Goal: Task Accomplishment & Management: Complete application form

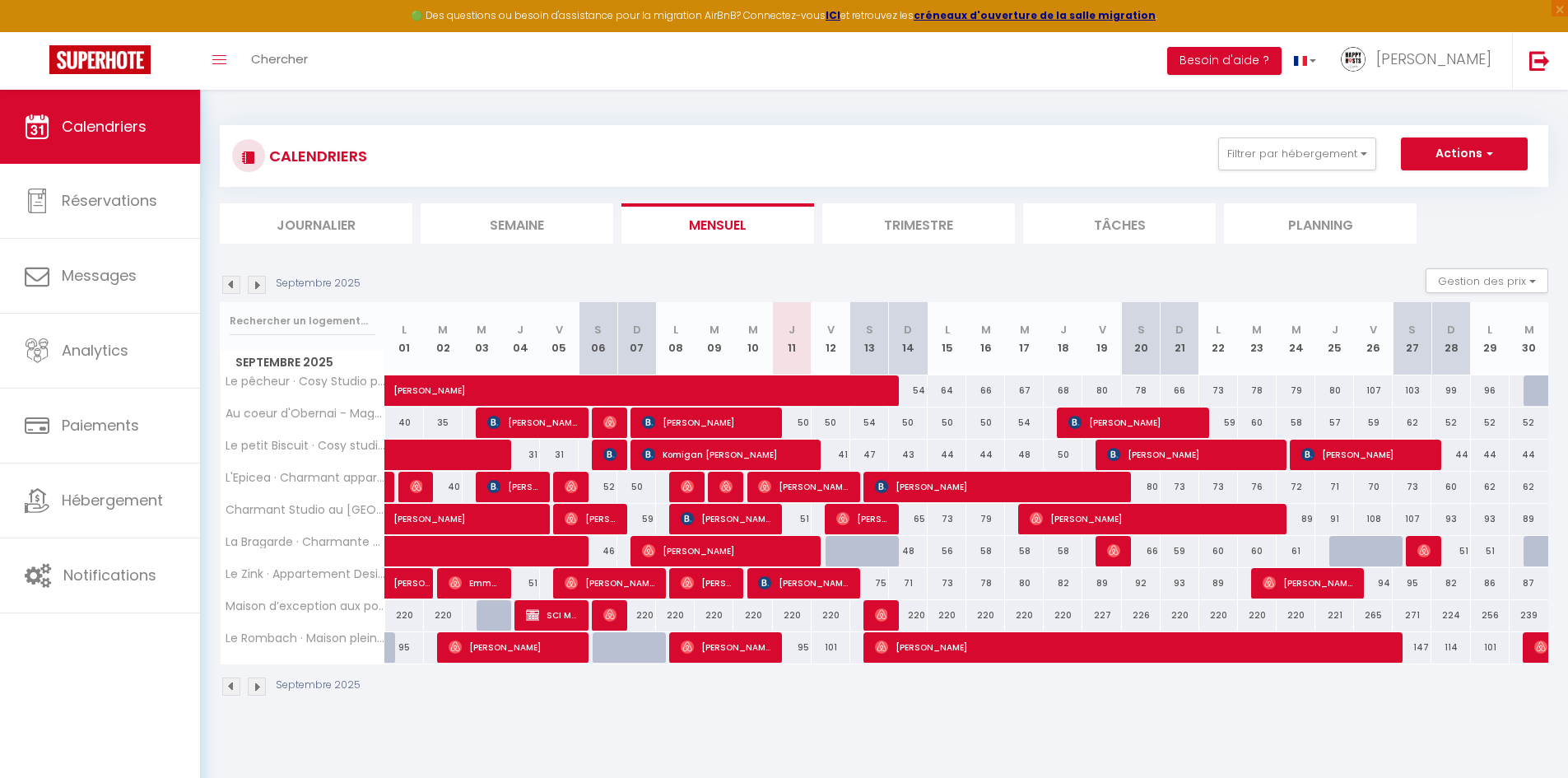
click at [258, 281] on img at bounding box center [257, 285] width 18 height 18
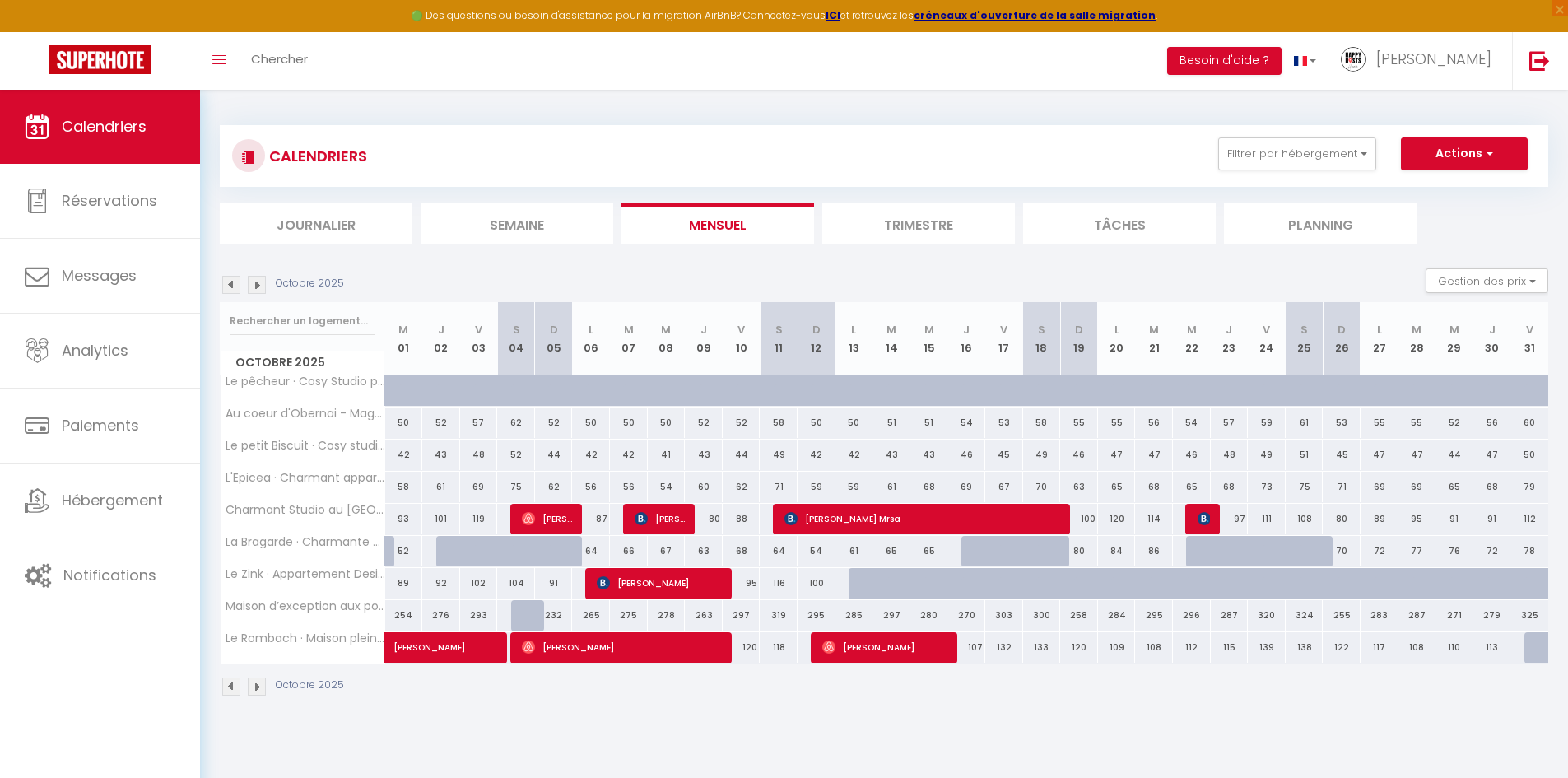
click at [520, 611] on div at bounding box center [530, 615] width 38 height 31
type input "296"
type input "[DATE]"
type input "Dim 05 Octobre 2025"
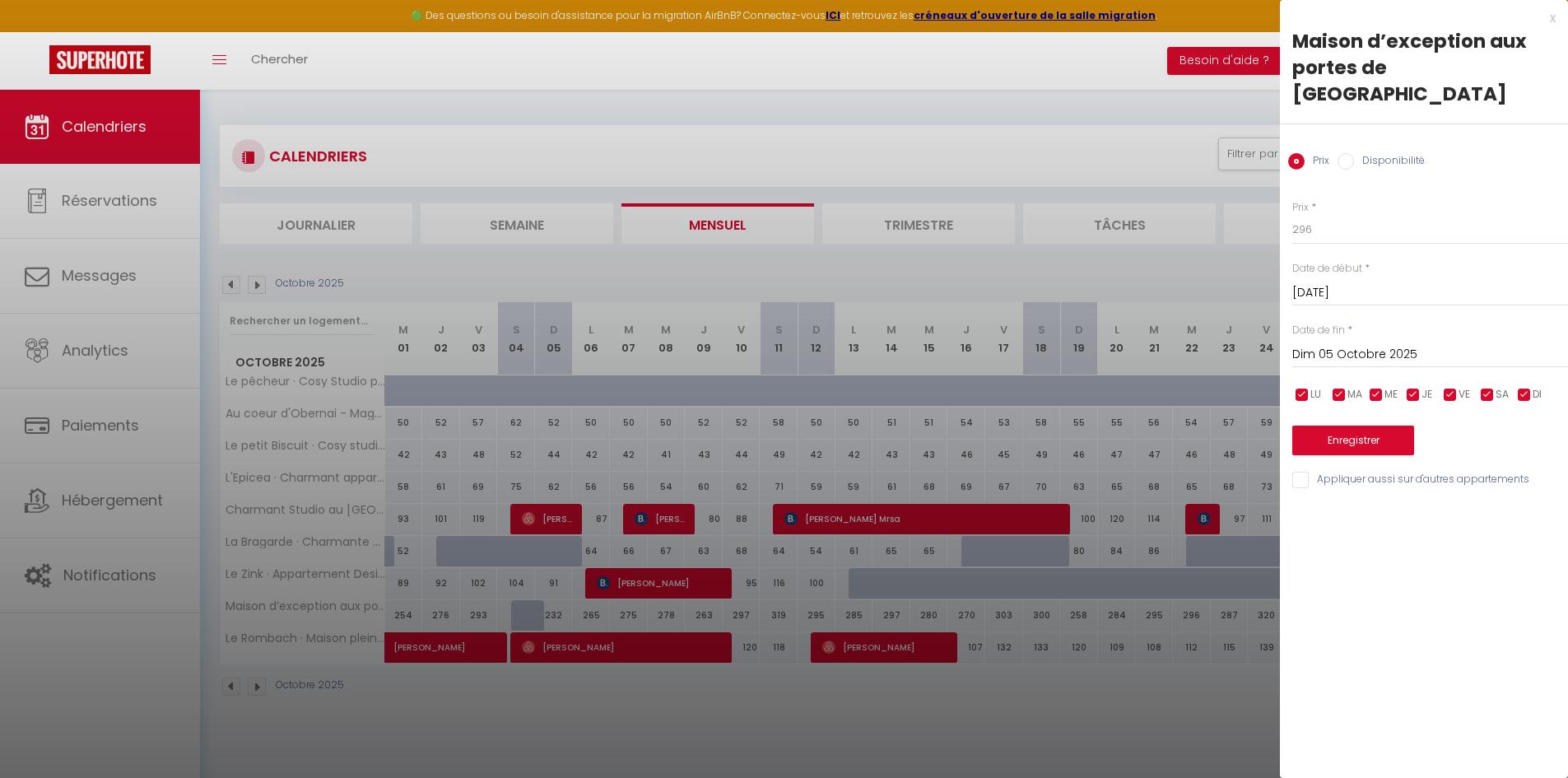
click at [110, 500] on div at bounding box center [784, 389] width 1568 height 778
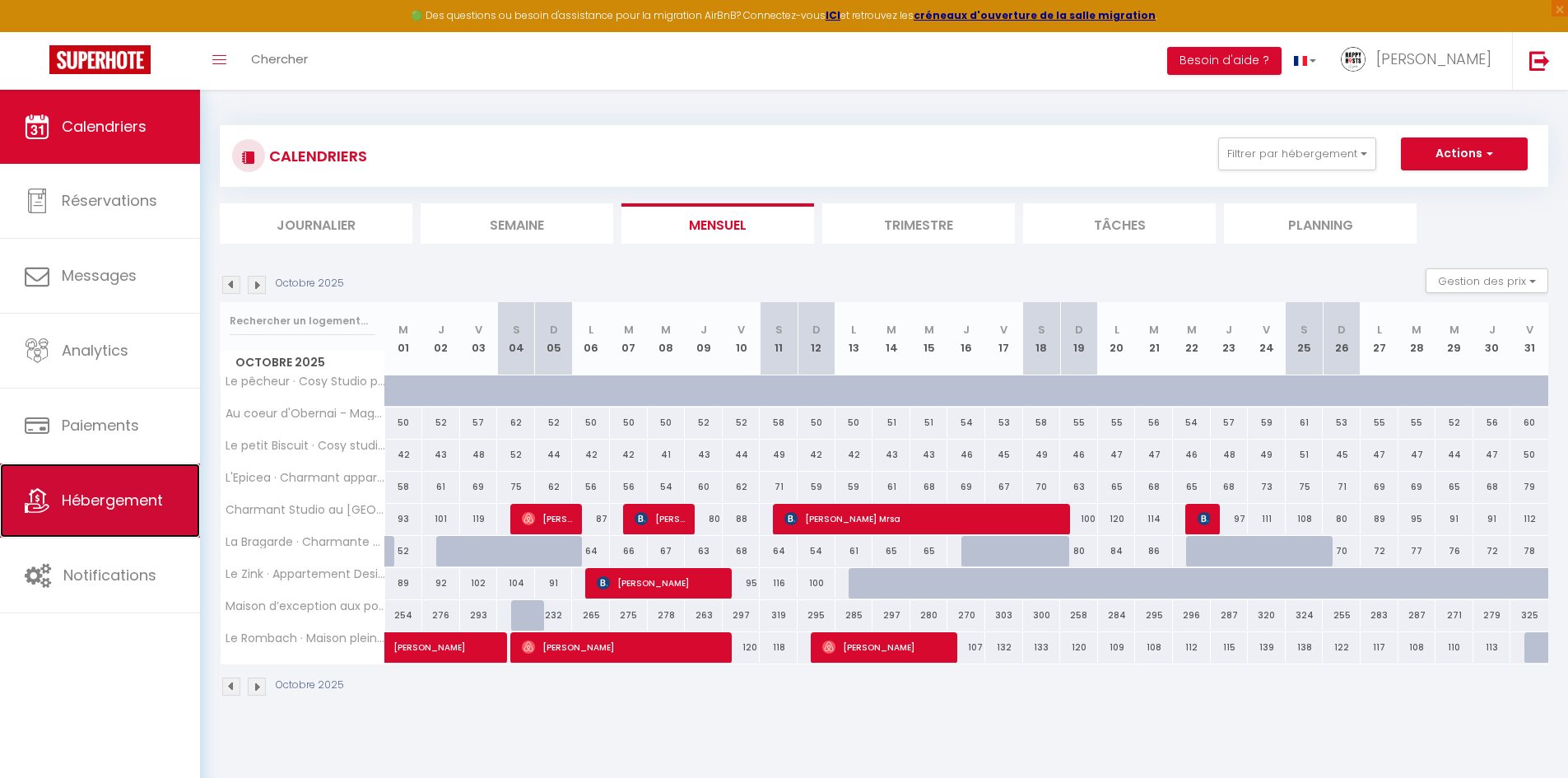
click at [110, 500] on span "Hébergement" at bounding box center [112, 500] width 101 height 21
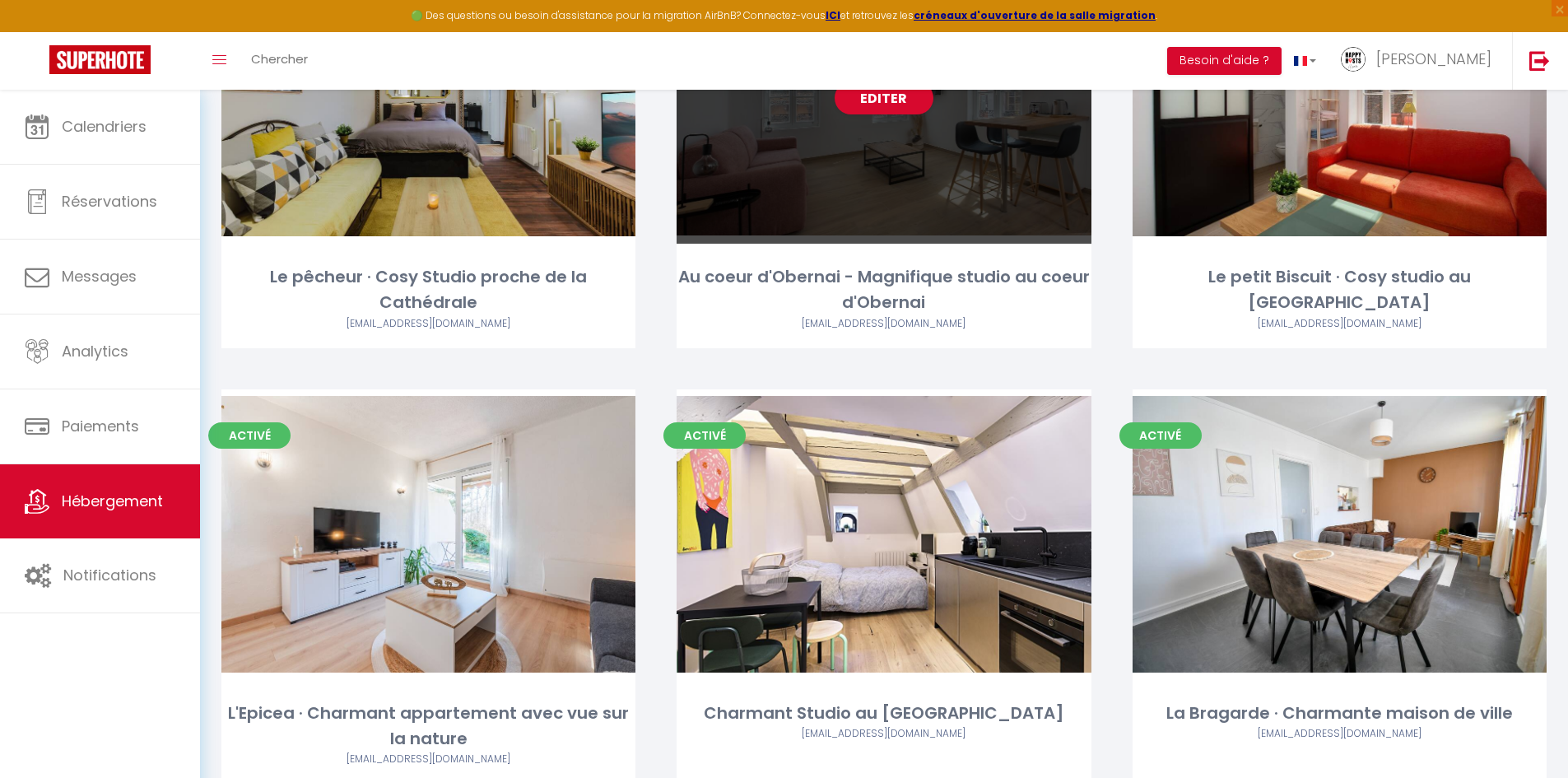
scroll to position [165, 0]
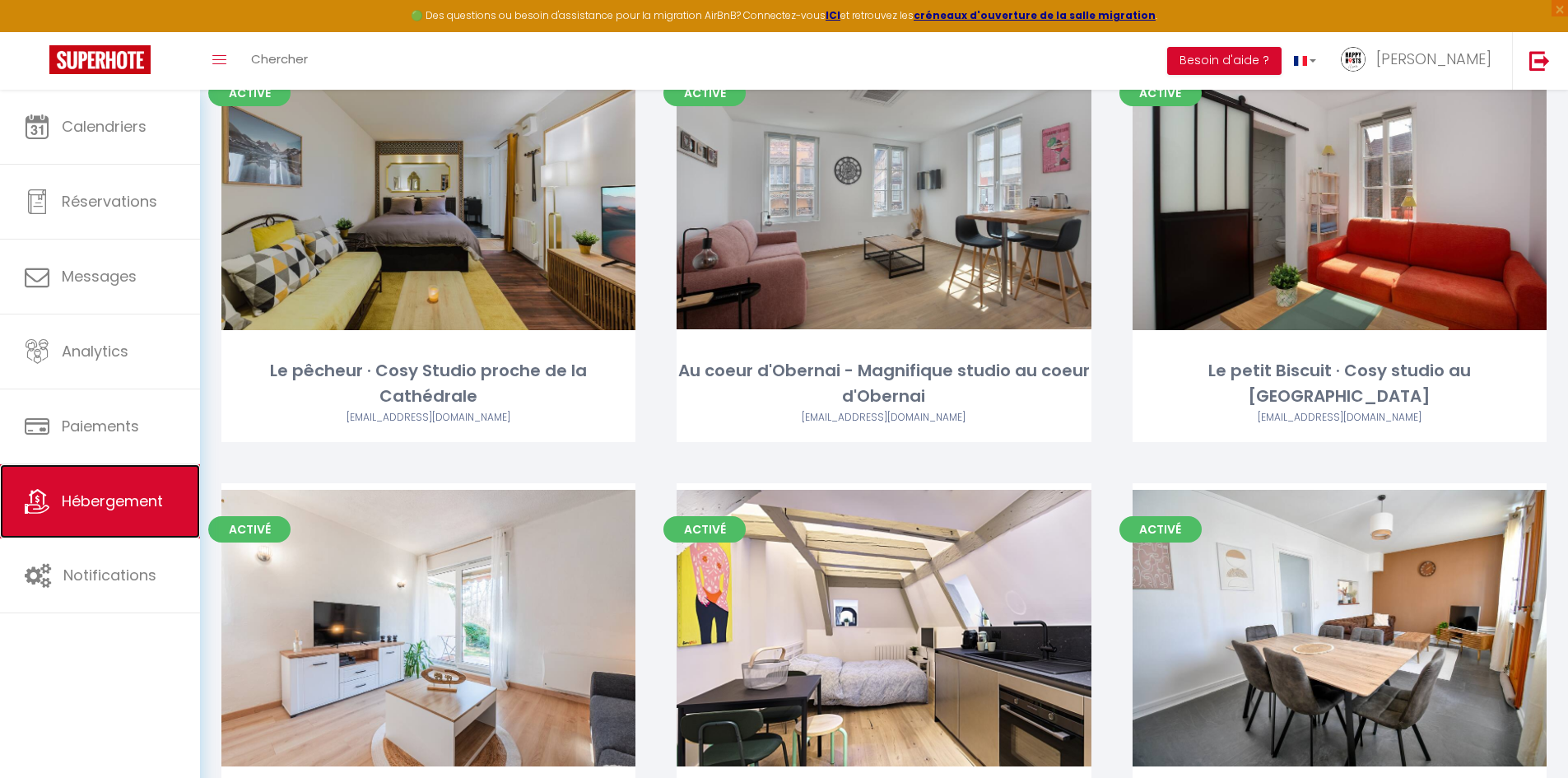
click at [102, 509] on span "Hébergement" at bounding box center [112, 500] width 101 height 21
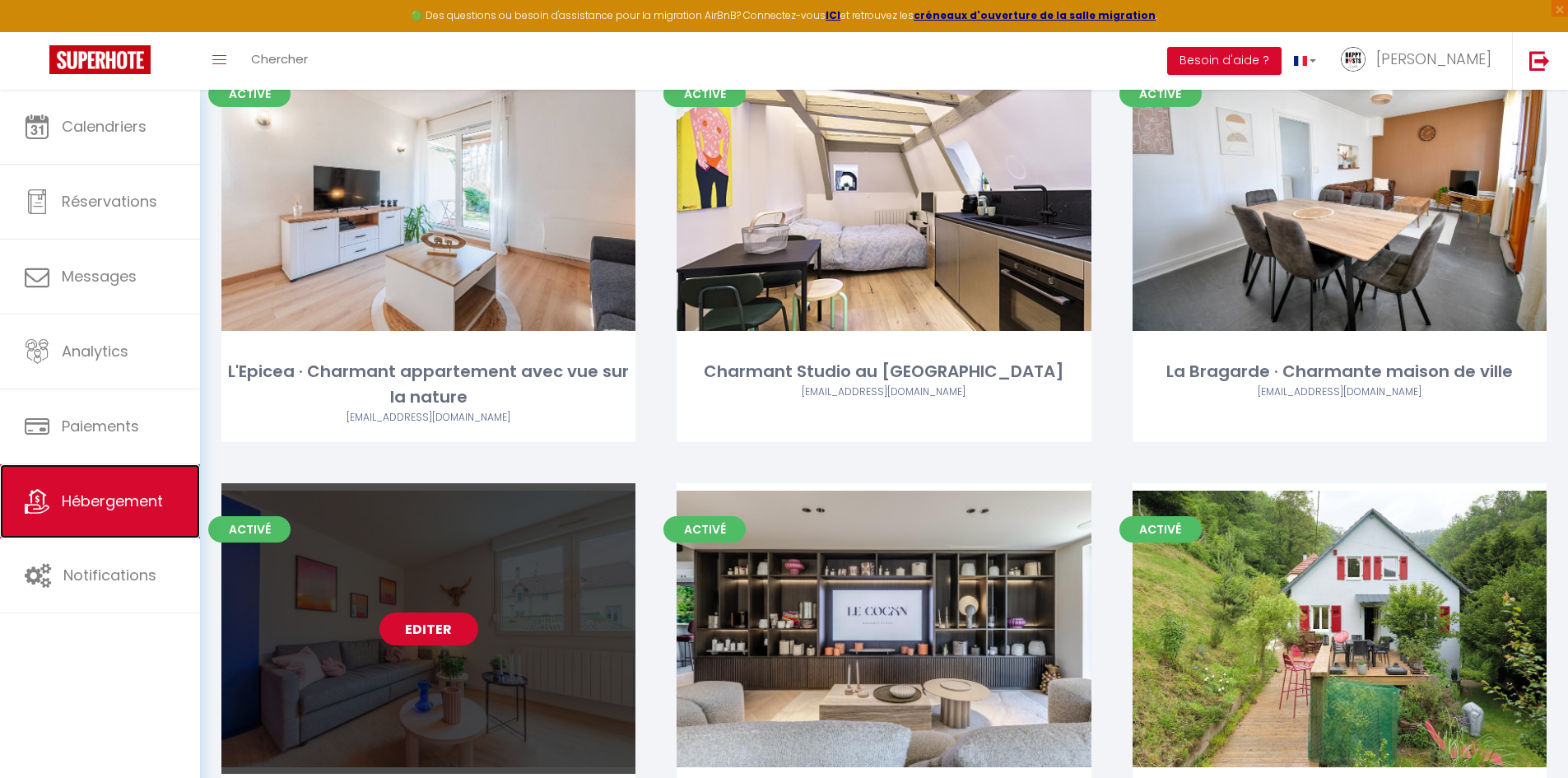
scroll to position [761, 0]
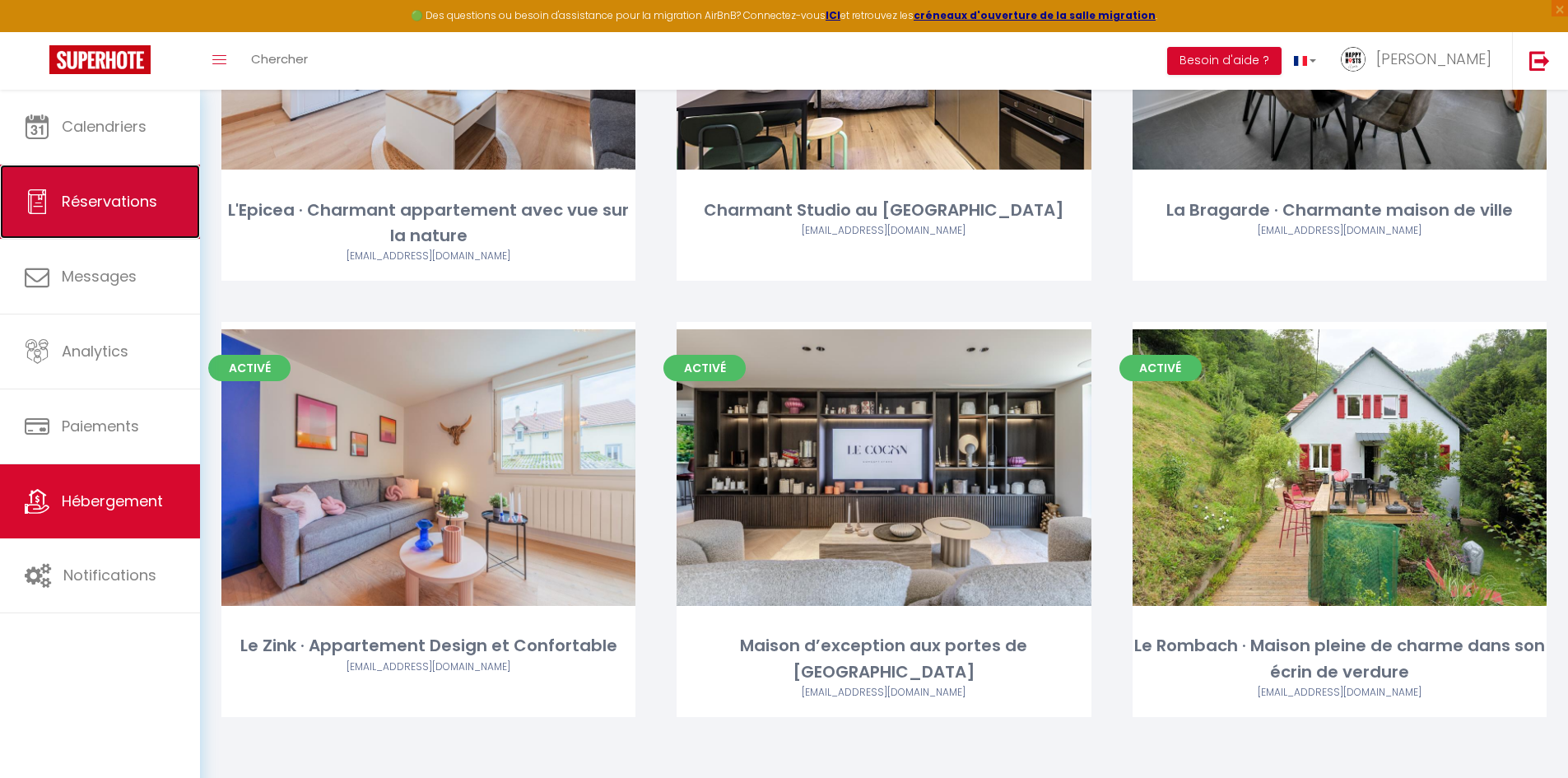
click at [103, 210] on span "Réservations" at bounding box center [109, 201] width 95 height 21
select select "not_cancelled"
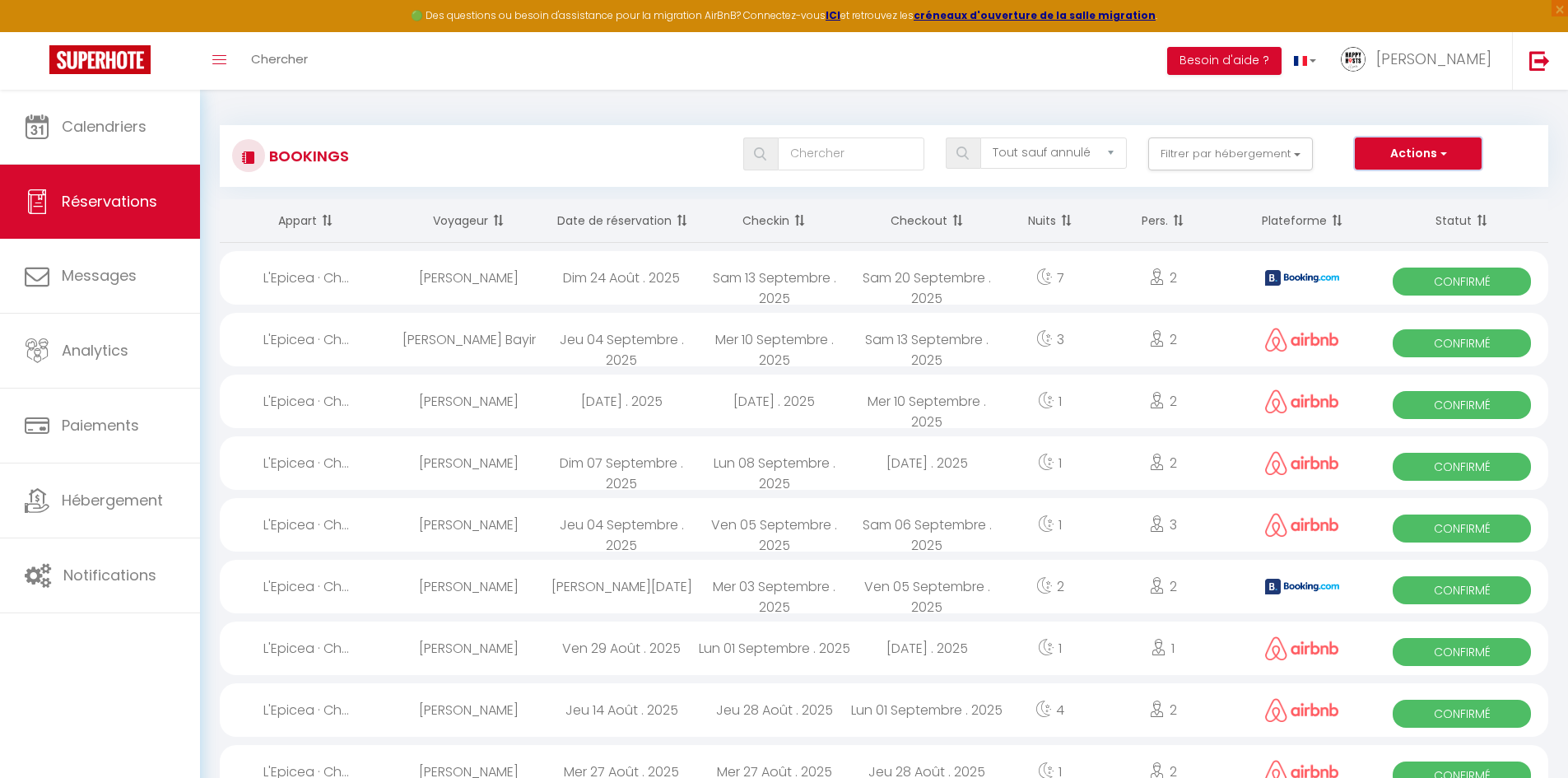
click at [1414, 147] on button "Actions" at bounding box center [1418, 153] width 127 height 33
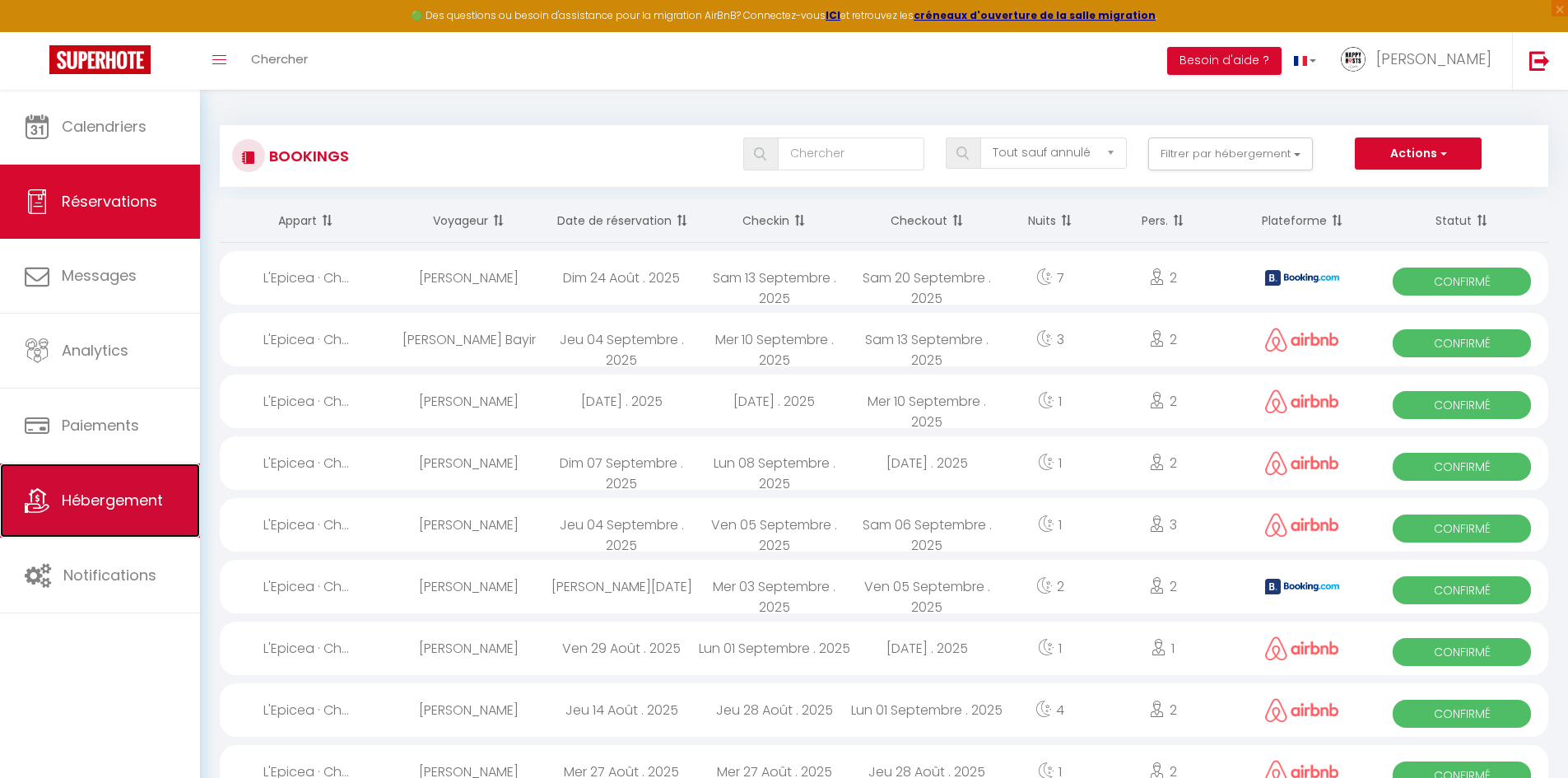
click at [121, 514] on link "Hébergement" at bounding box center [100, 500] width 200 height 74
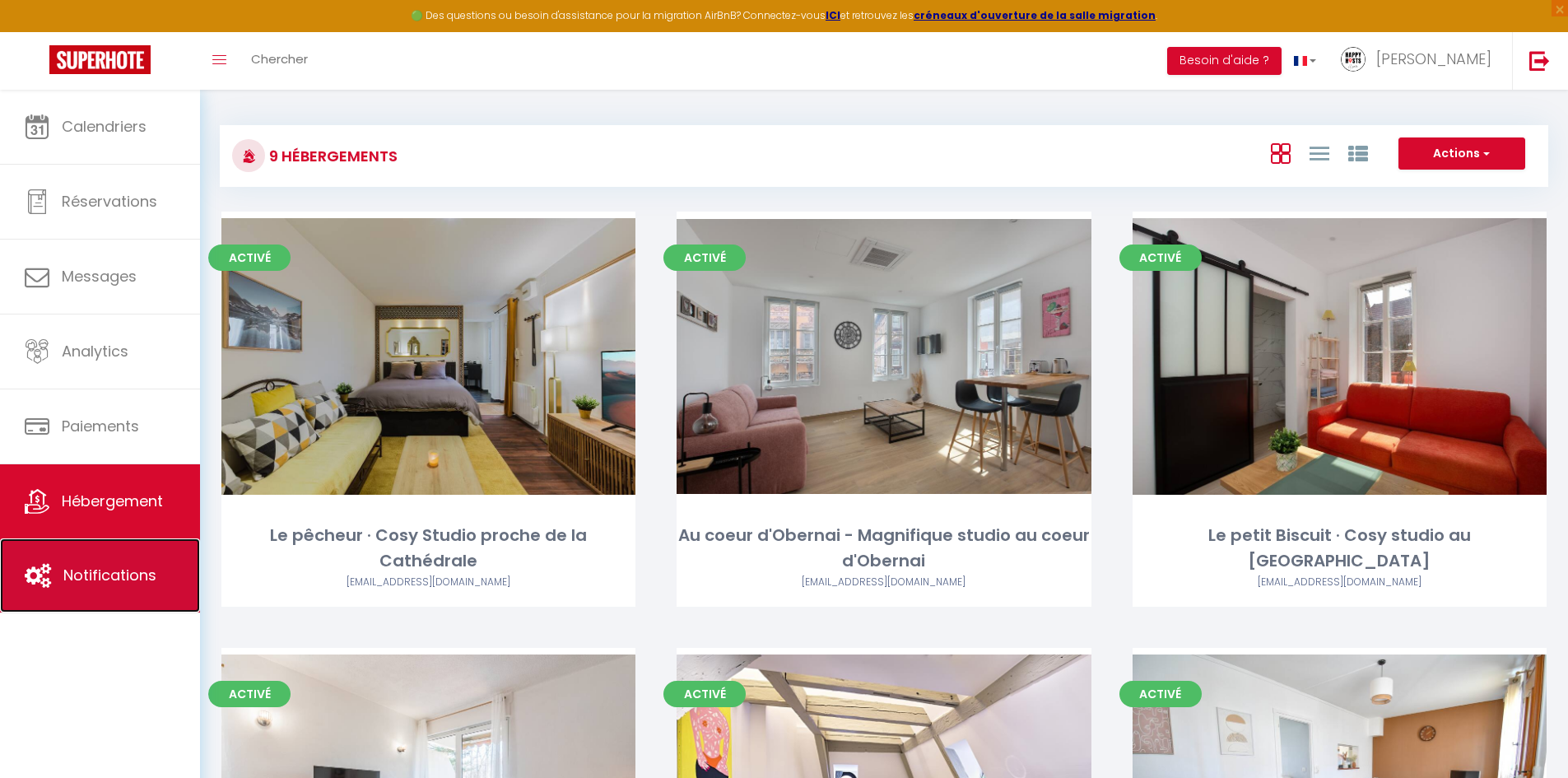
click at [92, 571] on span "Notifications" at bounding box center [109, 575] width 93 height 21
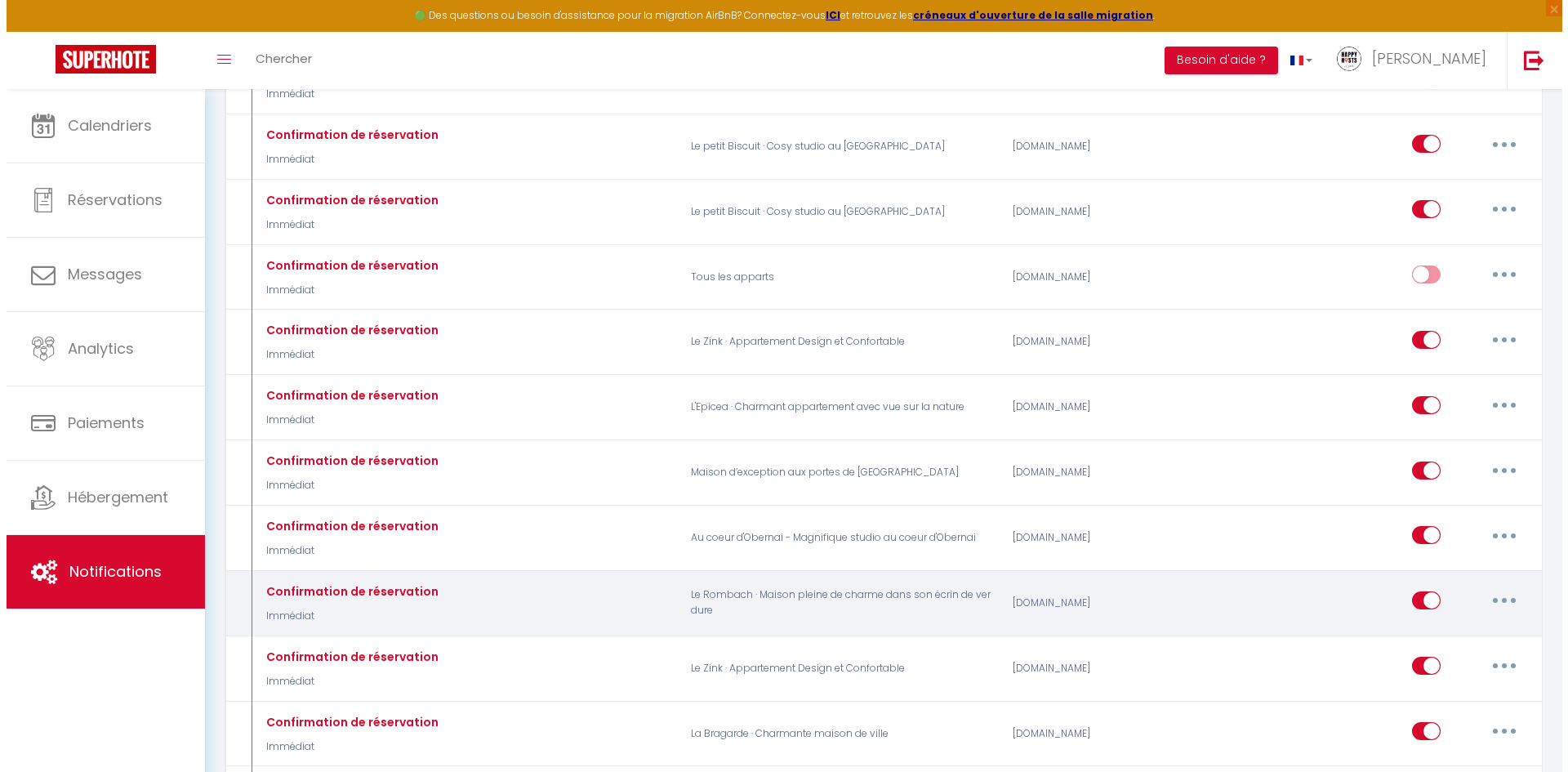
scroll to position [490, 0]
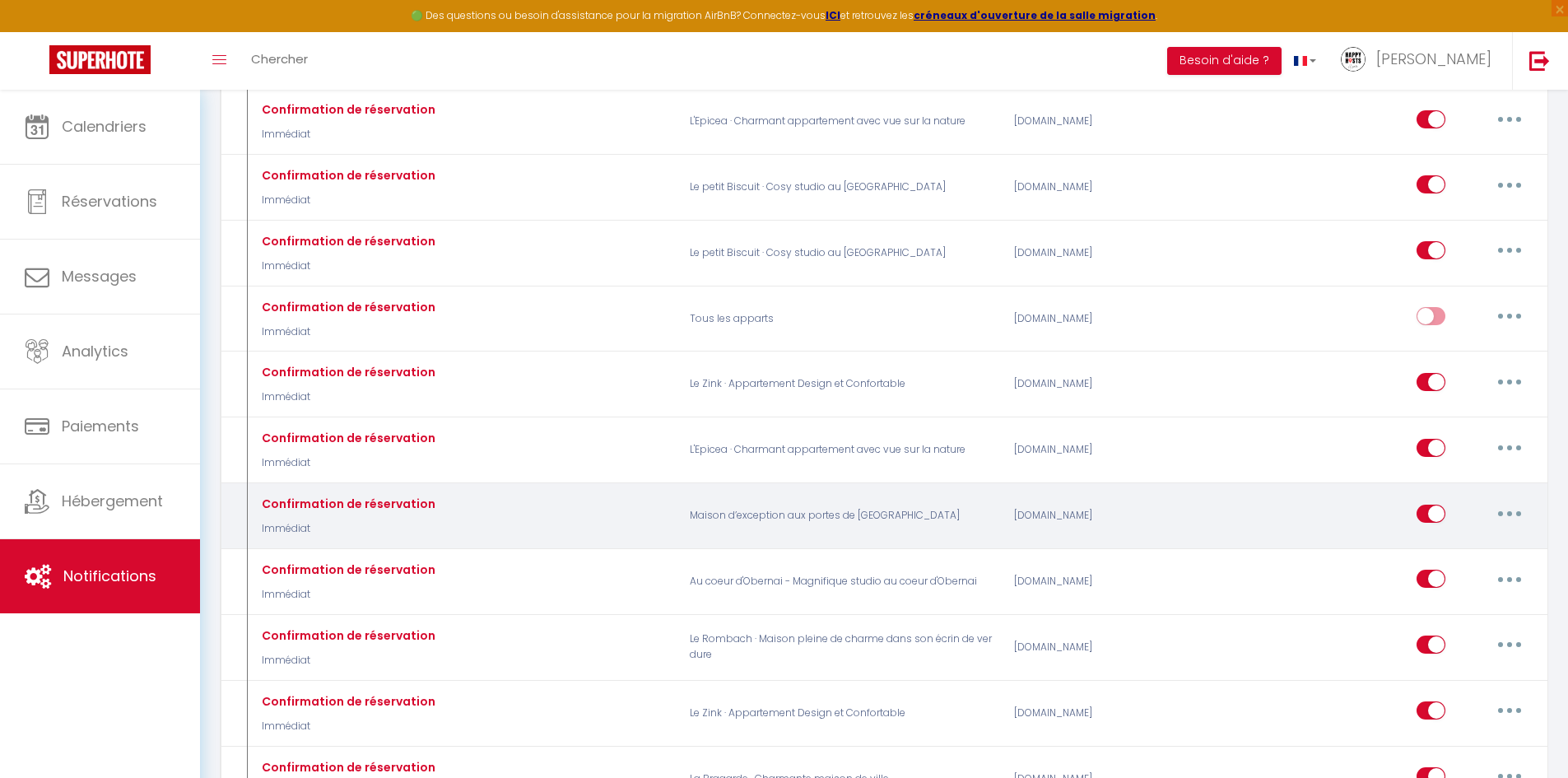
click at [1504, 514] on button "button" at bounding box center [1509, 513] width 46 height 26
click at [1421, 550] on link "Editer" at bounding box center [1467, 551] width 122 height 28
type input "Confirmation de réservation"
select select "Immédiat"
select select "if_booking_is_paid"
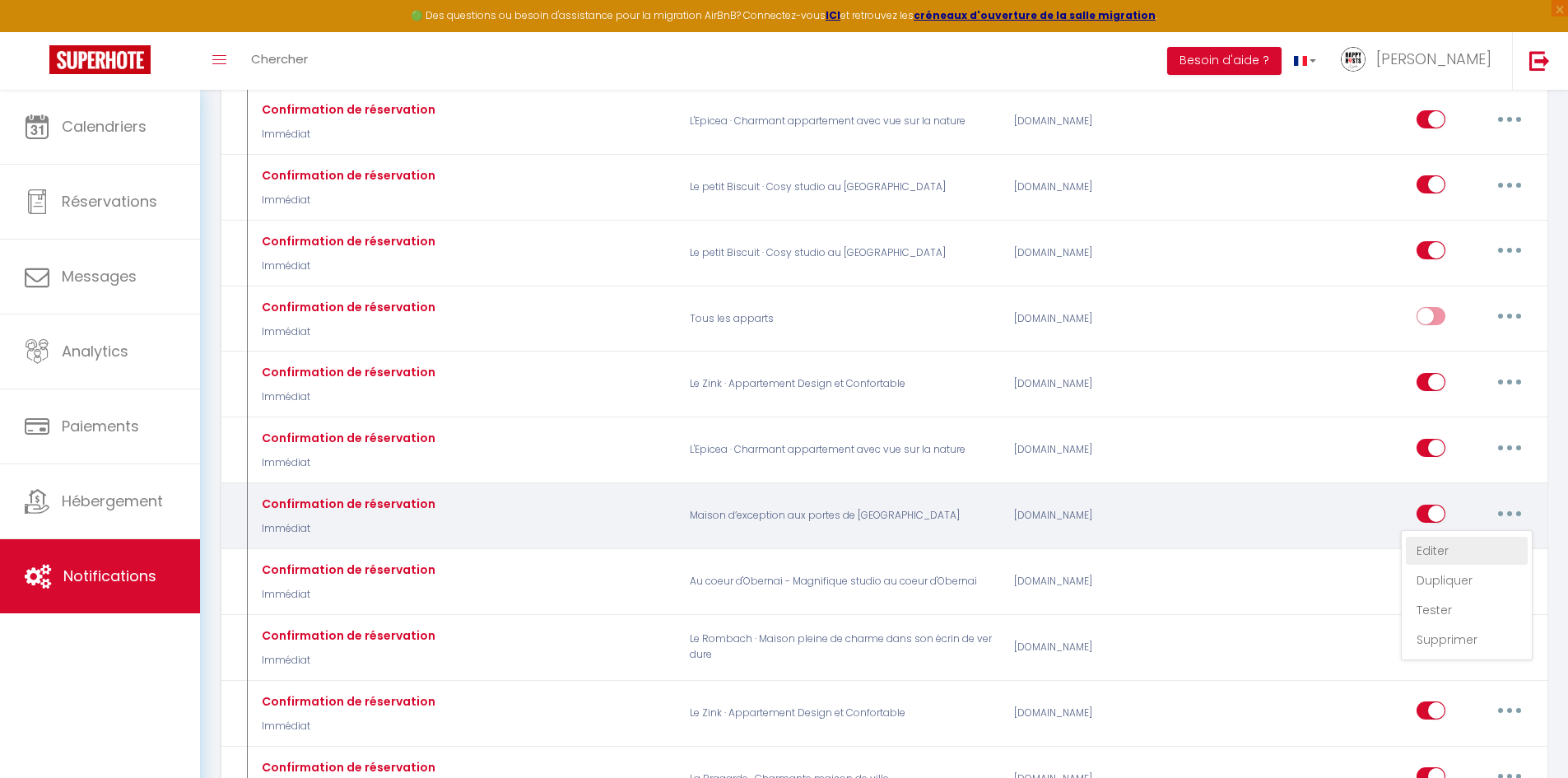
checkbox input "true"
checkbox input "false"
radio input "true"
type input "Confirmation de réservation"
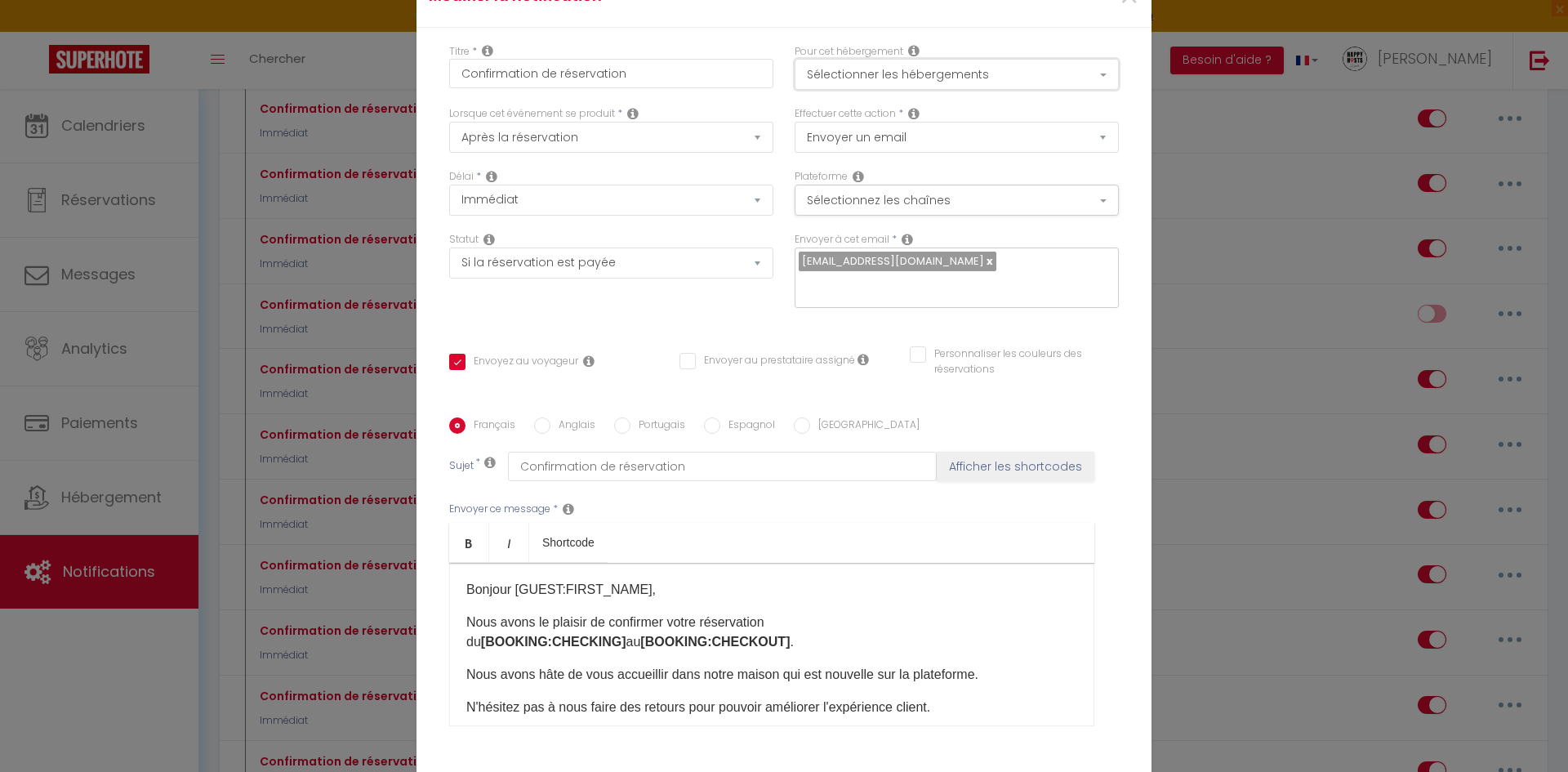
click at [814, 74] on button "Sélectionner les hébergements" at bounding box center [957, 73] width 325 height 31
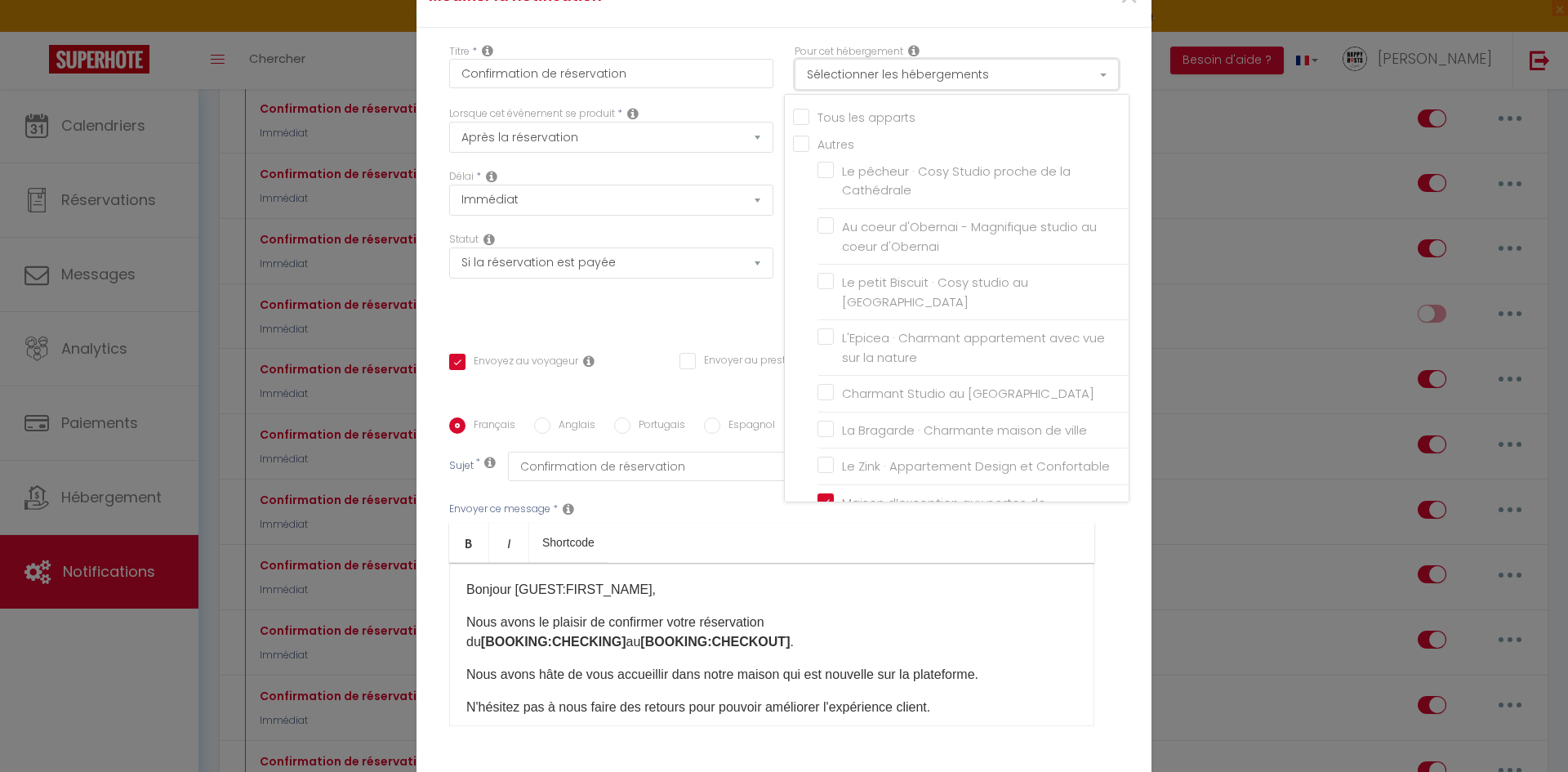
click at [814, 74] on button "Sélectionner les hébergements" at bounding box center [957, 73] width 325 height 31
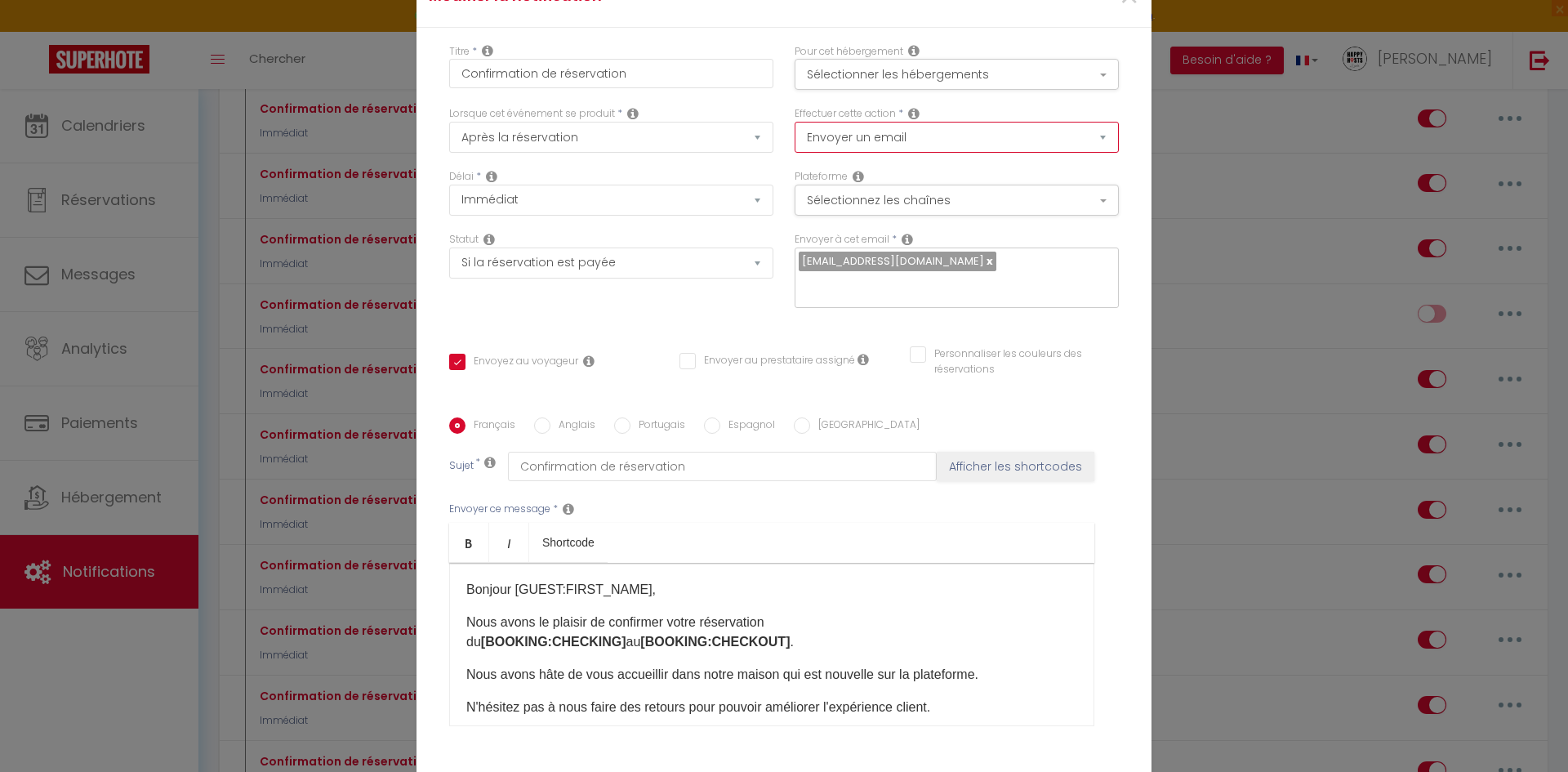
click at [833, 128] on select "Envoyer un email Envoyer un SMS Envoyer une notification push" at bounding box center [957, 137] width 325 height 31
click at [533, 66] on input "Confirmation de réservation" at bounding box center [611, 73] width 325 height 30
click at [522, 133] on select "Après la réservation Avant Checkin (à partir de 12h00) Après Checkin (à partir …" at bounding box center [611, 137] width 325 height 31
click at [523, 133] on select "Après la réservation Avant Checkin (à partir de 12h00) Après Checkin (à partir …" at bounding box center [611, 137] width 325 height 31
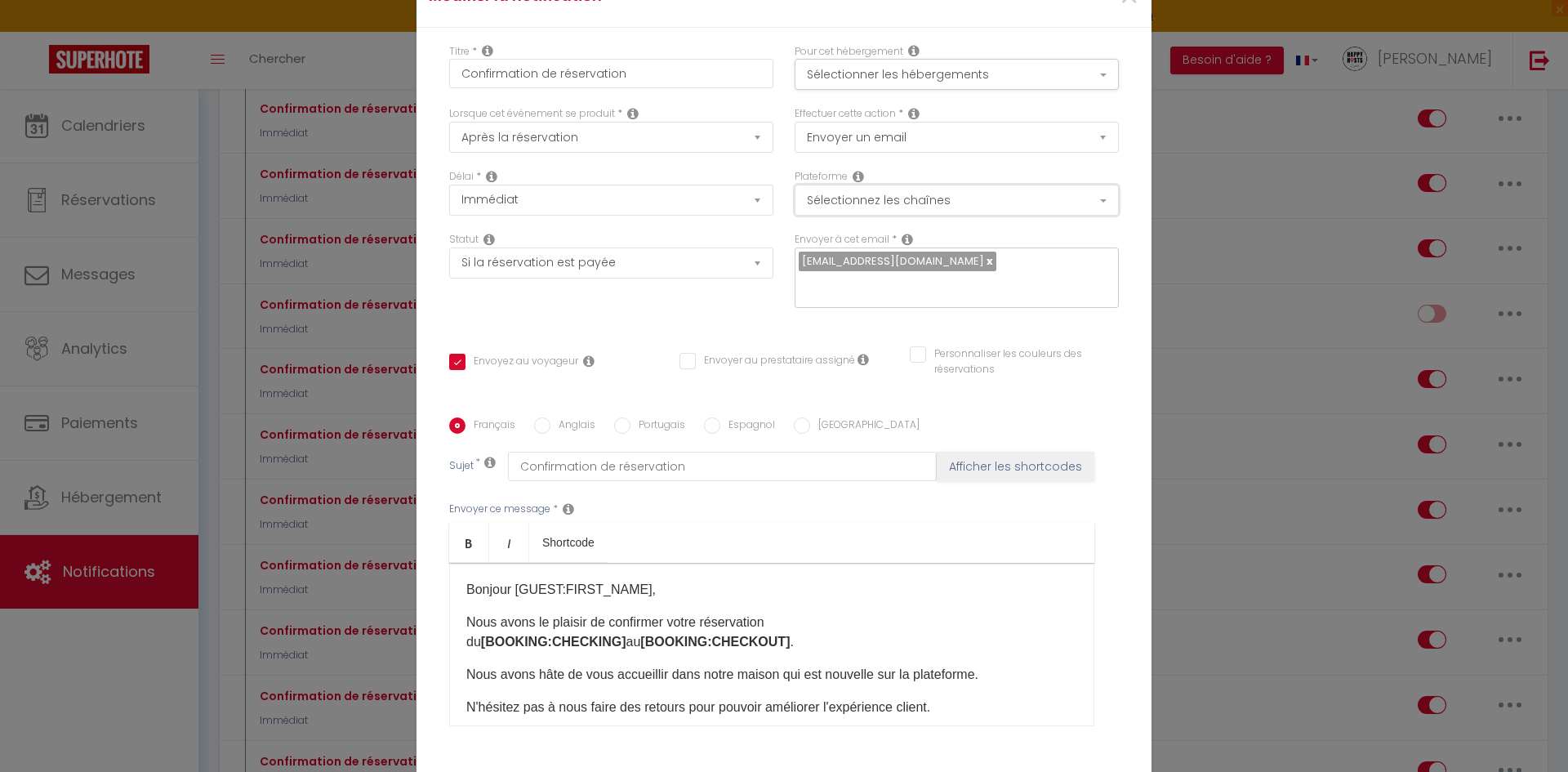
click at [888, 199] on button "Sélectionnez les chaînes" at bounding box center [957, 199] width 325 height 31
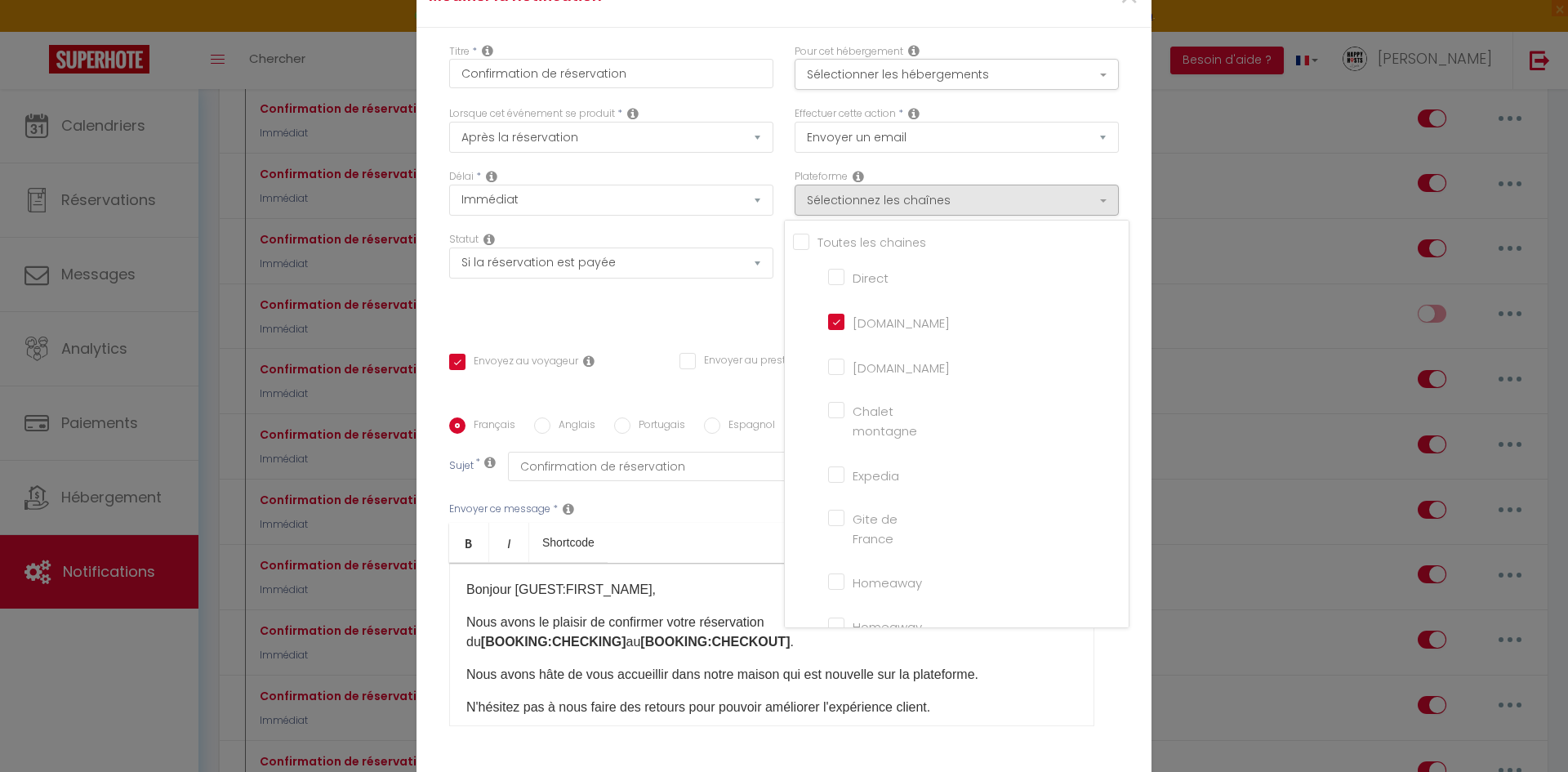
click at [845, 274] on input "Direct" at bounding box center [874, 276] width 93 height 16
checkbox input "true"
checkbox input "false"
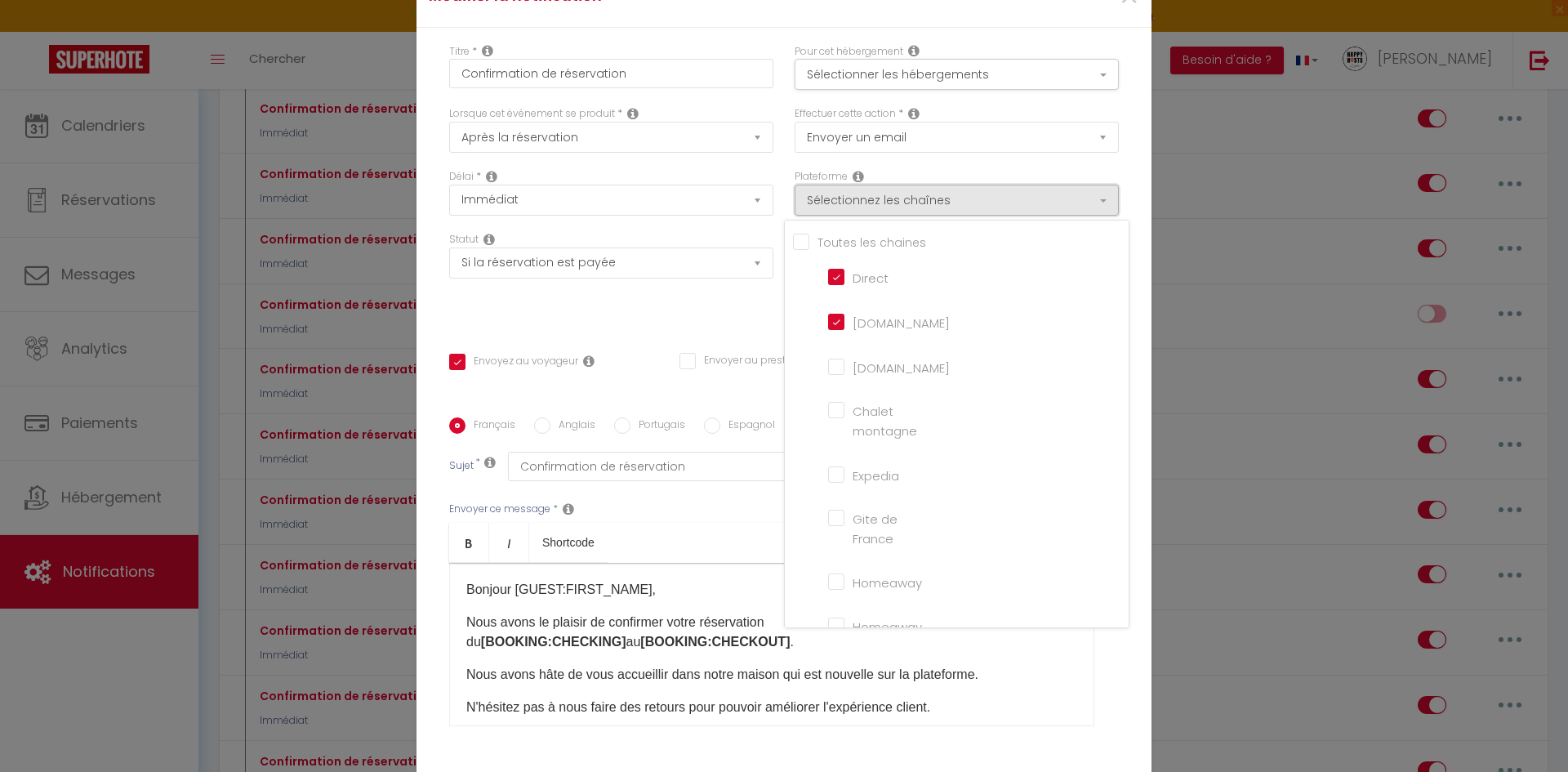
click at [1014, 186] on button "Sélectionnez les chaînes" at bounding box center [957, 199] width 325 height 31
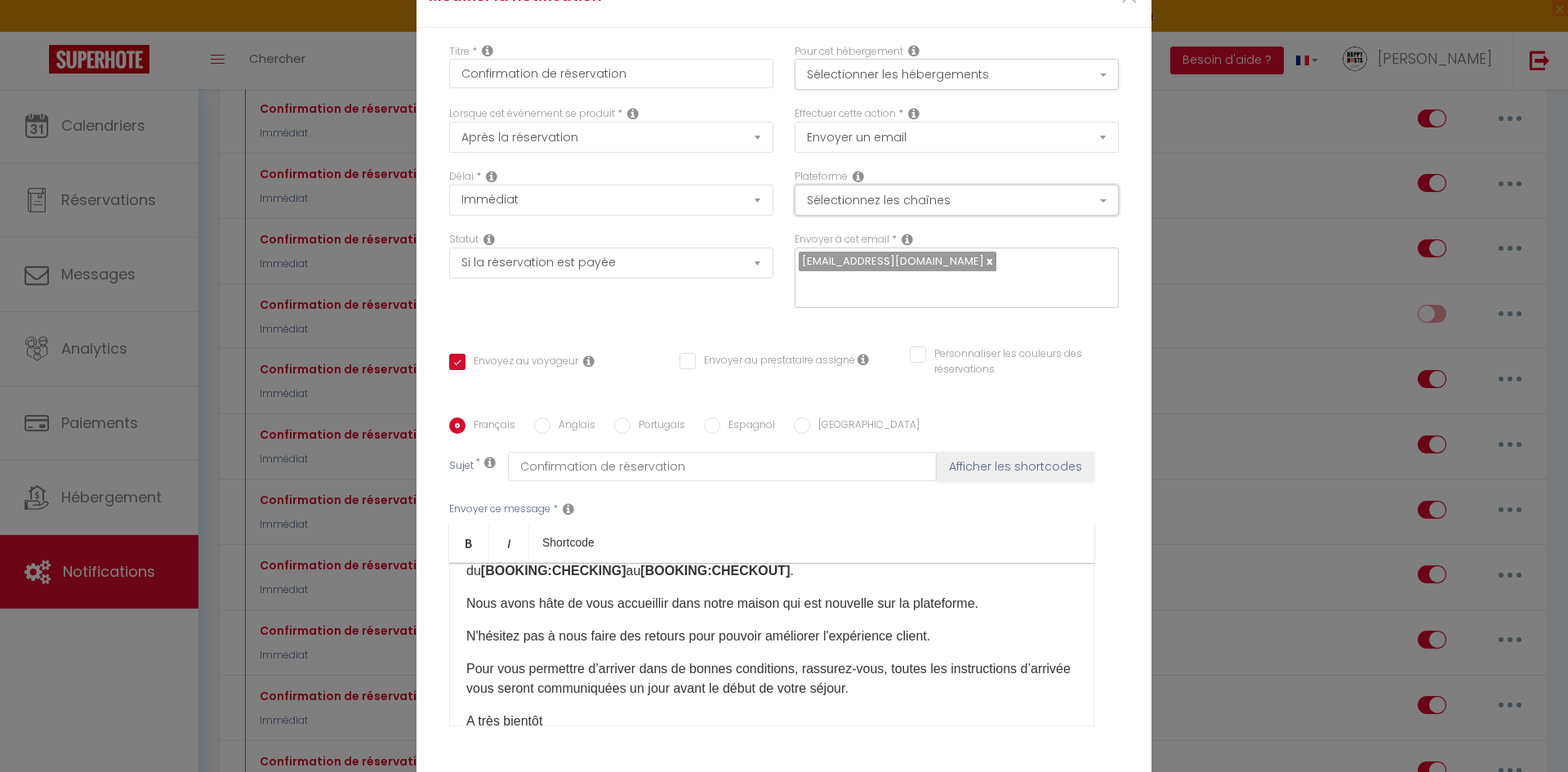
scroll to position [142, 0]
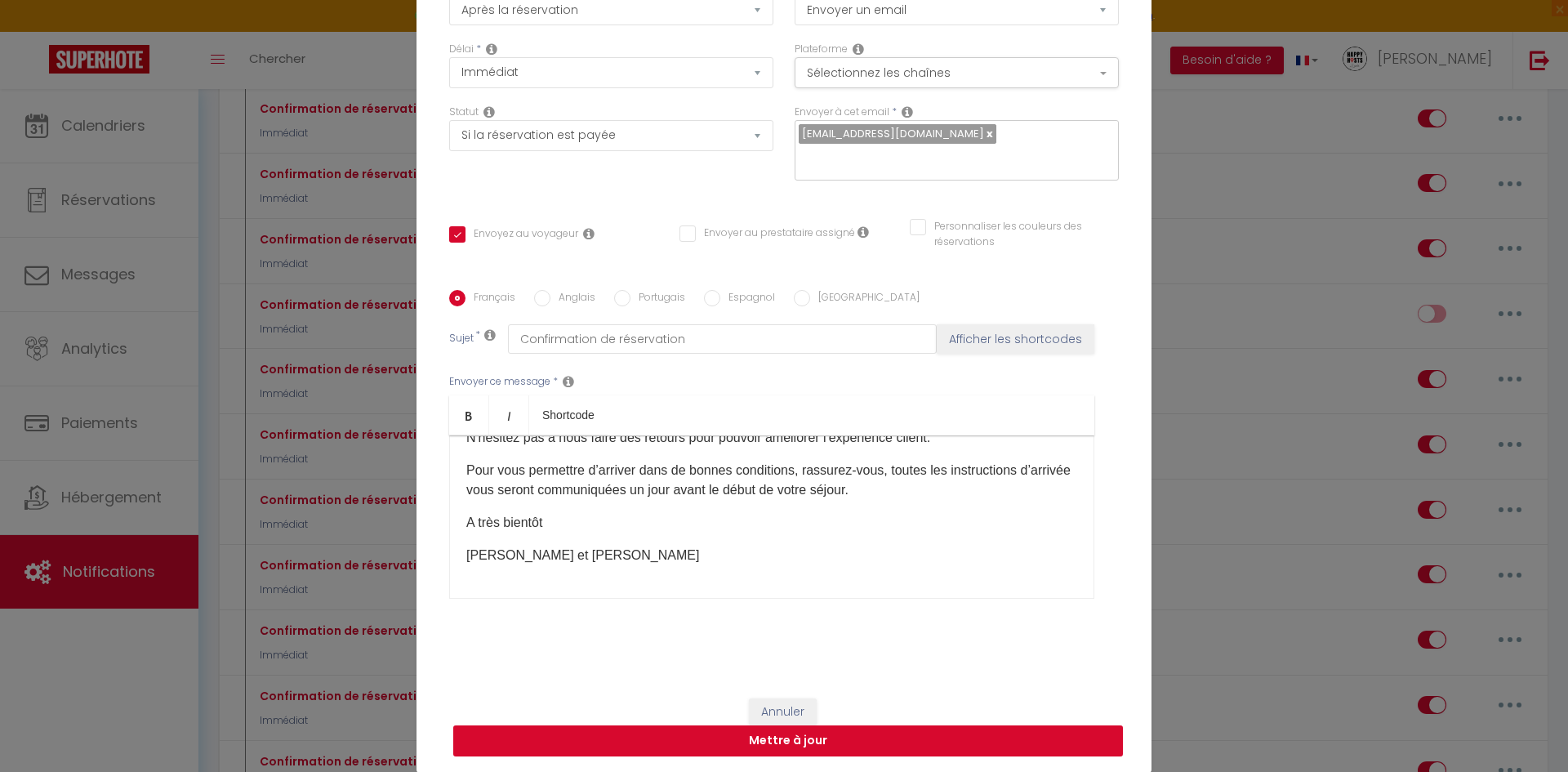
click at [782, 741] on button "Mettre à jour" at bounding box center [788, 740] width 670 height 31
checkbox input "true"
checkbox input "false"
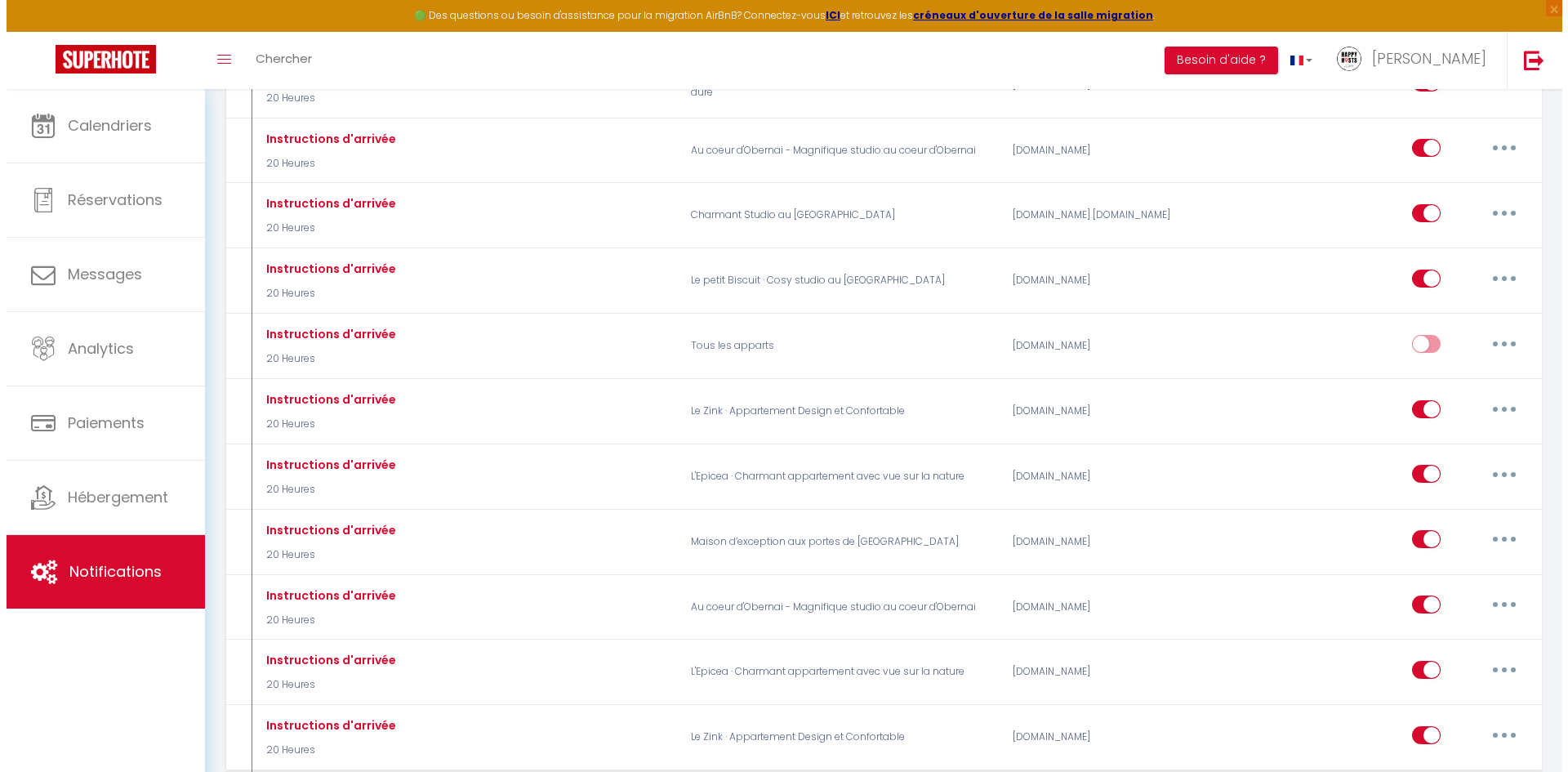
scroll to position [1960, 0]
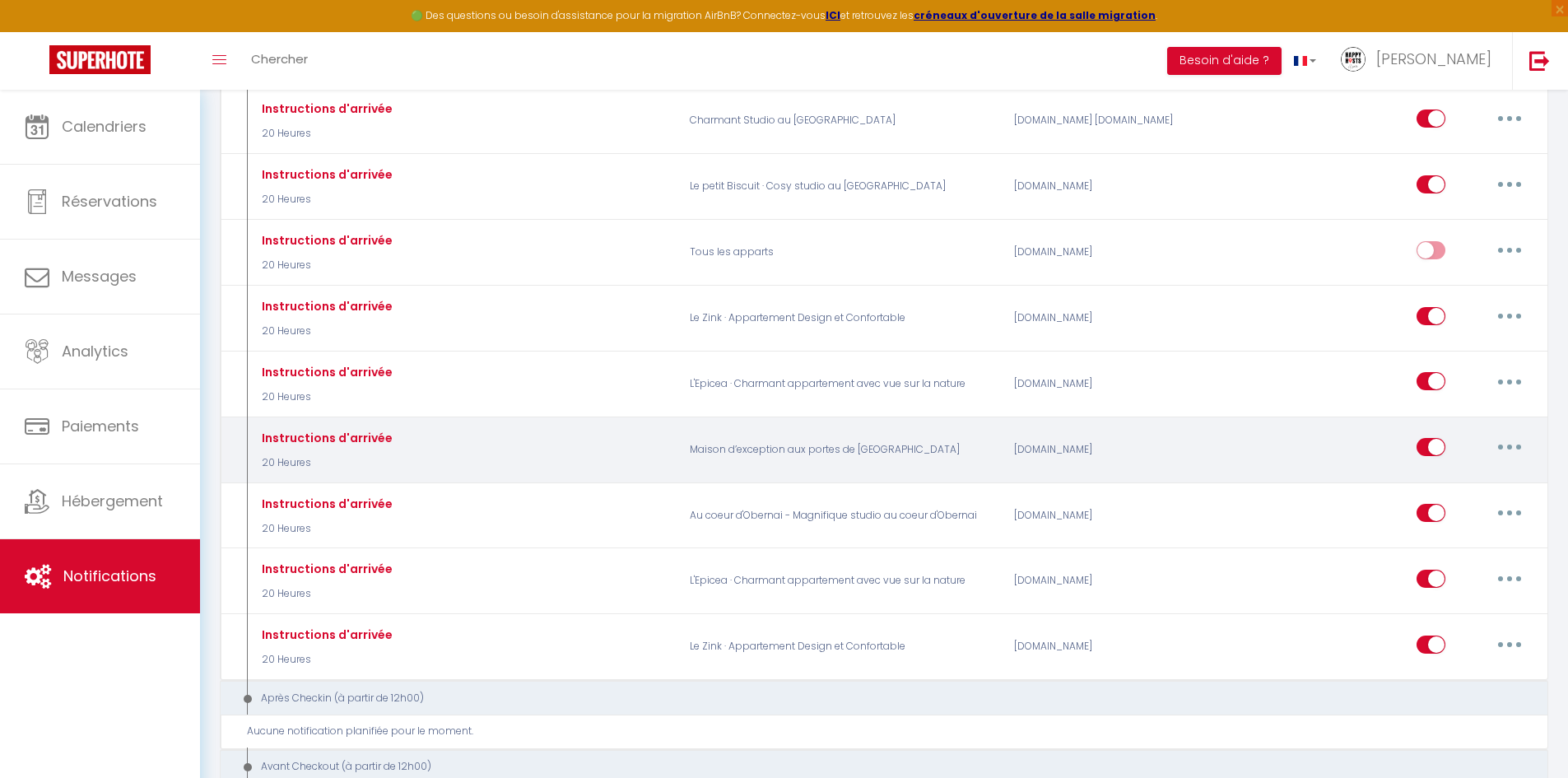
click at [1505, 450] on button "button" at bounding box center [1509, 447] width 46 height 26
click at [1424, 481] on link "Editer" at bounding box center [1467, 485] width 122 height 28
type input "Instructions d'arrivée"
select select "20 Heures"
select select
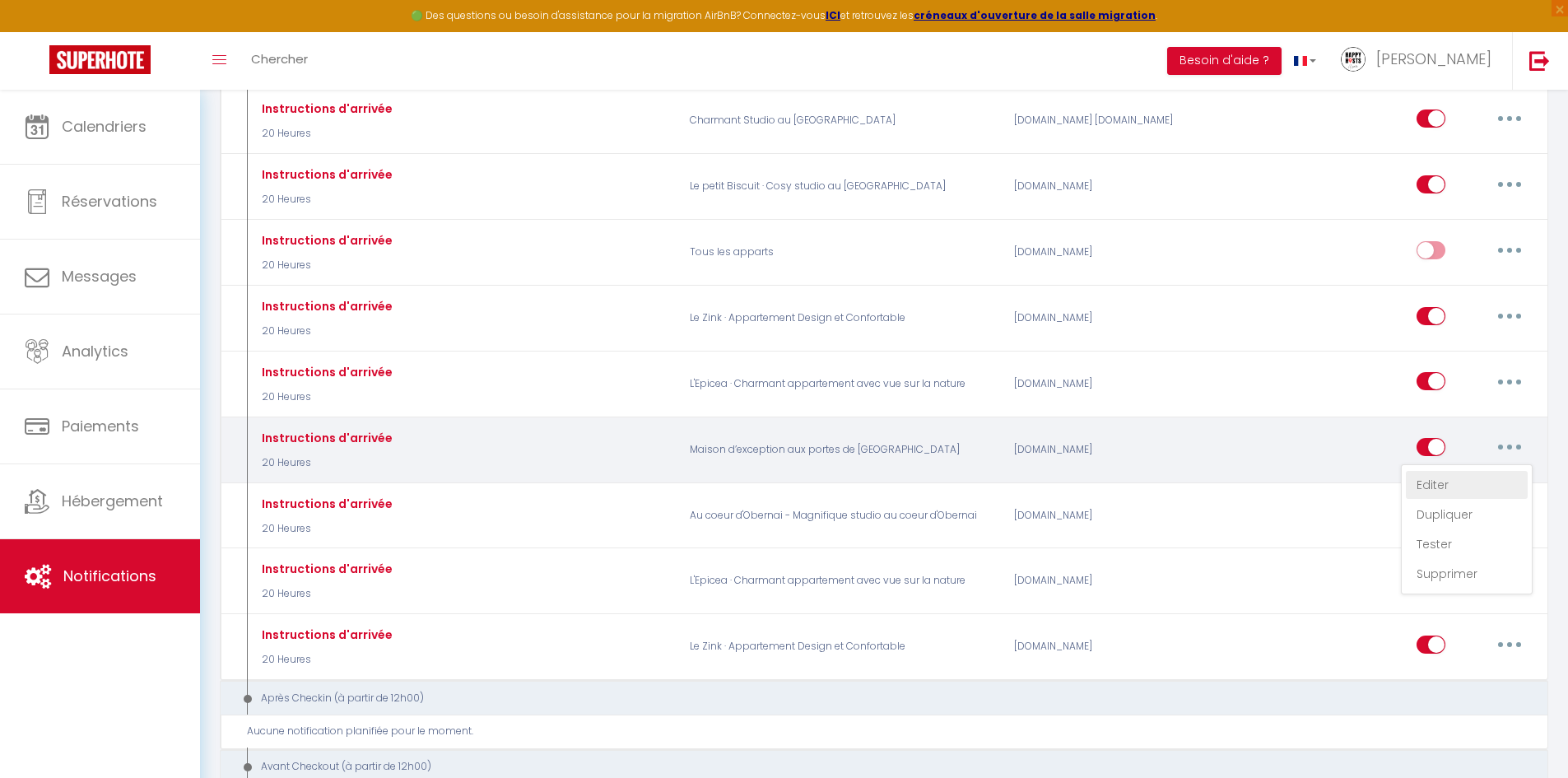
checkbox input "true"
checkbox input "false"
radio input "true"
type input "Instructions d'arrivée"
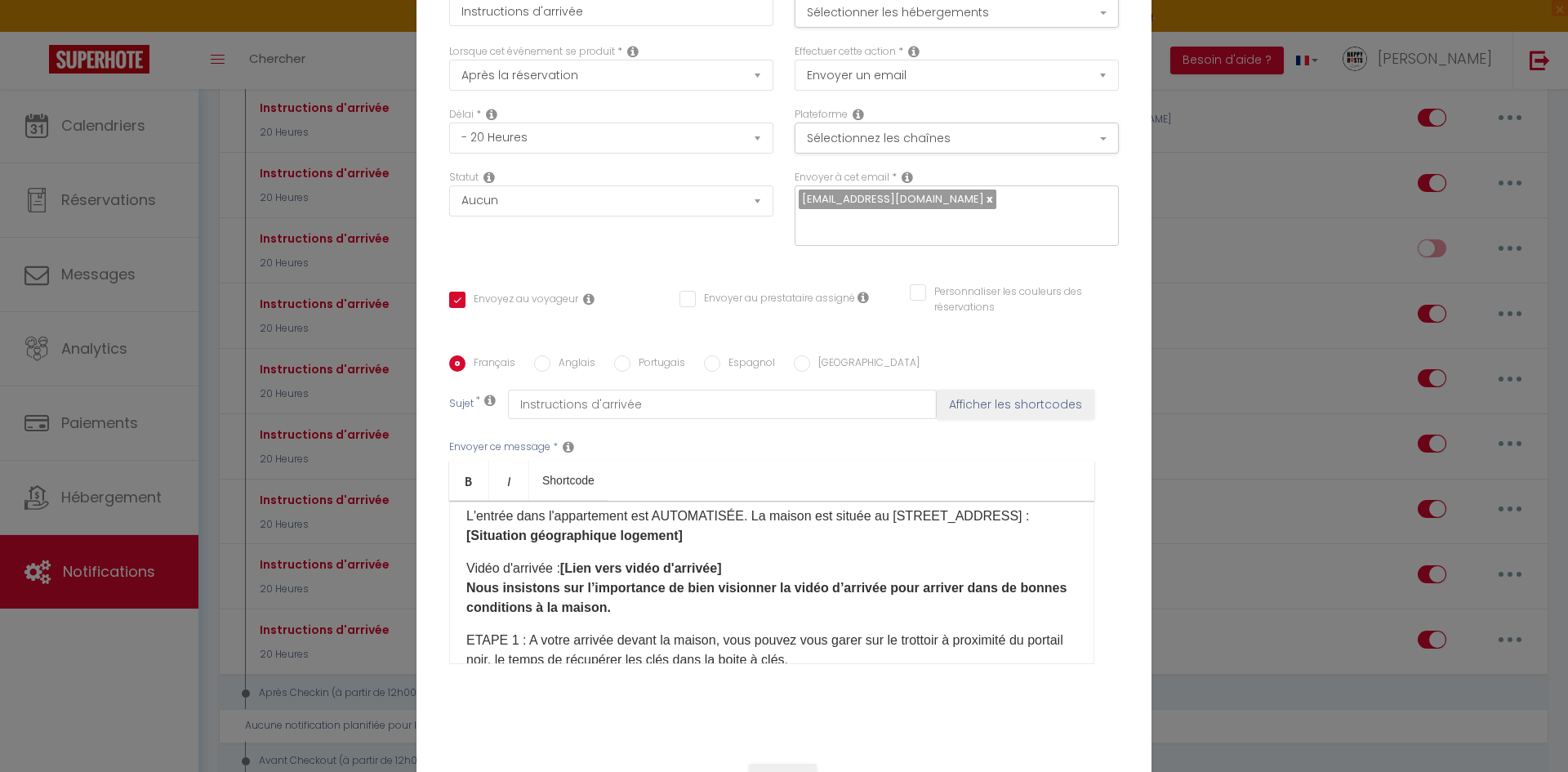
scroll to position [0, 0]
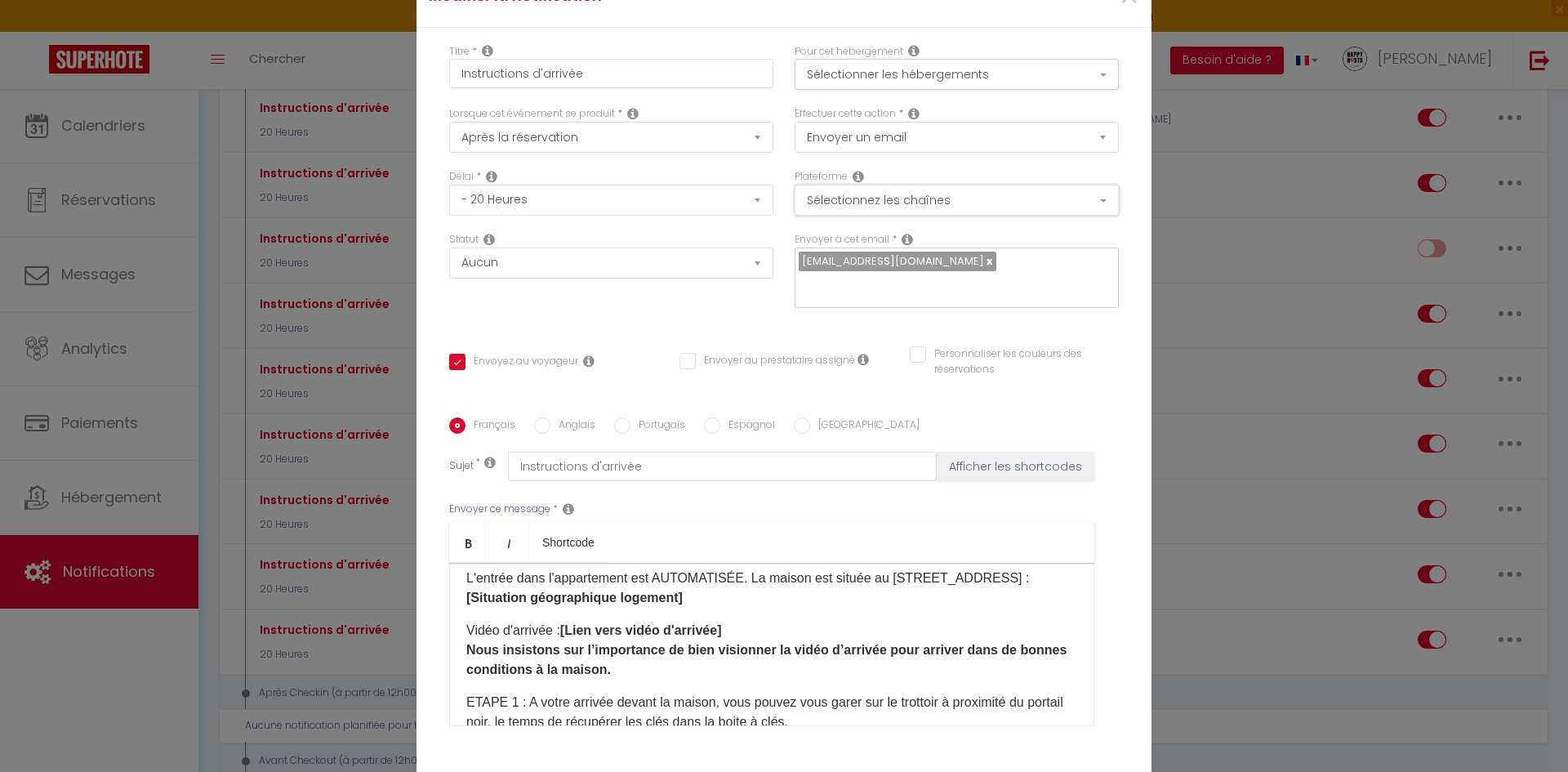
click at [861, 201] on button "Sélectionnez les chaînes" at bounding box center [957, 199] width 325 height 31
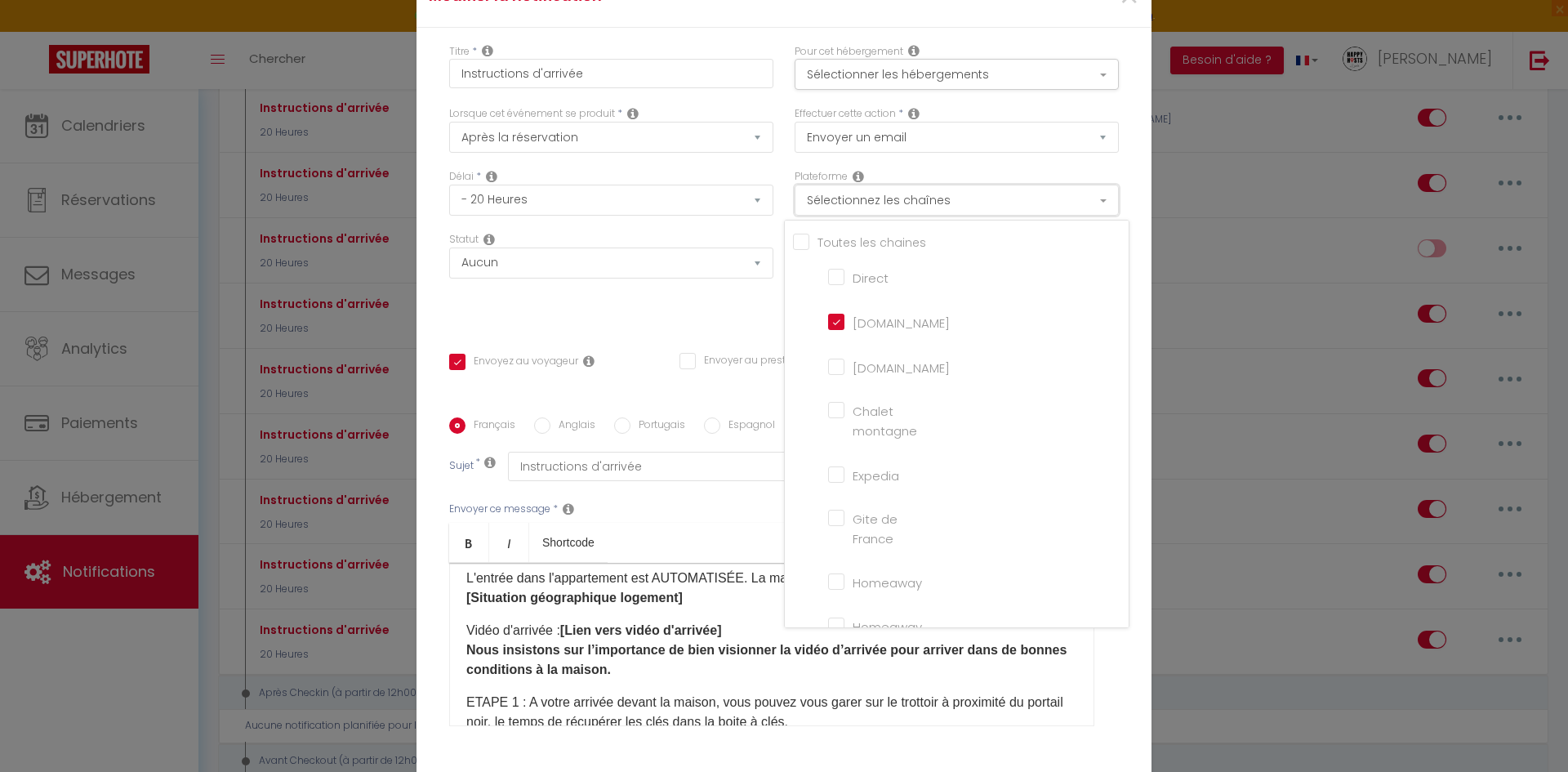
click at [860, 200] on button "Sélectionnez les chaînes" at bounding box center [957, 199] width 325 height 31
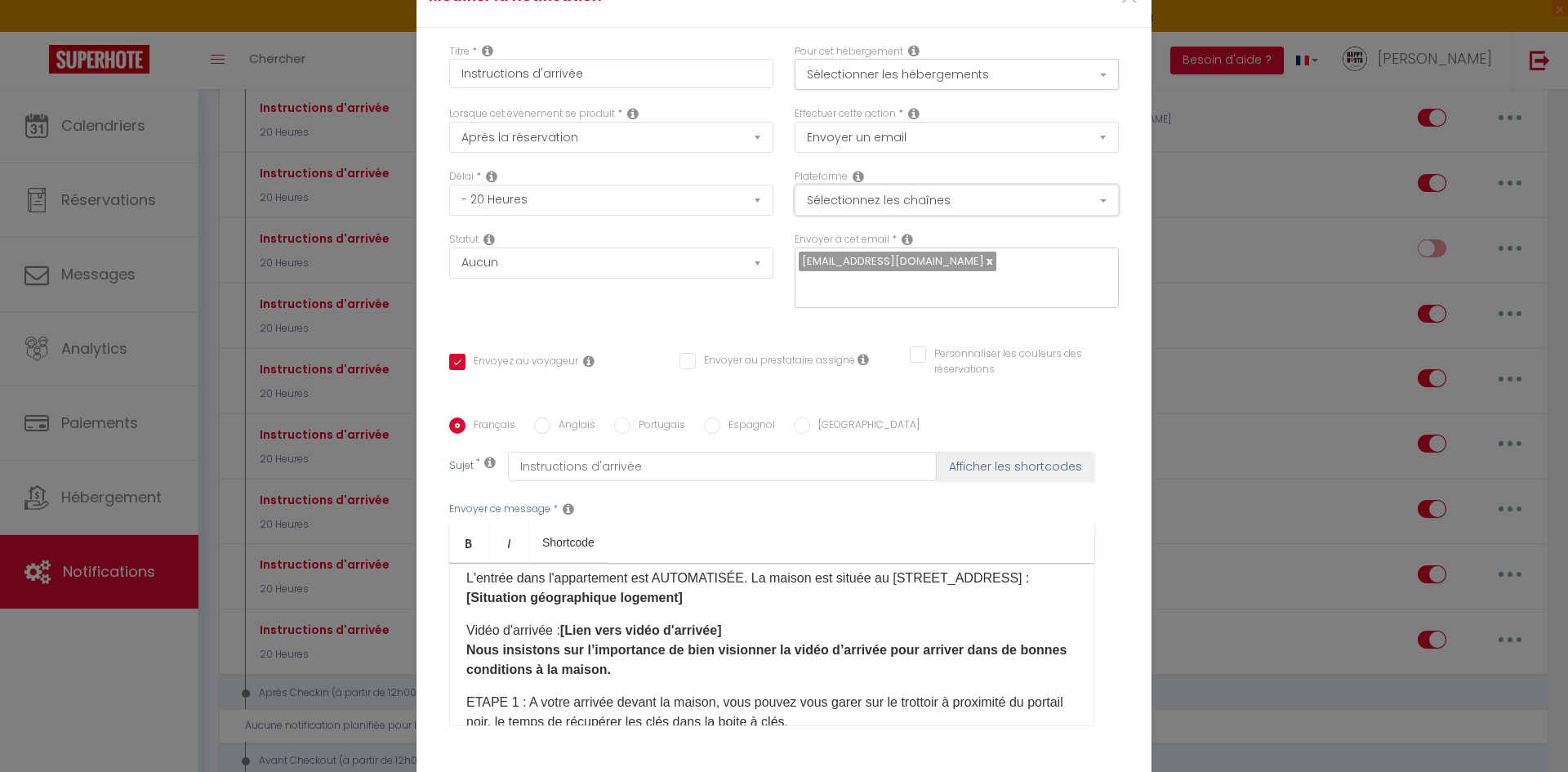
click at [861, 199] on button "Sélectionnez les chaînes" at bounding box center [957, 199] width 325 height 31
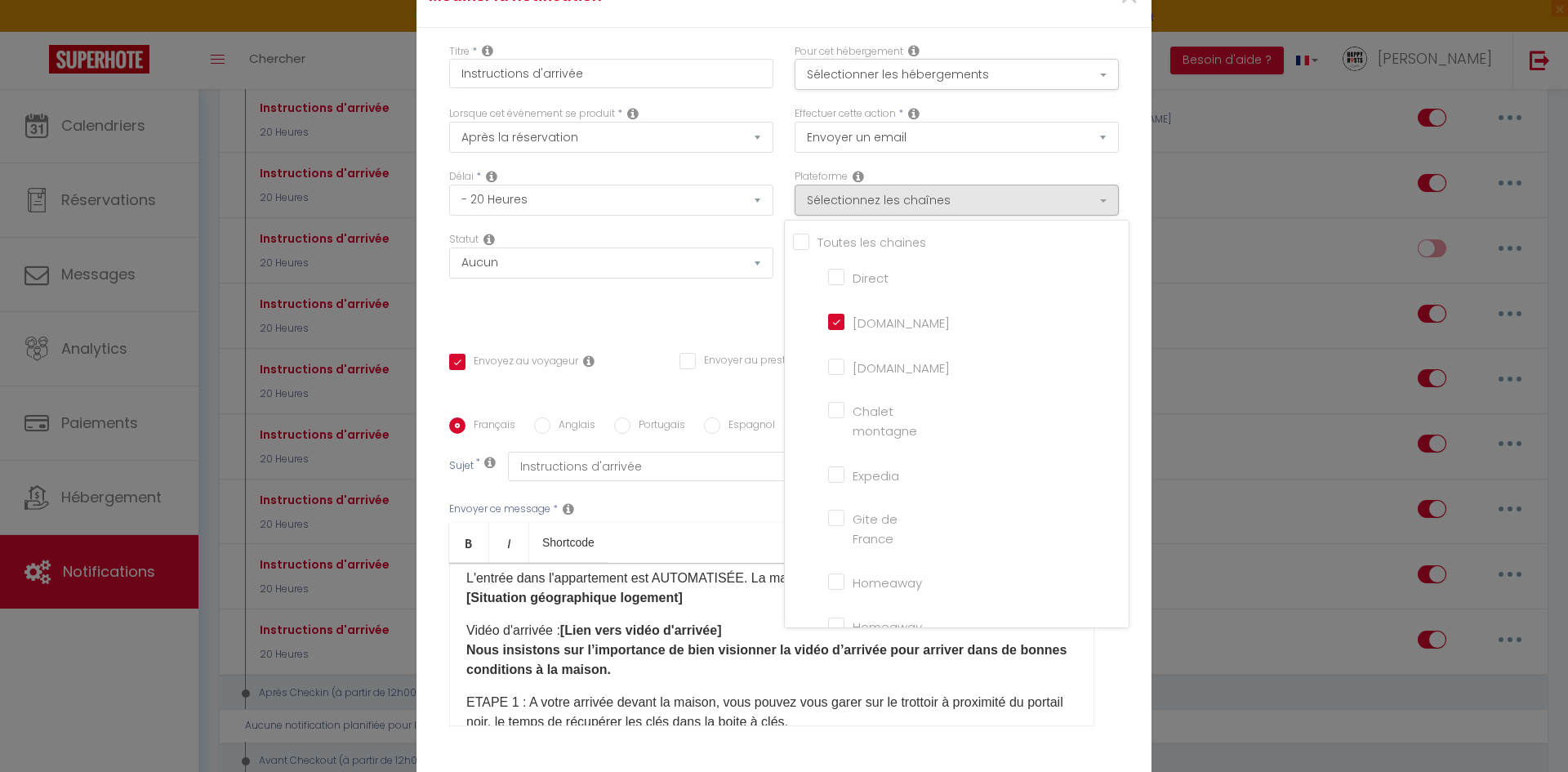
click at [855, 273] on input "Direct" at bounding box center [874, 276] width 93 height 16
checkbox input "true"
checkbox input "false"
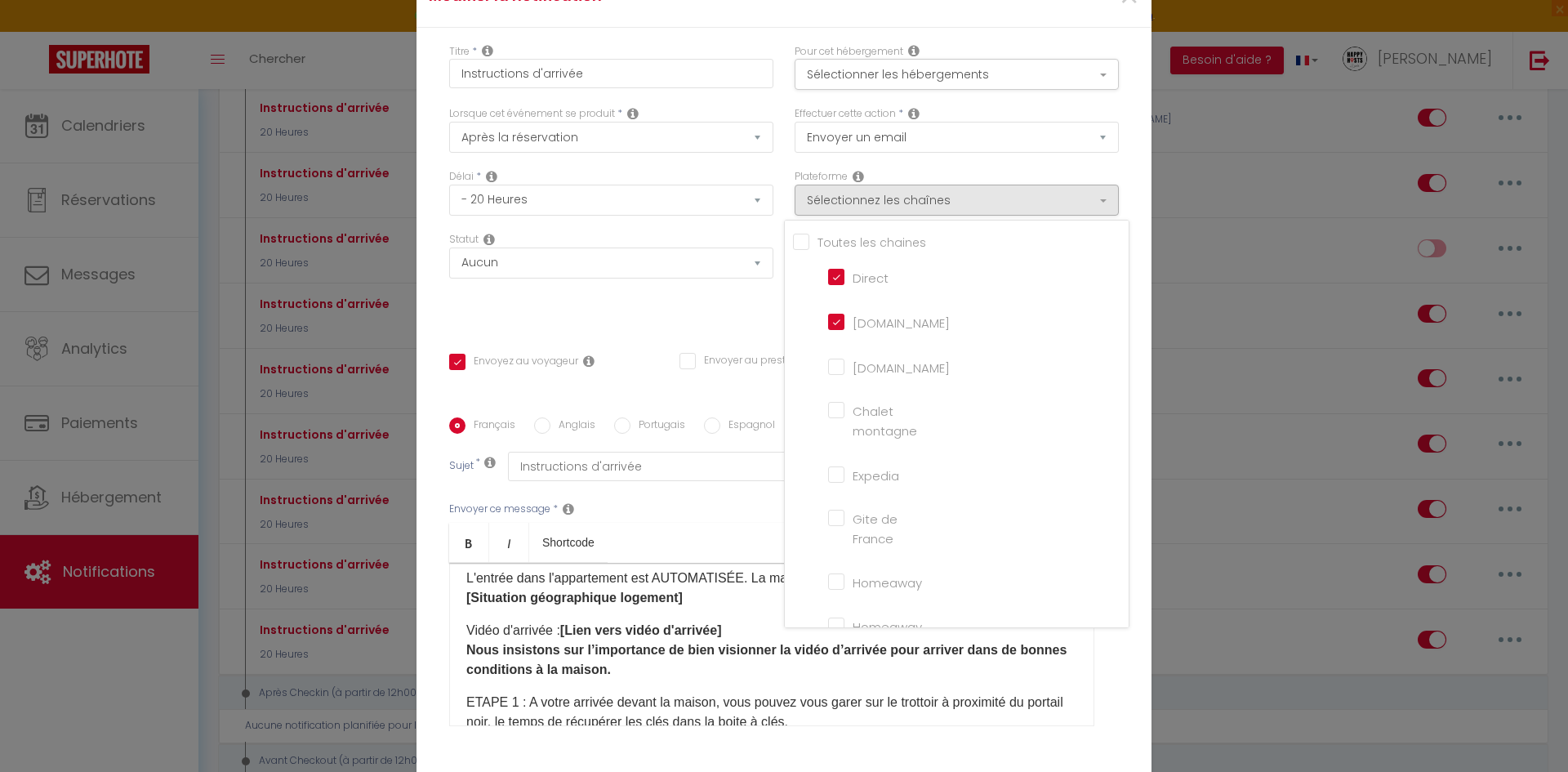
click at [726, 309] on div "Statut Aucun Si la réservation est payée Si réservation non payée Si la caution…" at bounding box center [611, 278] width 345 height 92
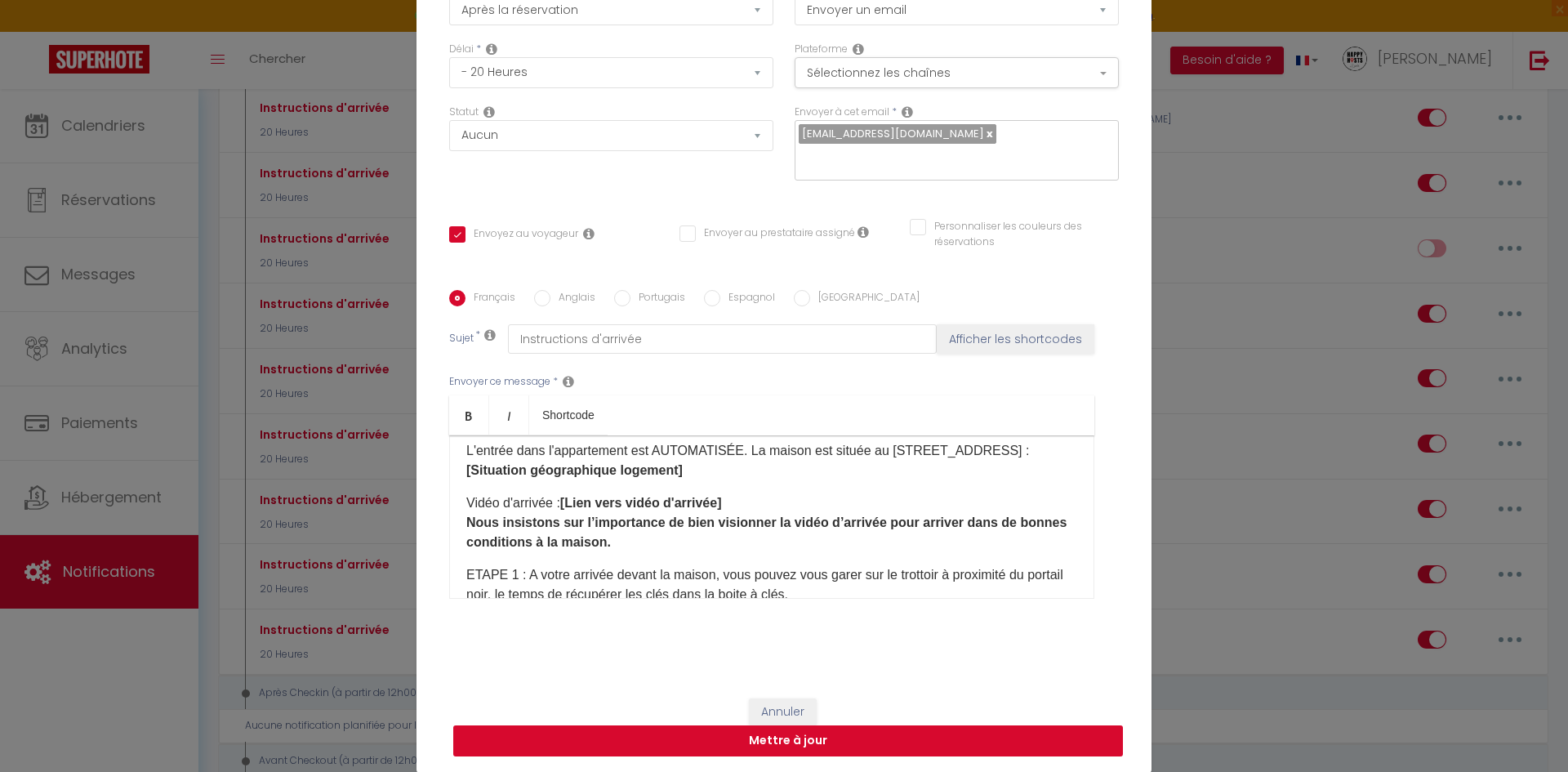
click at [781, 735] on button "Mettre à jour" at bounding box center [788, 740] width 670 height 31
checkbox input "true"
checkbox input "false"
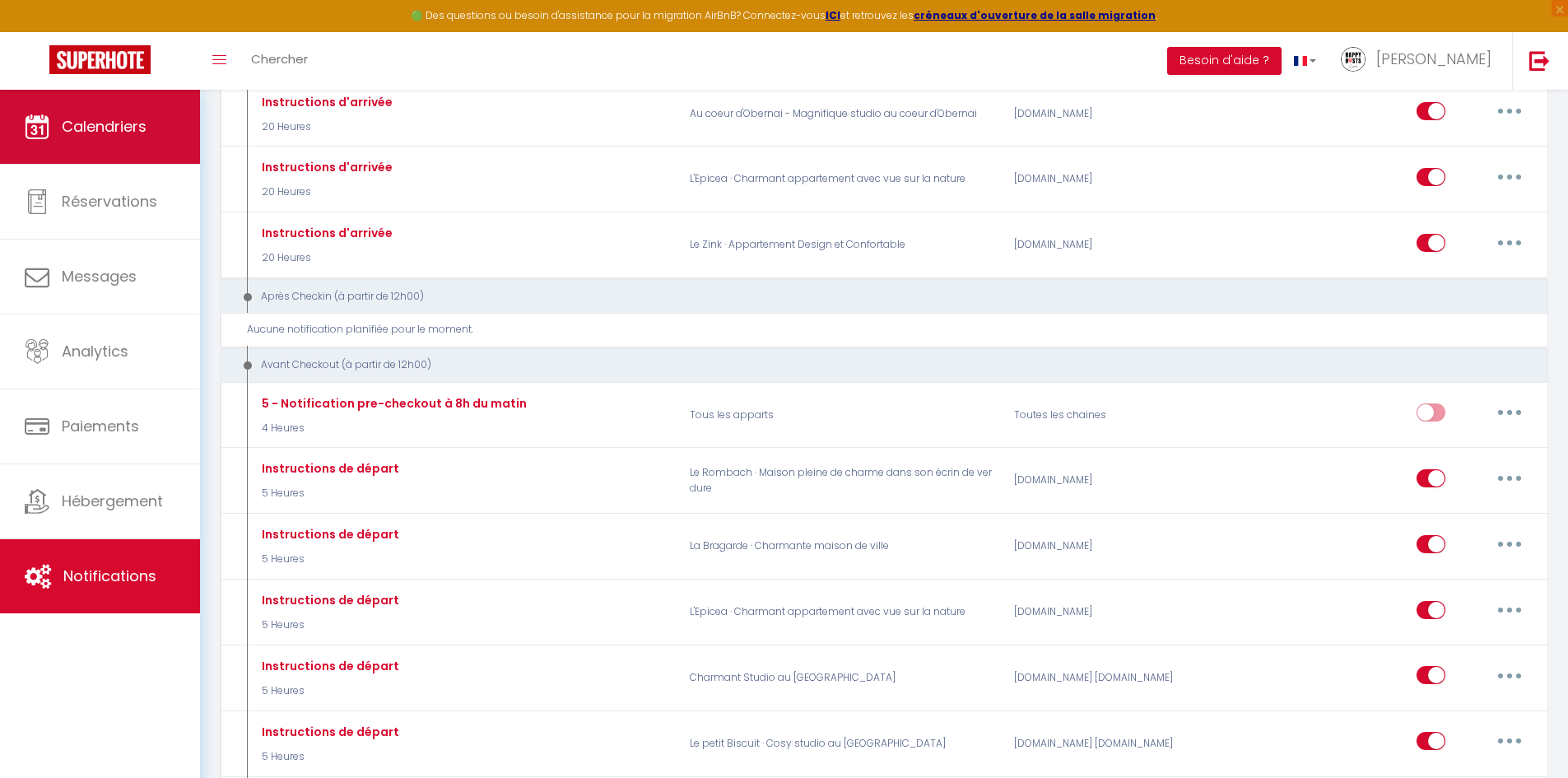
scroll to position [2140, 0]
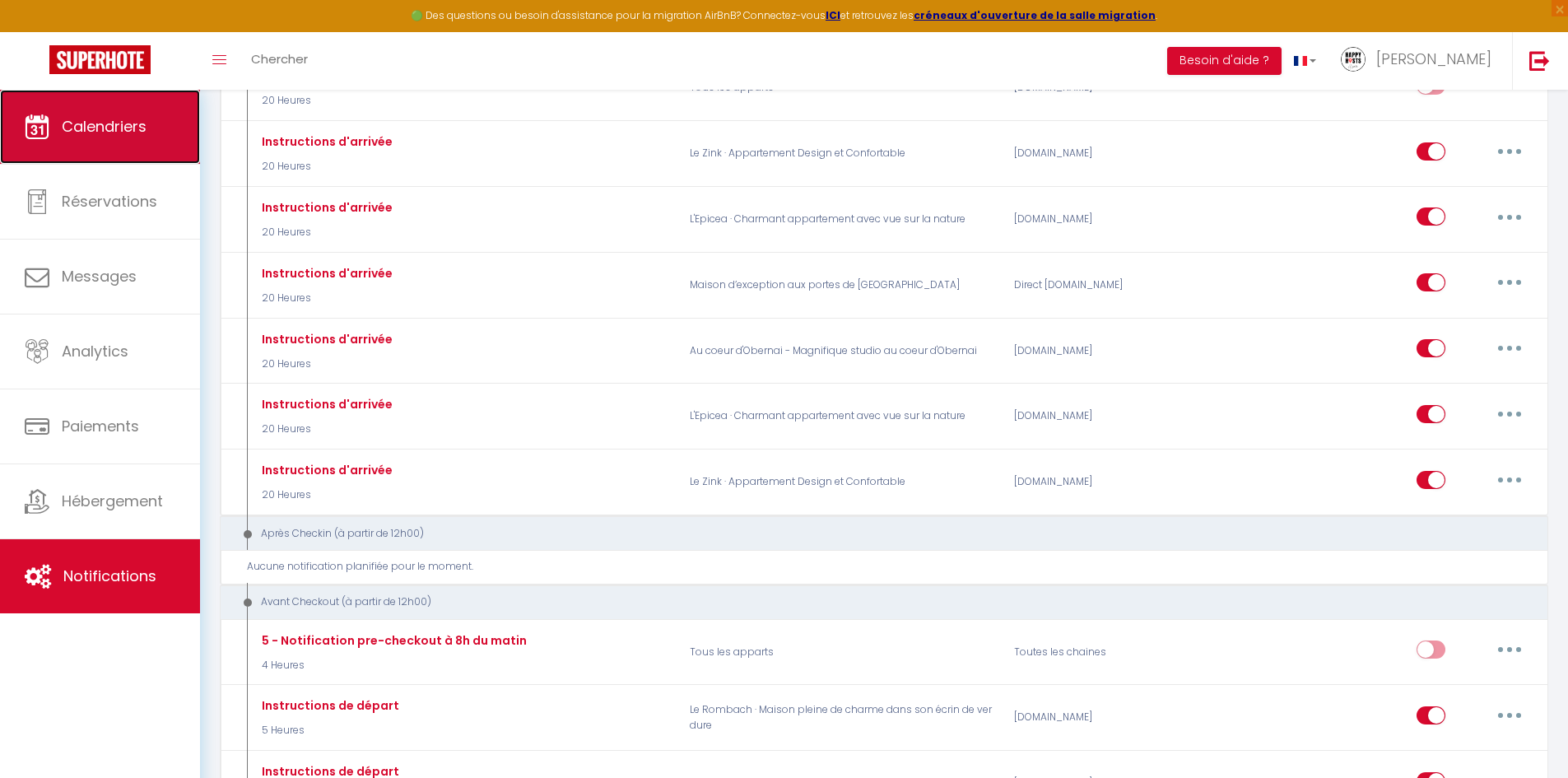
click at [88, 122] on span "Calendriers" at bounding box center [104, 126] width 85 height 21
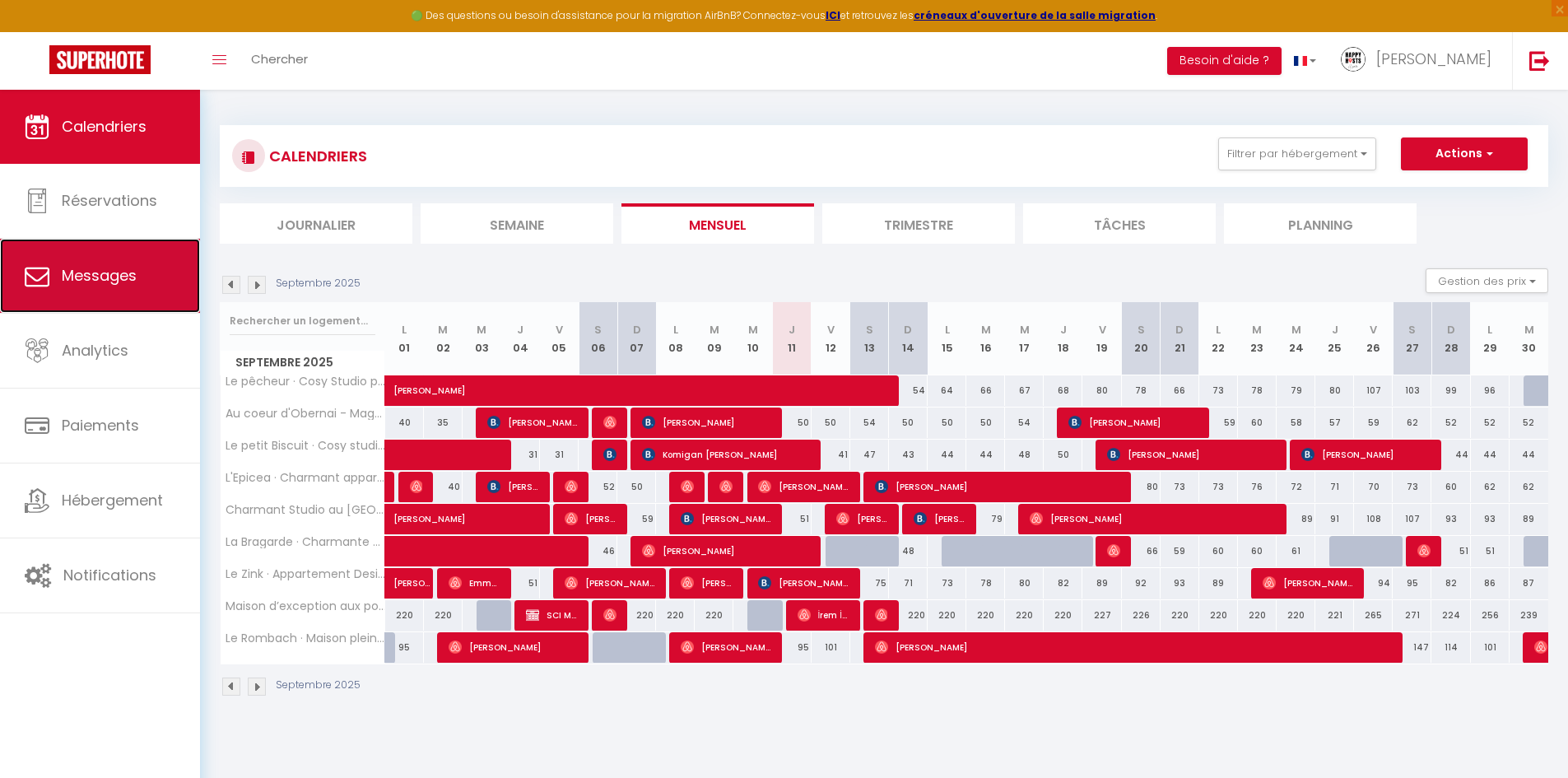
click at [81, 281] on span "Messages" at bounding box center [99, 275] width 75 height 21
select select "message"
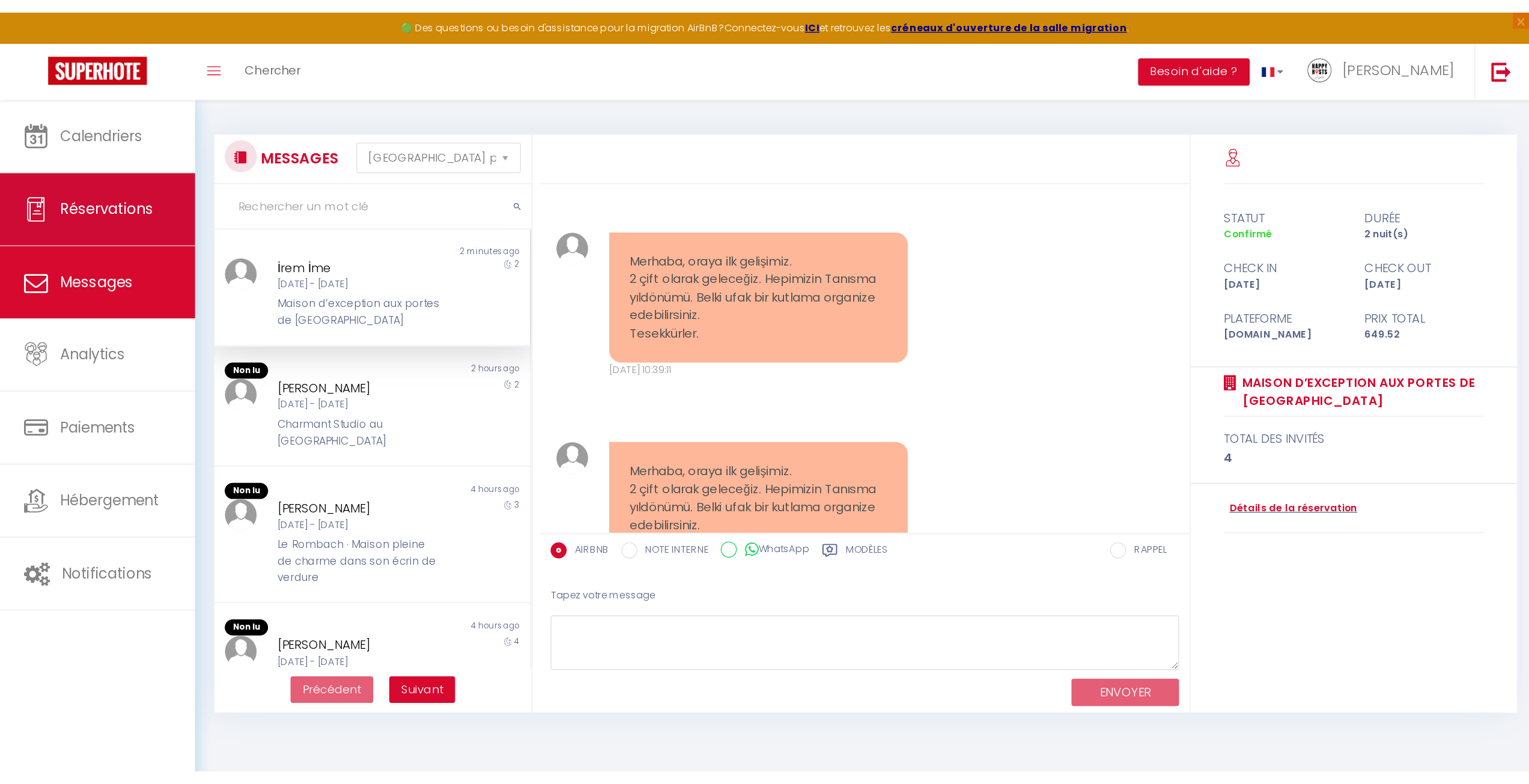
scroll to position [819, 0]
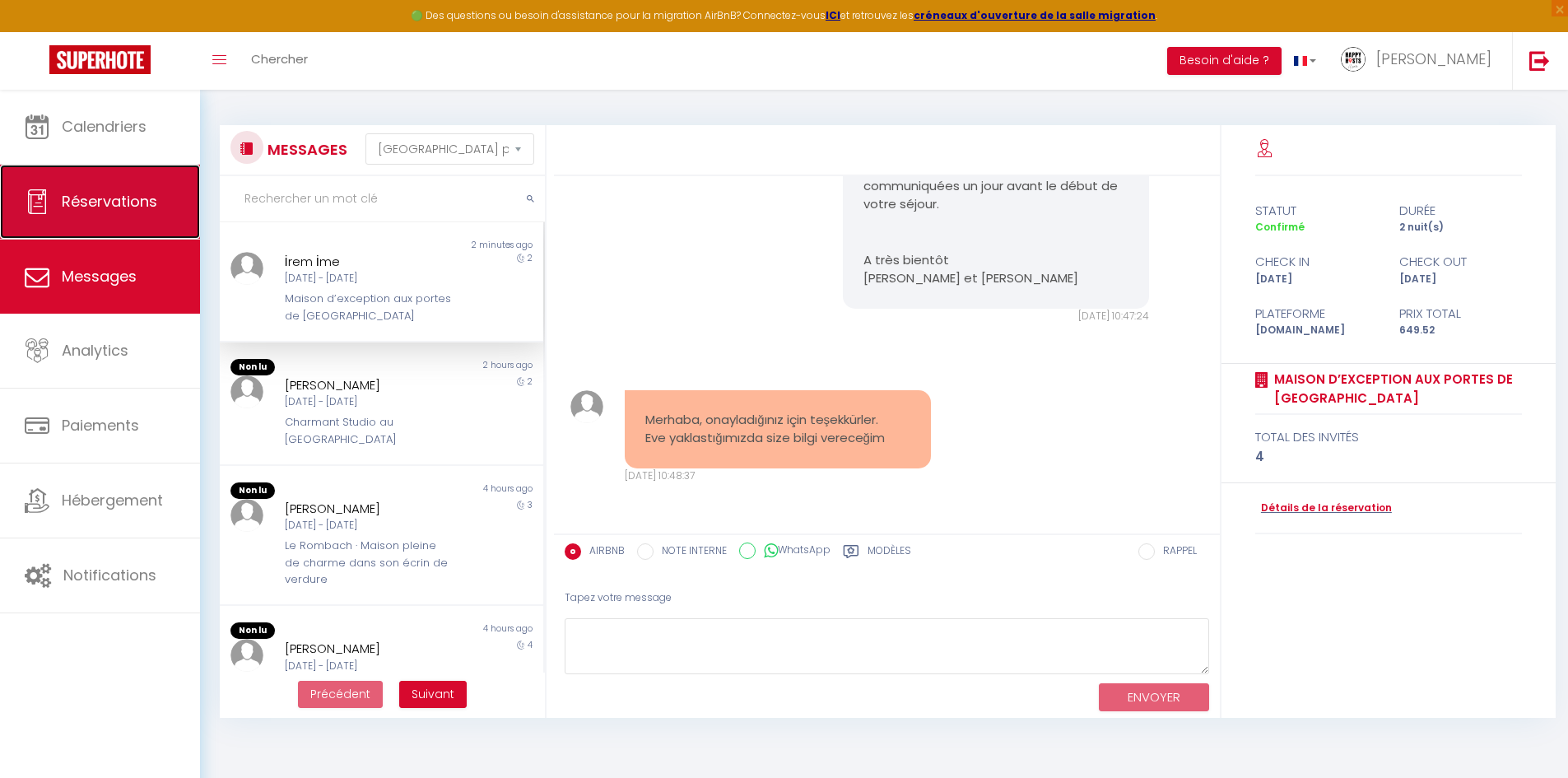
click at [96, 188] on link "Réservations" at bounding box center [100, 202] width 200 height 74
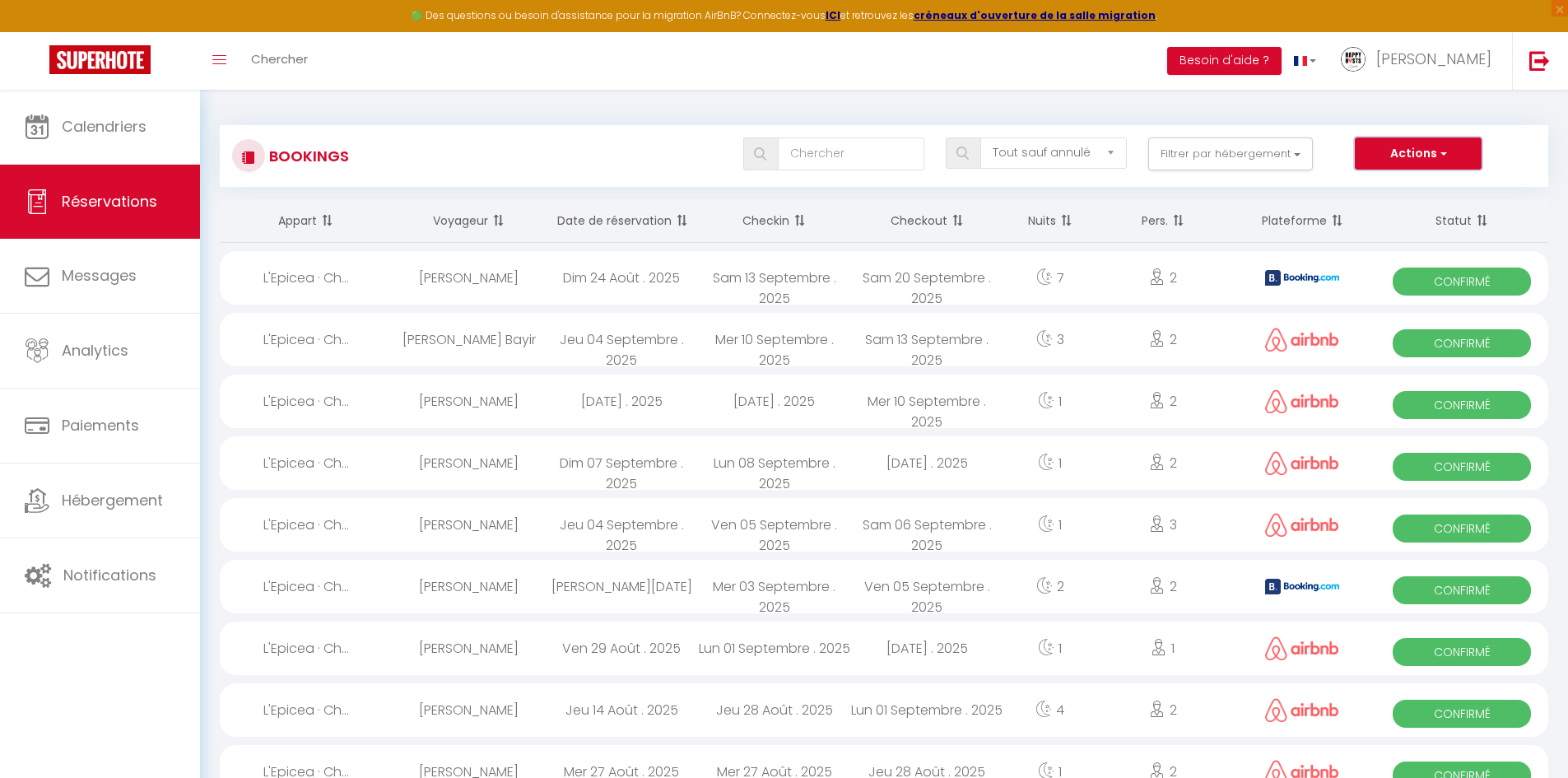
click at [1399, 155] on button "Actions" at bounding box center [1418, 153] width 127 height 33
click at [1390, 184] on link "Nouvelle Réservation" at bounding box center [1392, 189] width 176 height 21
select select
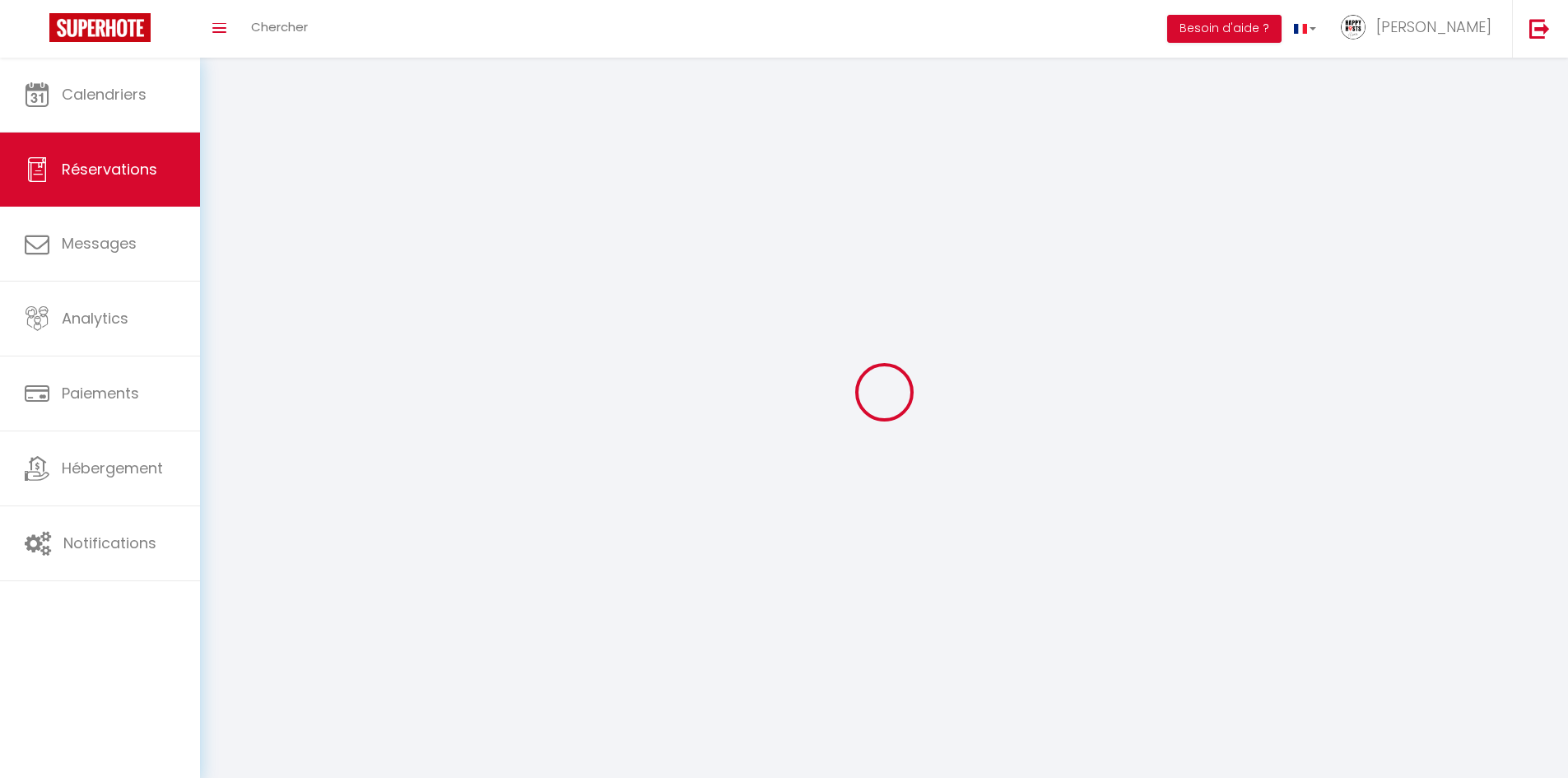
select select
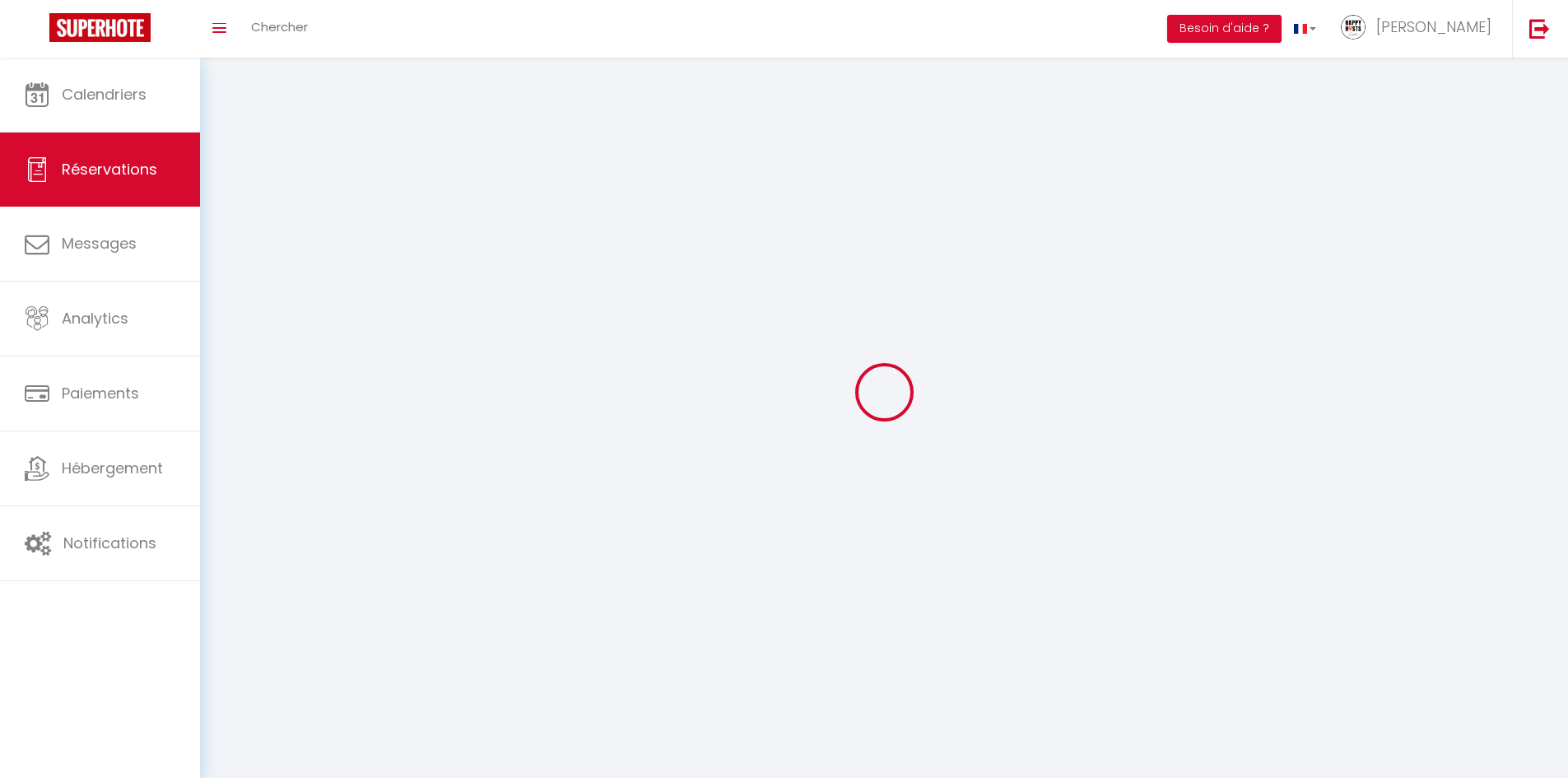
select select
checkbox input "false"
select select
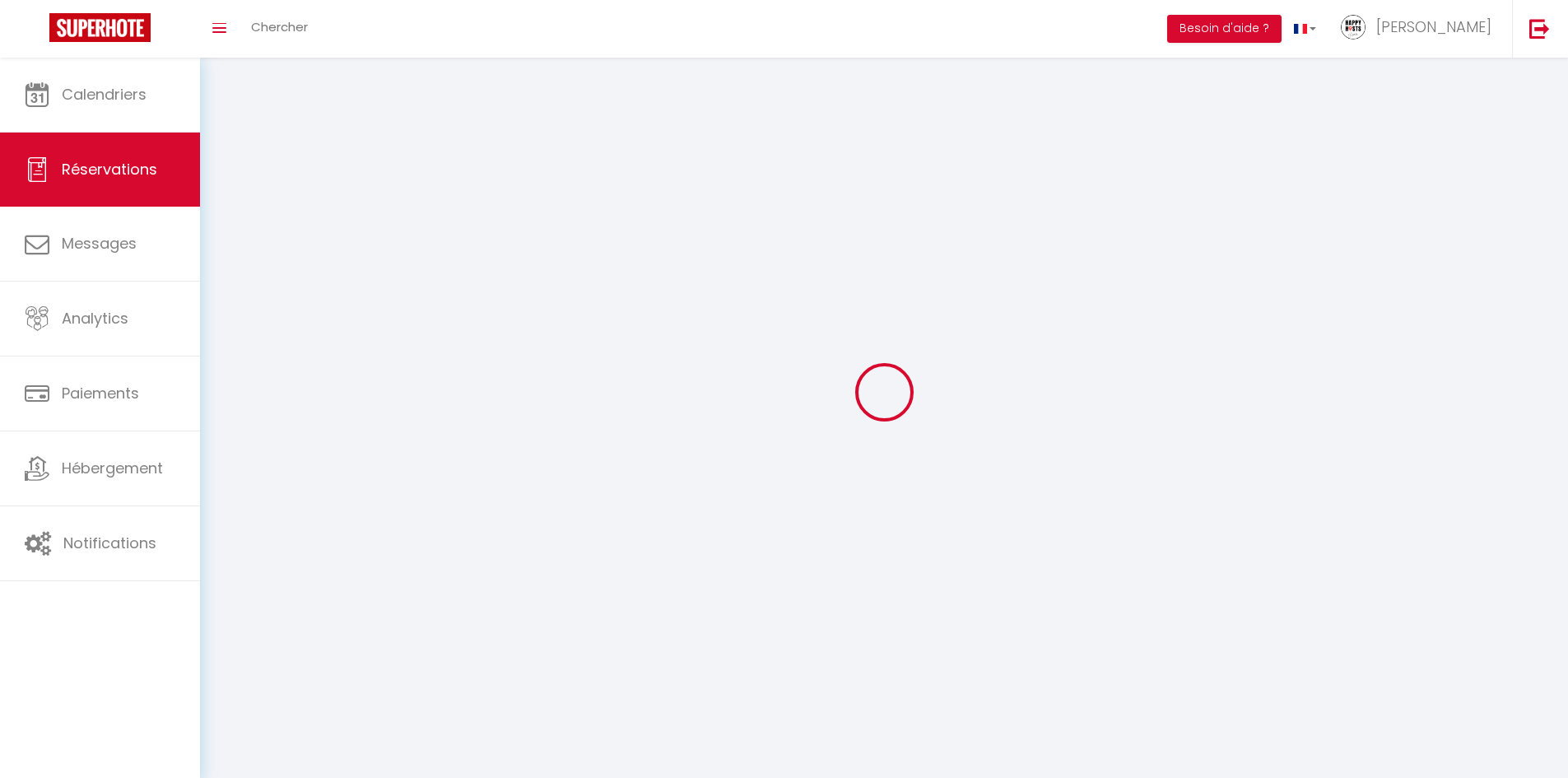
select select
checkbox input "false"
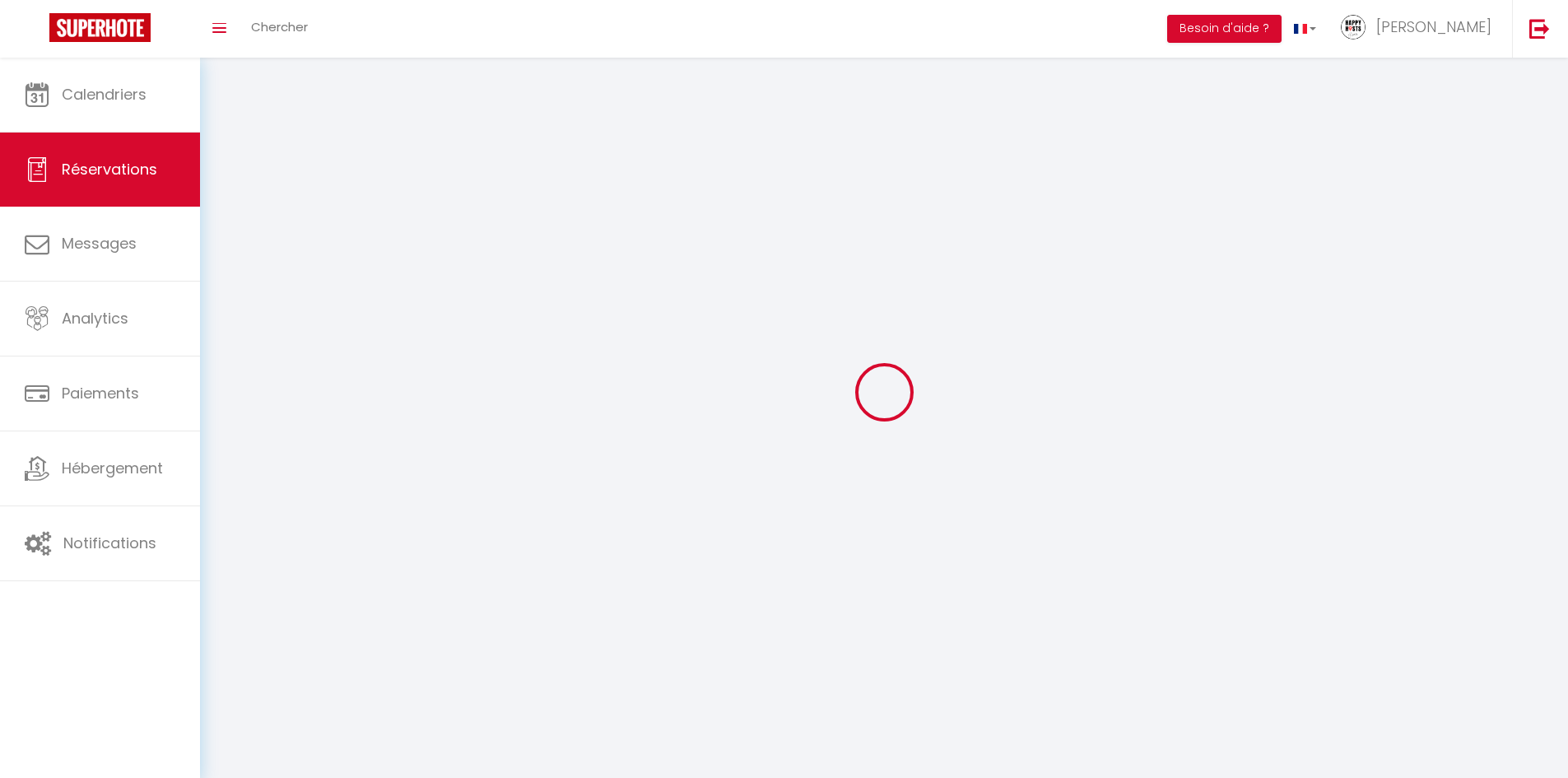
select select
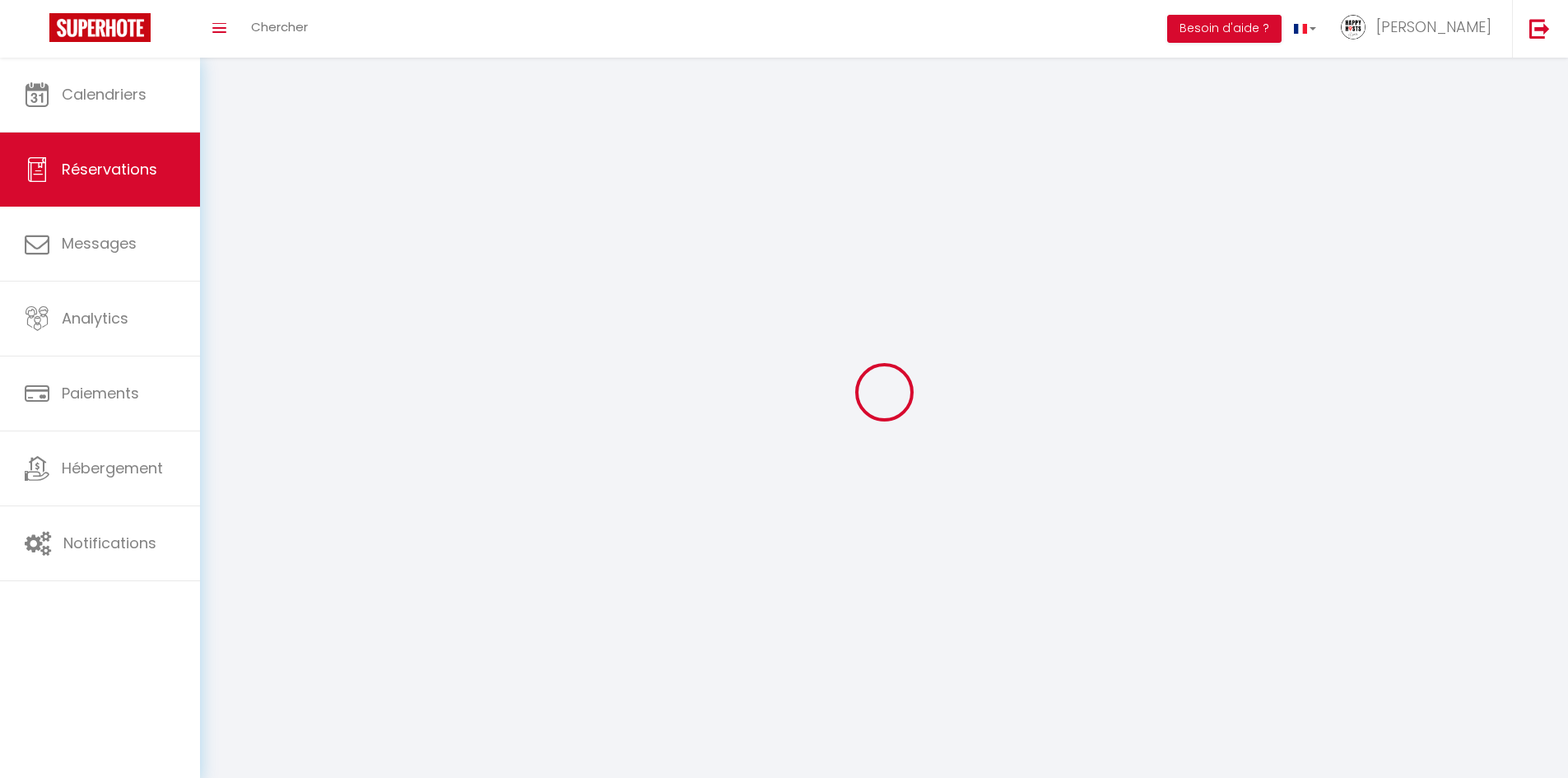
checkbox input "false"
select select
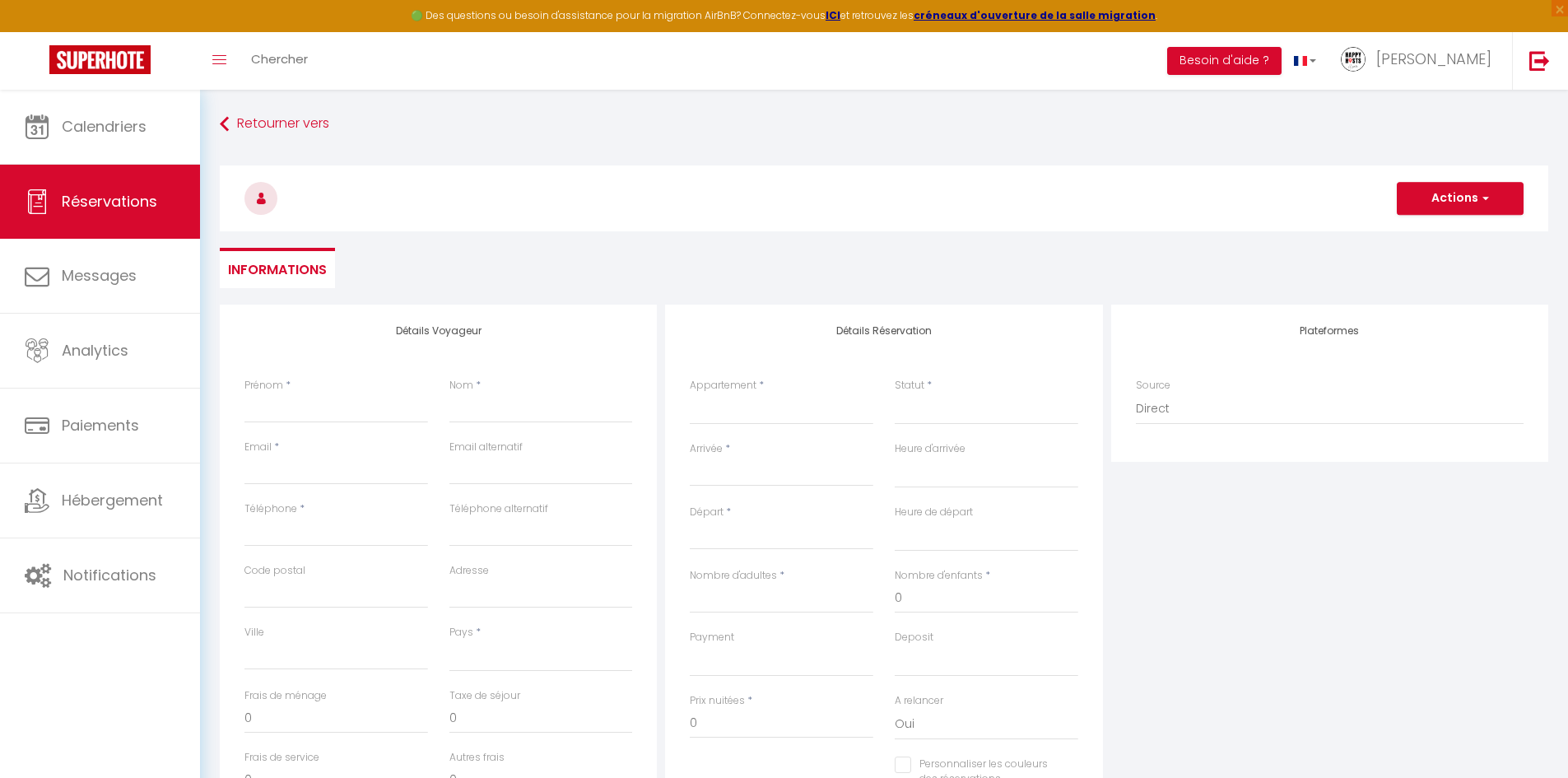
select select
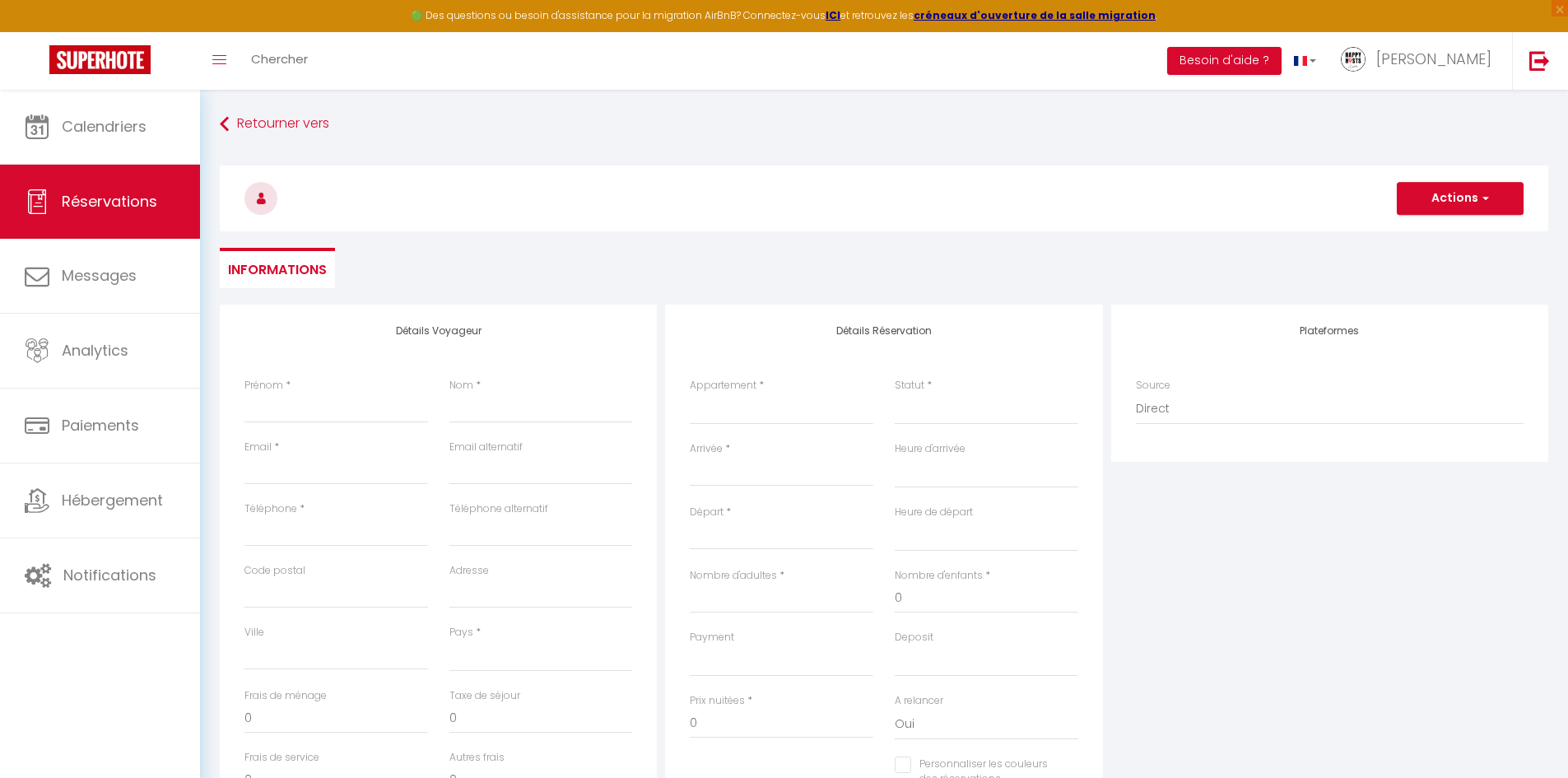
checkbox input "false"
select select
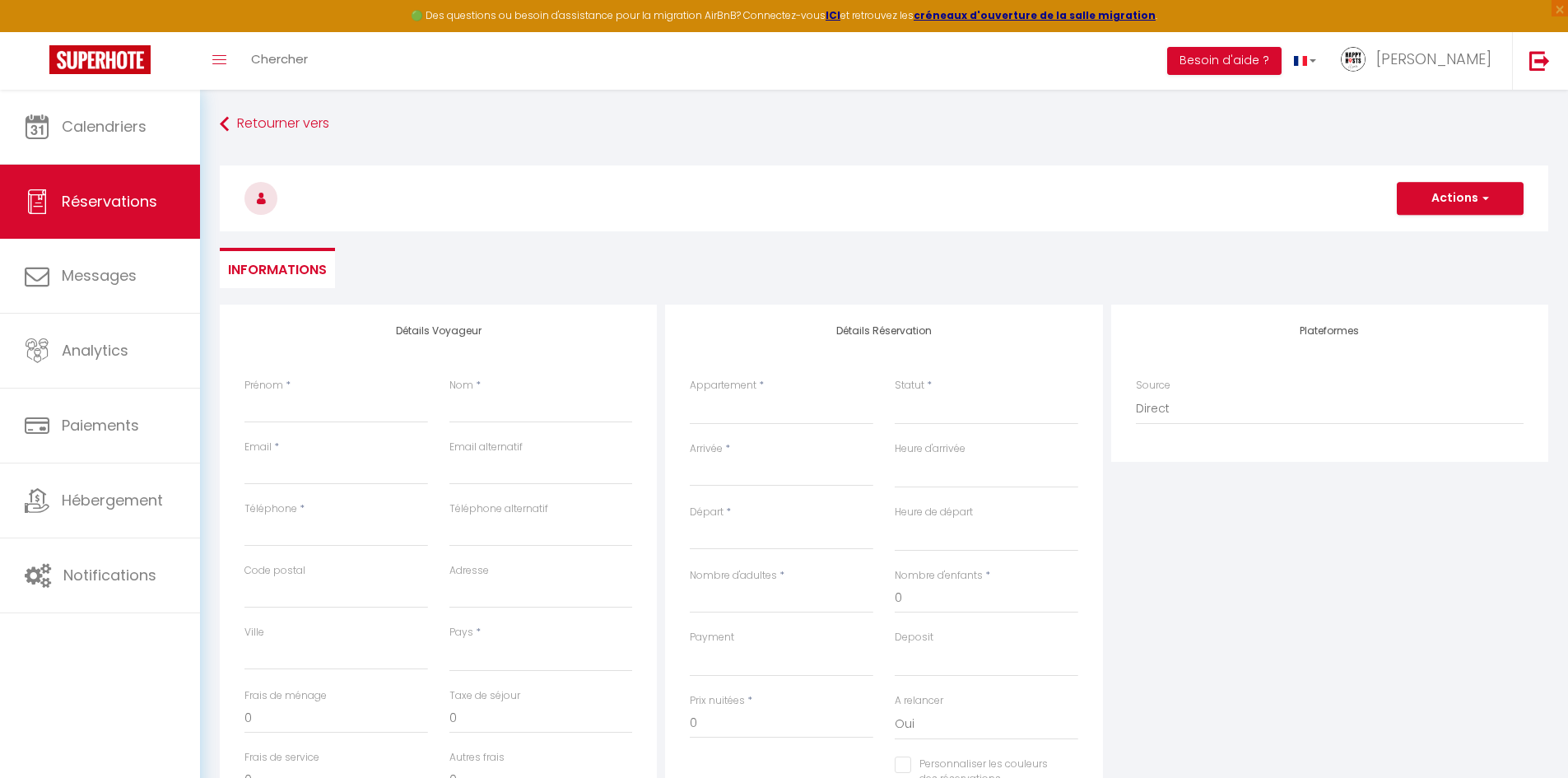
select select
checkbox input "false"
select select
click at [294, 397] on input "Prénom" at bounding box center [336, 408] width 184 height 30
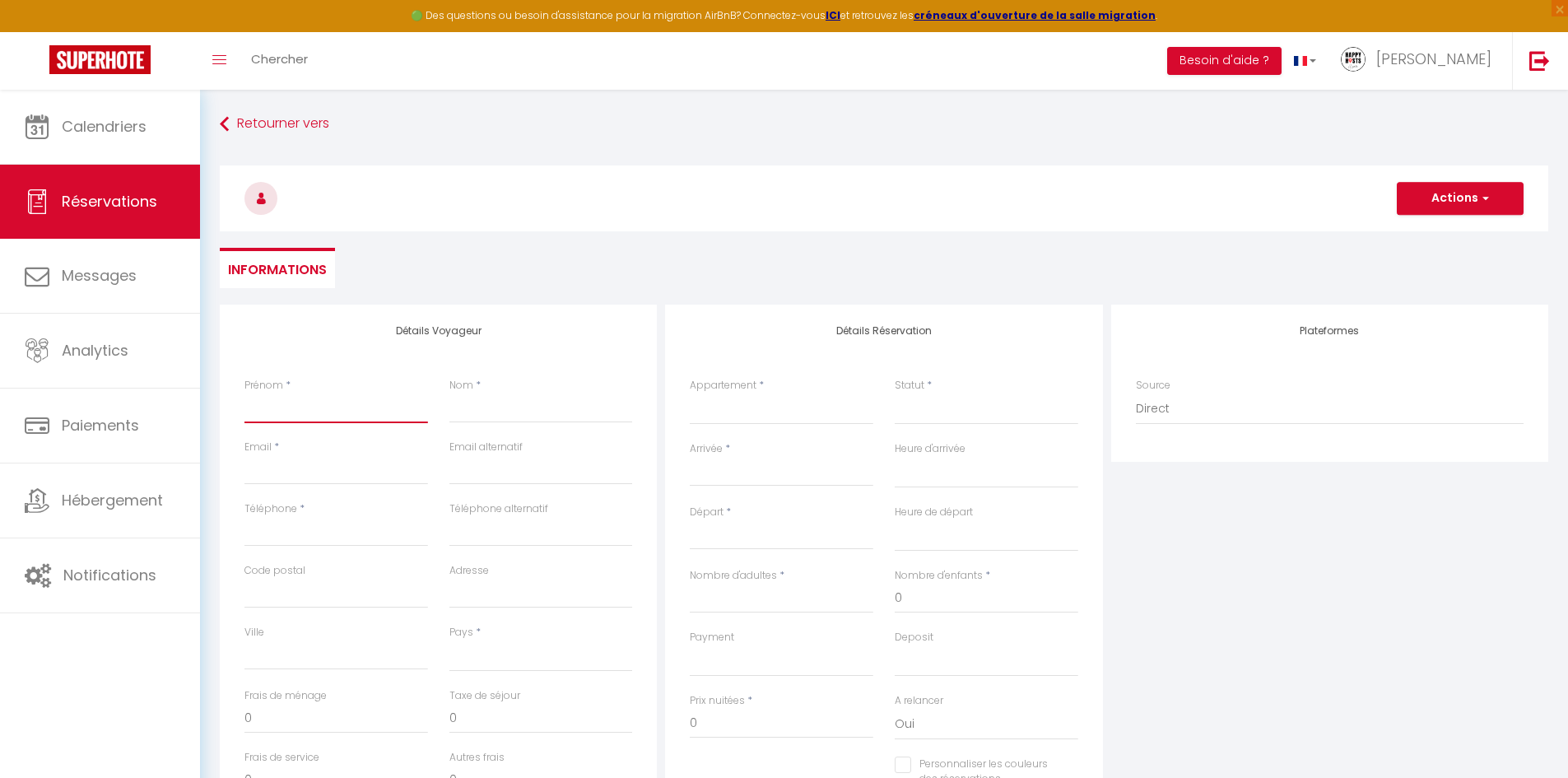
type input "M"
select select
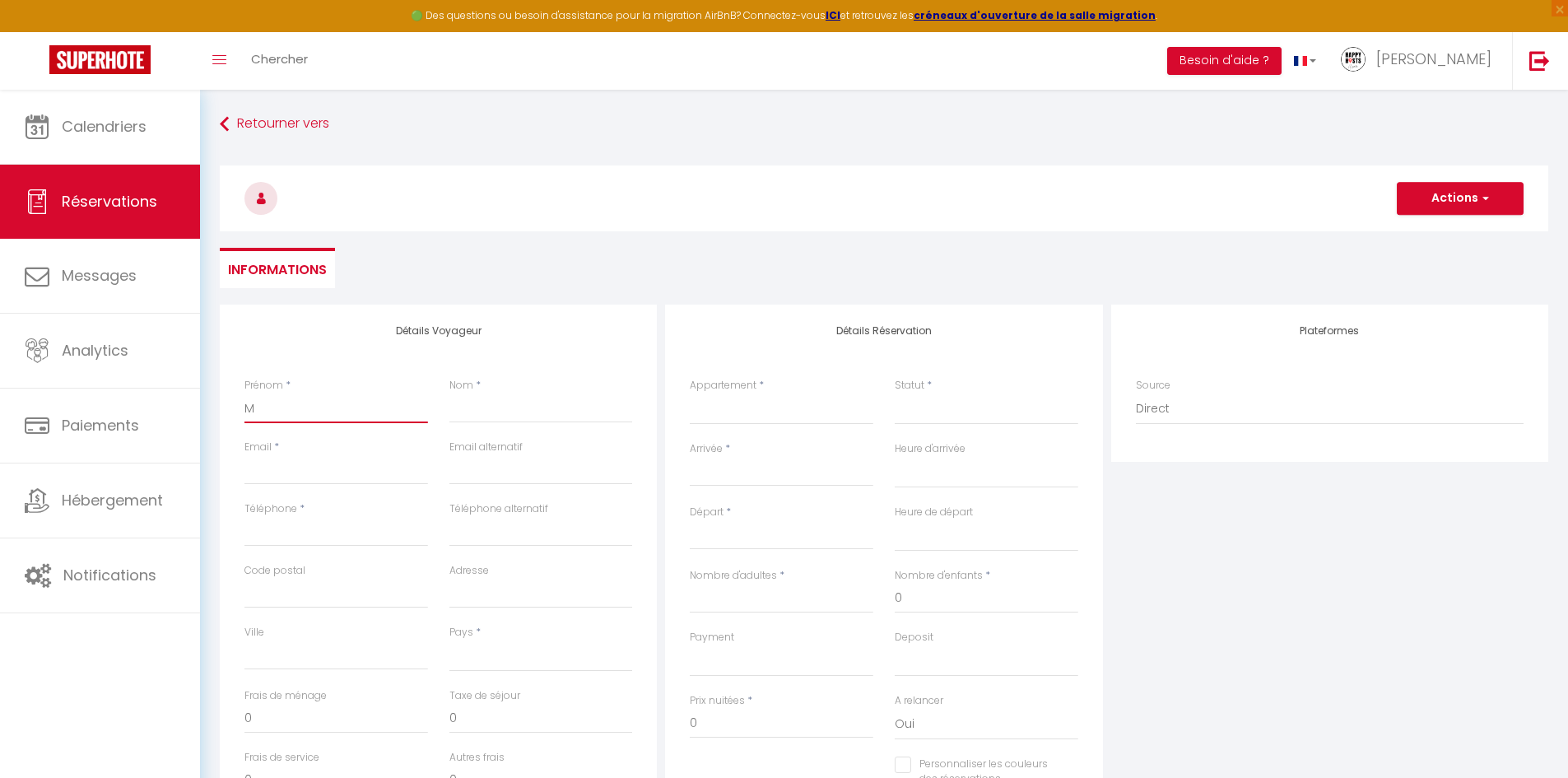
select select
checkbox input "false"
type input "Ma"
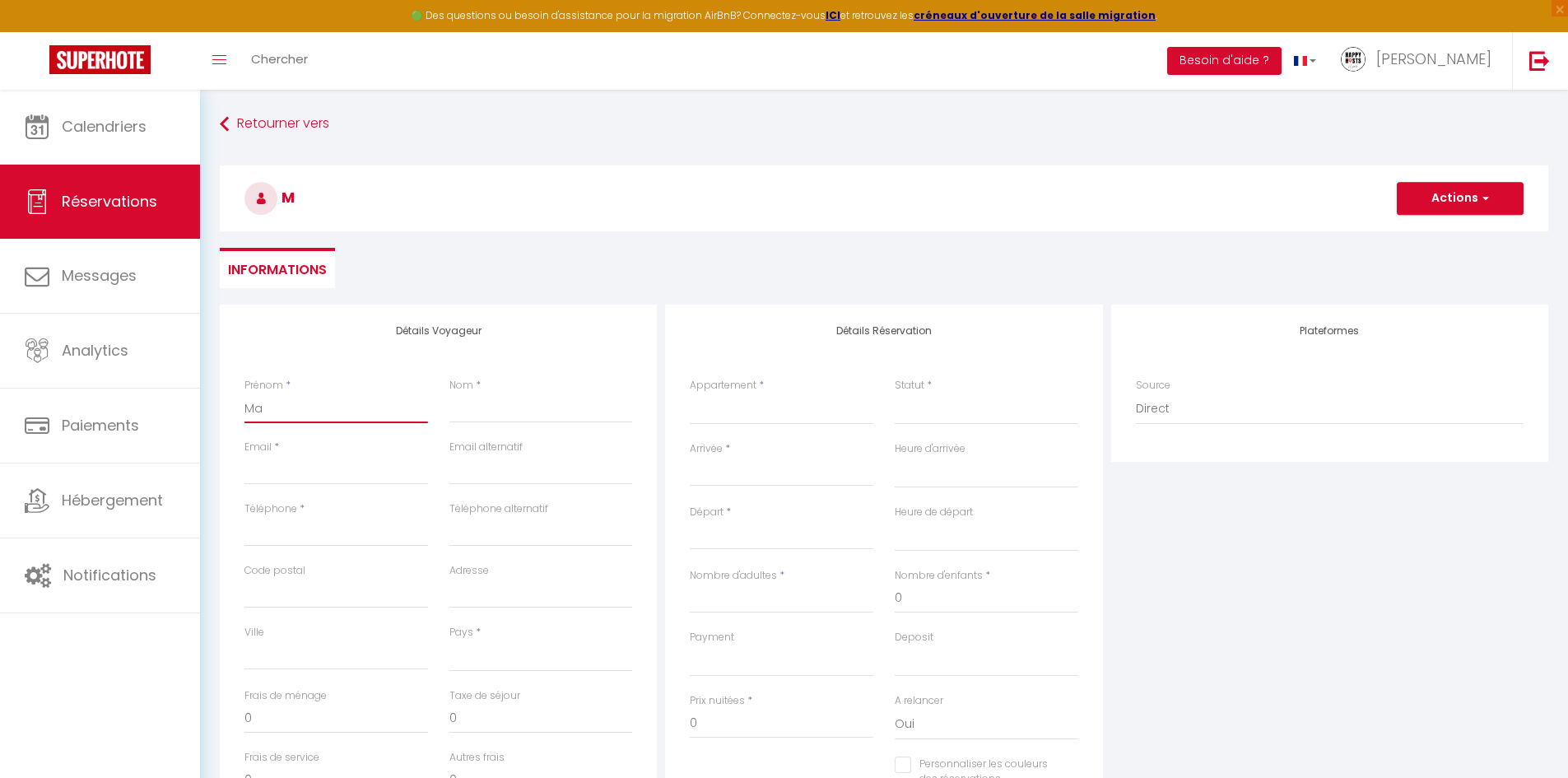
select select
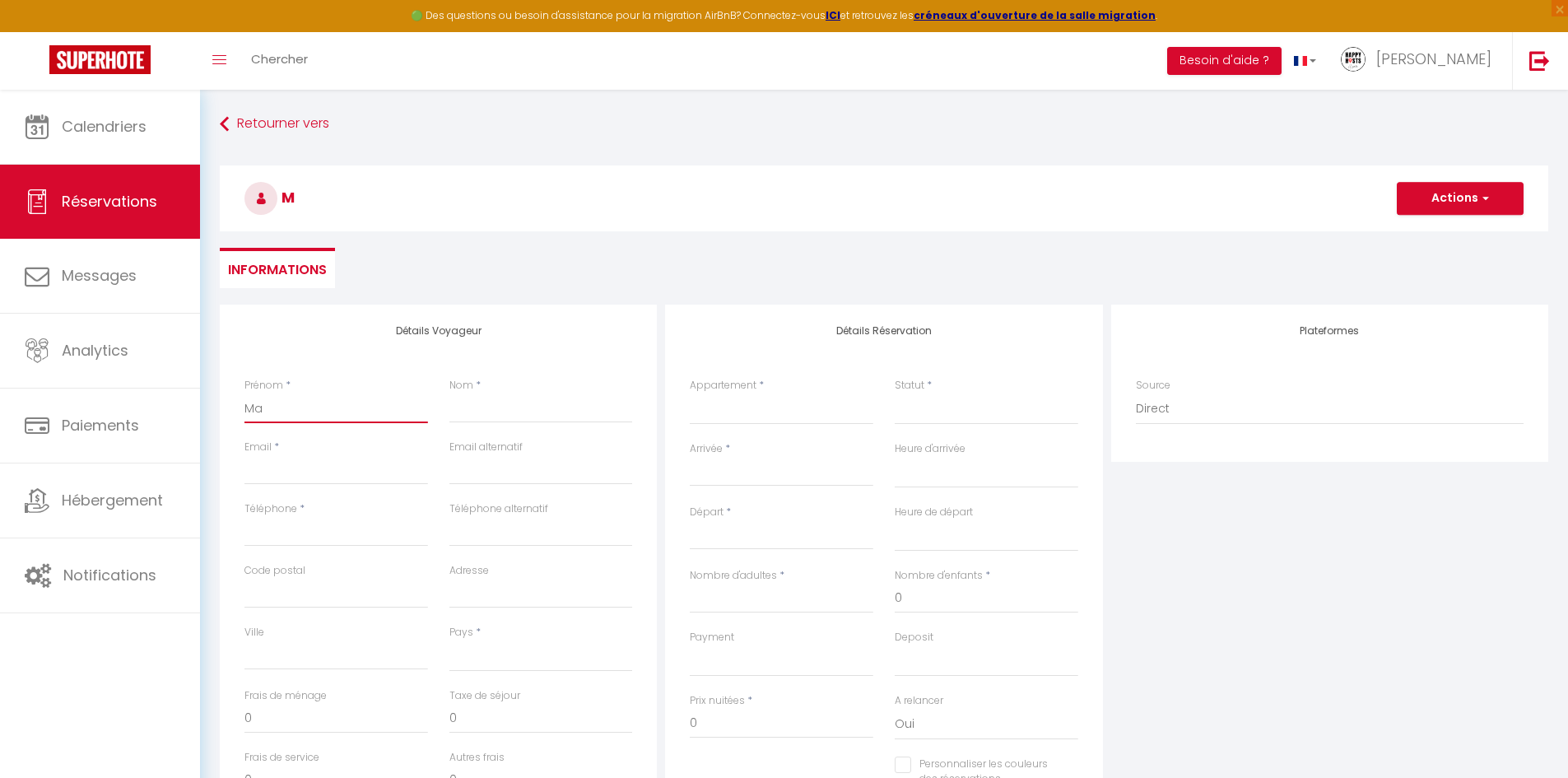
select select
checkbox input "false"
type input "Mal"
select select
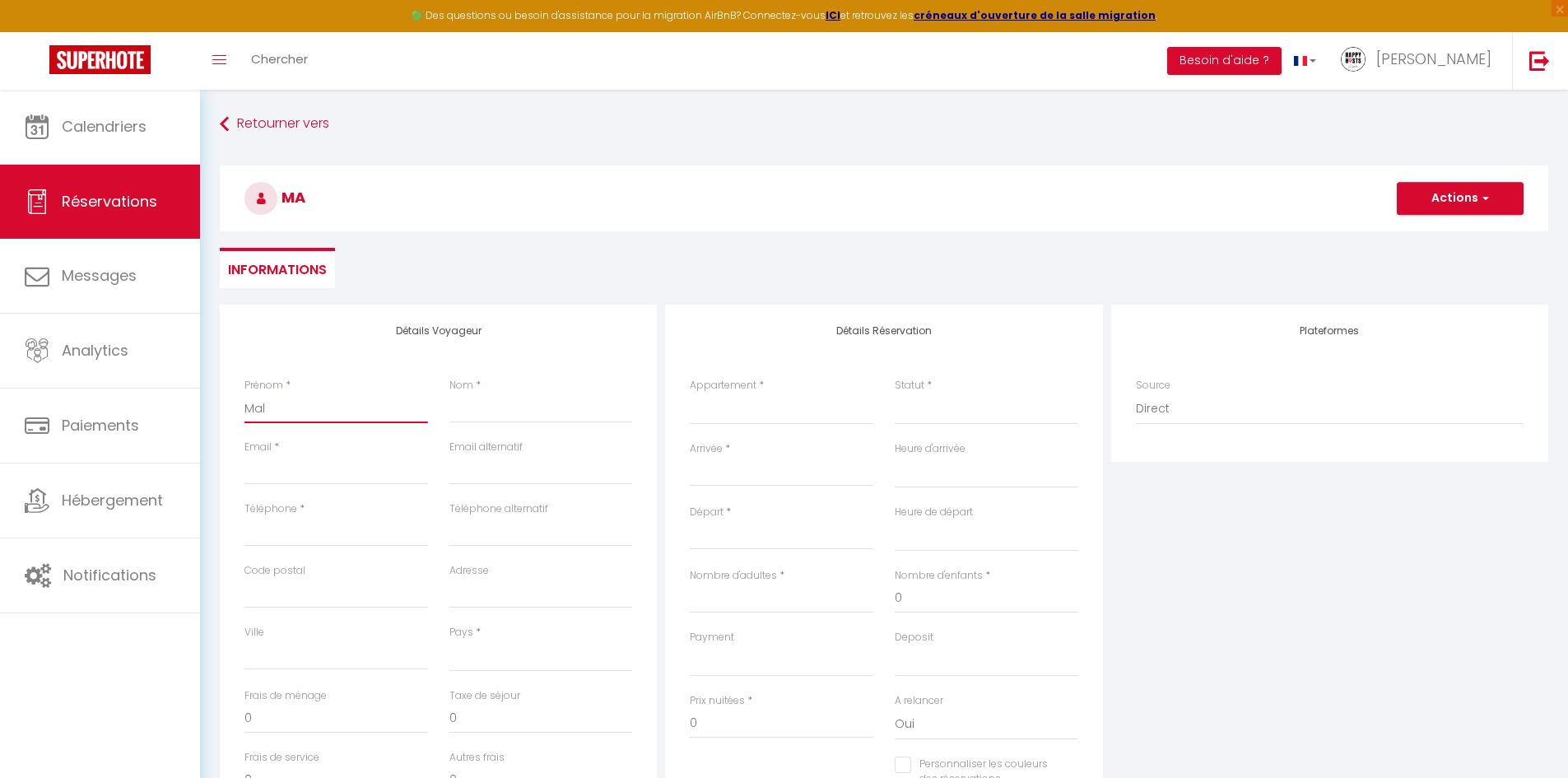
select select
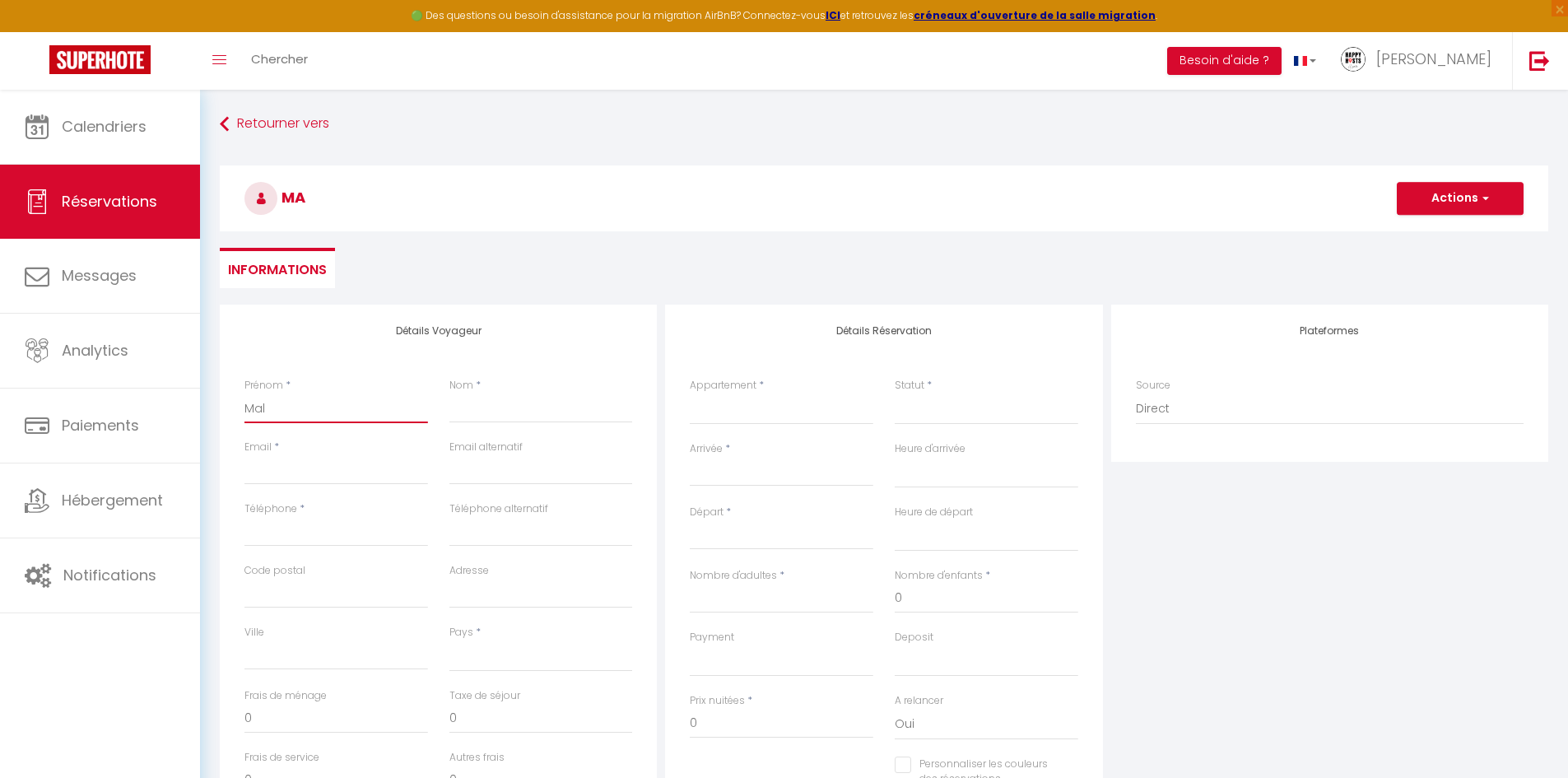
select select
checkbox input "false"
type input "Mall"
select select
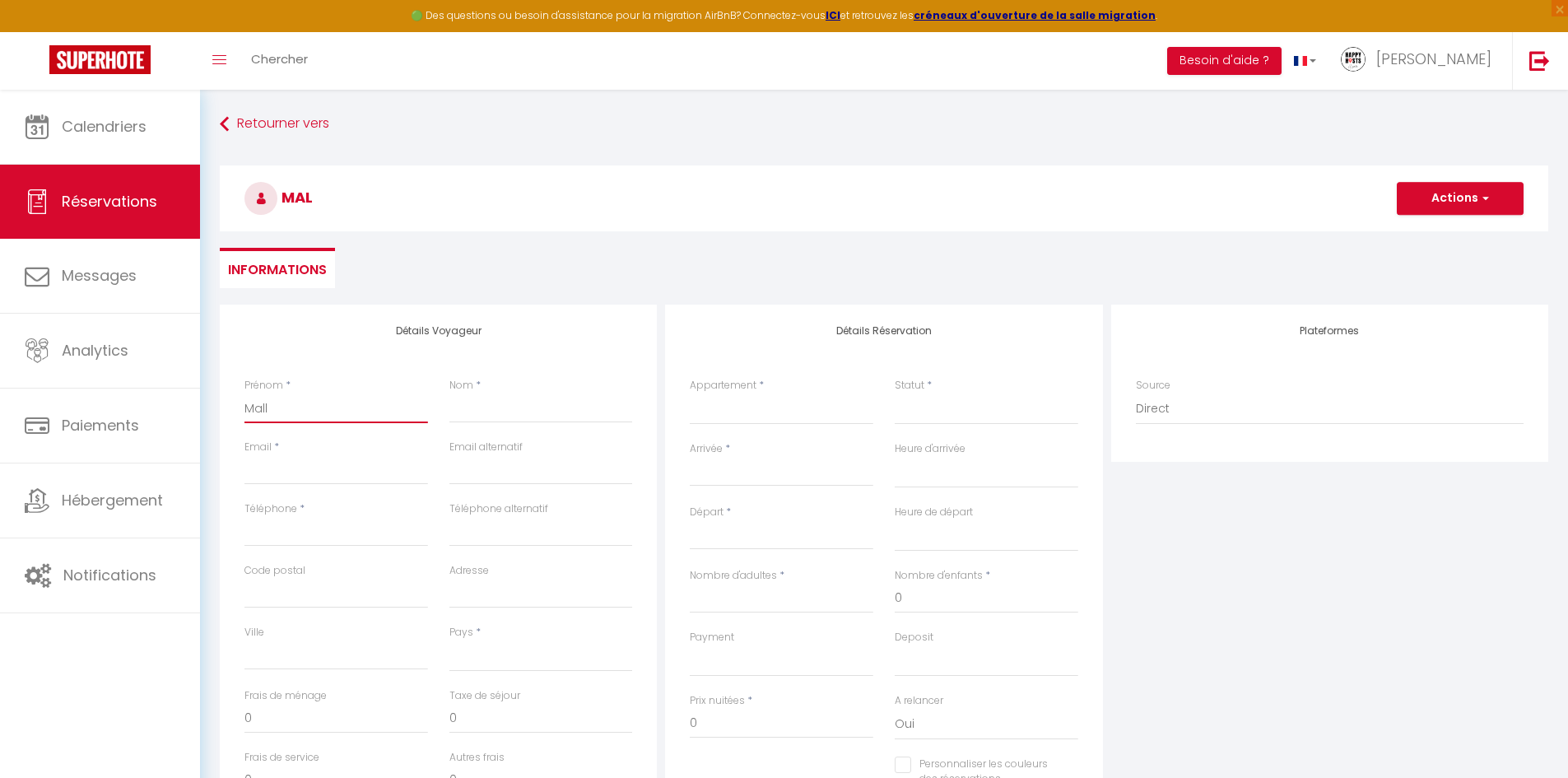
select select
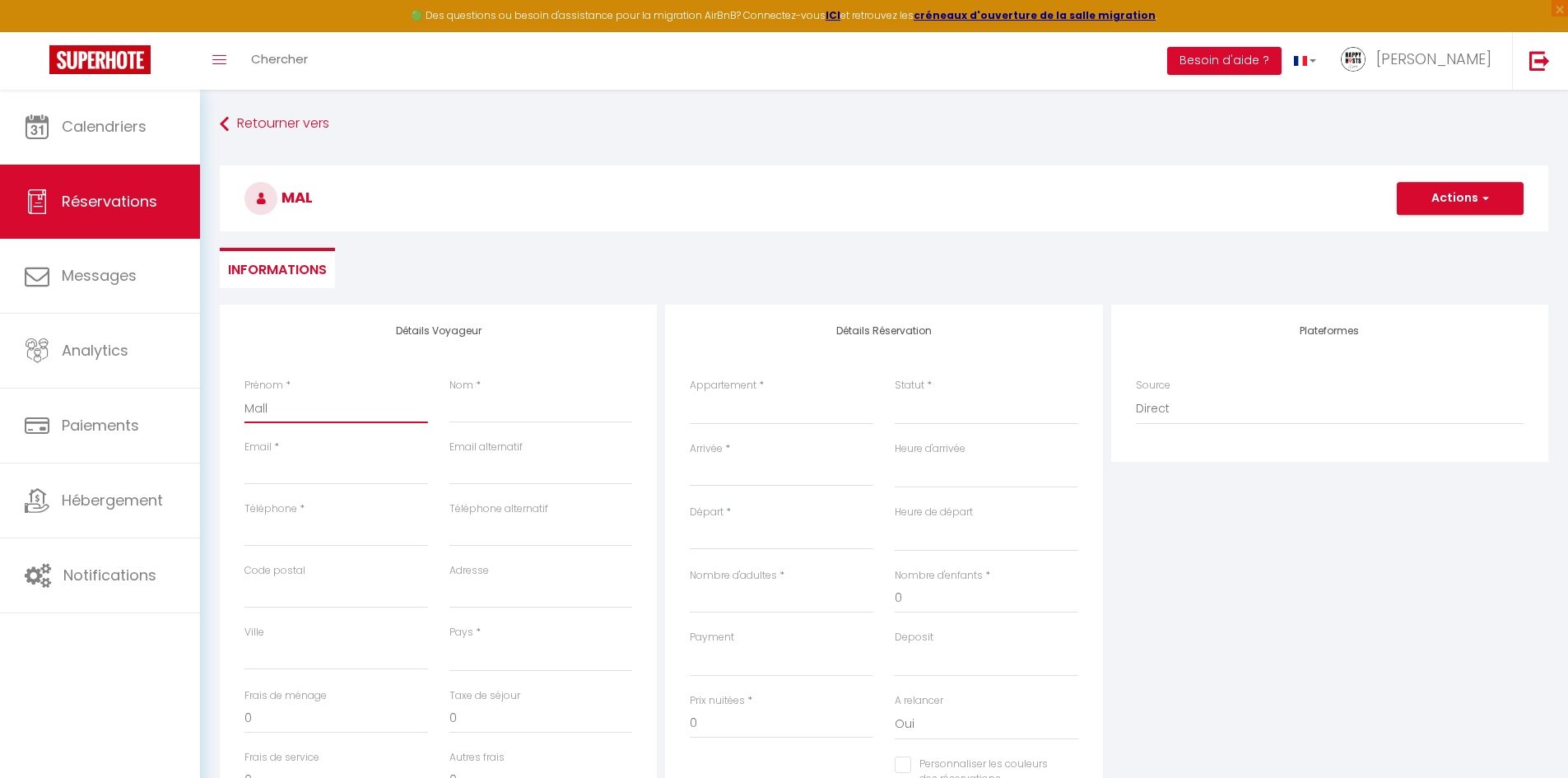
checkbox input "false"
type input "Malla"
select select
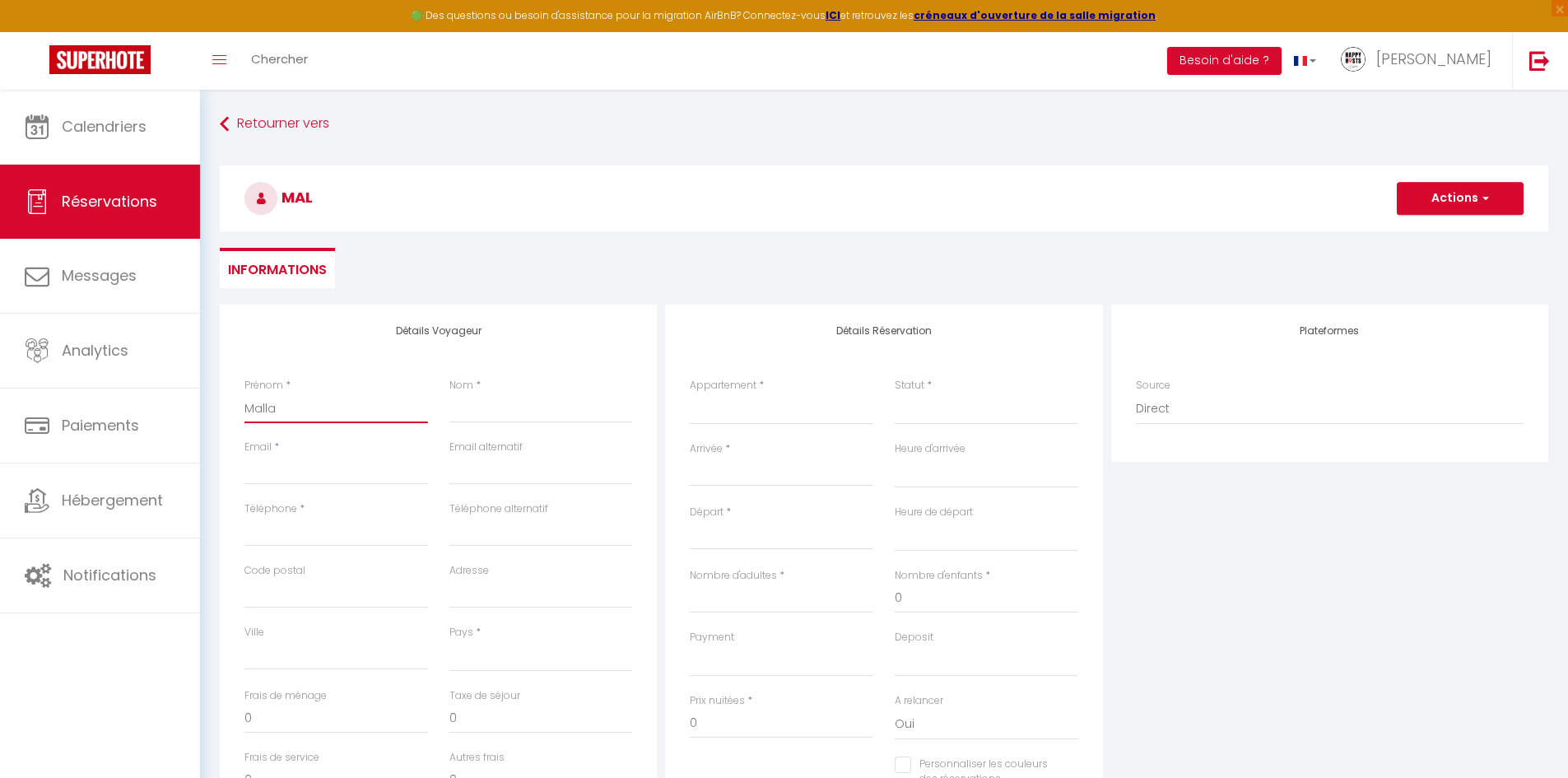
select select
checkbox input "false"
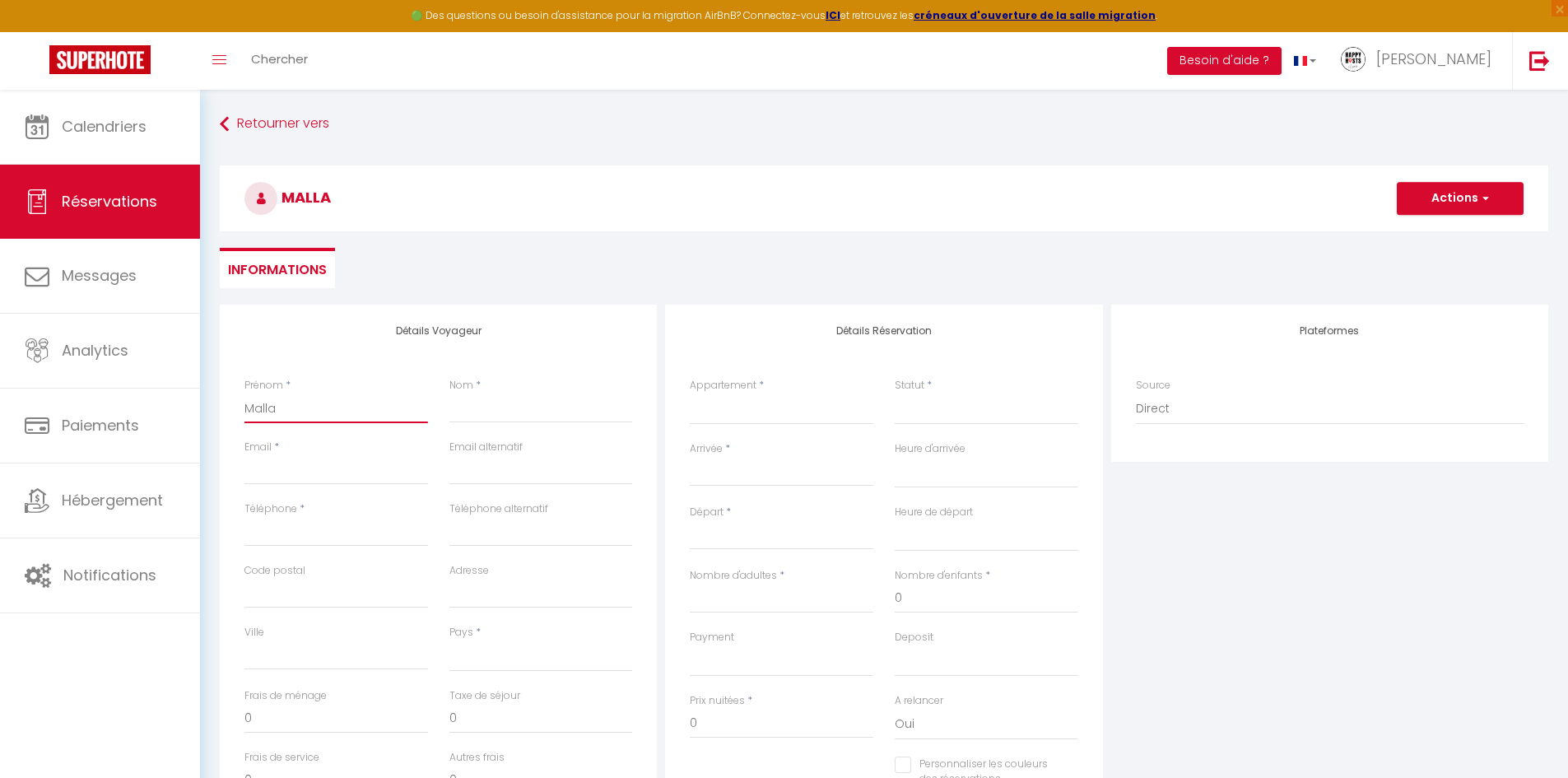
type input "Mallau"
select select
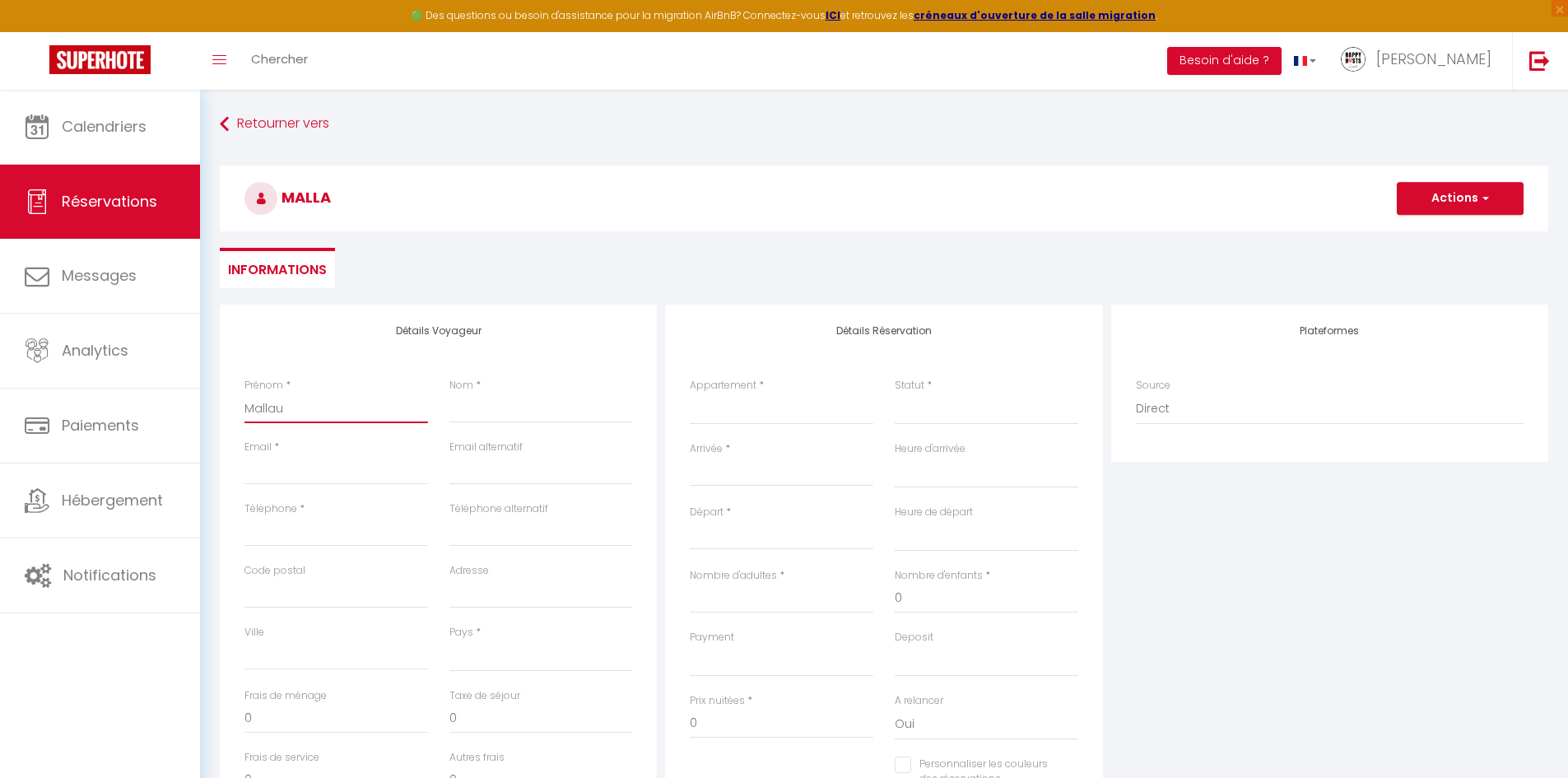
select select
checkbox input "false"
type input "Mallaur"
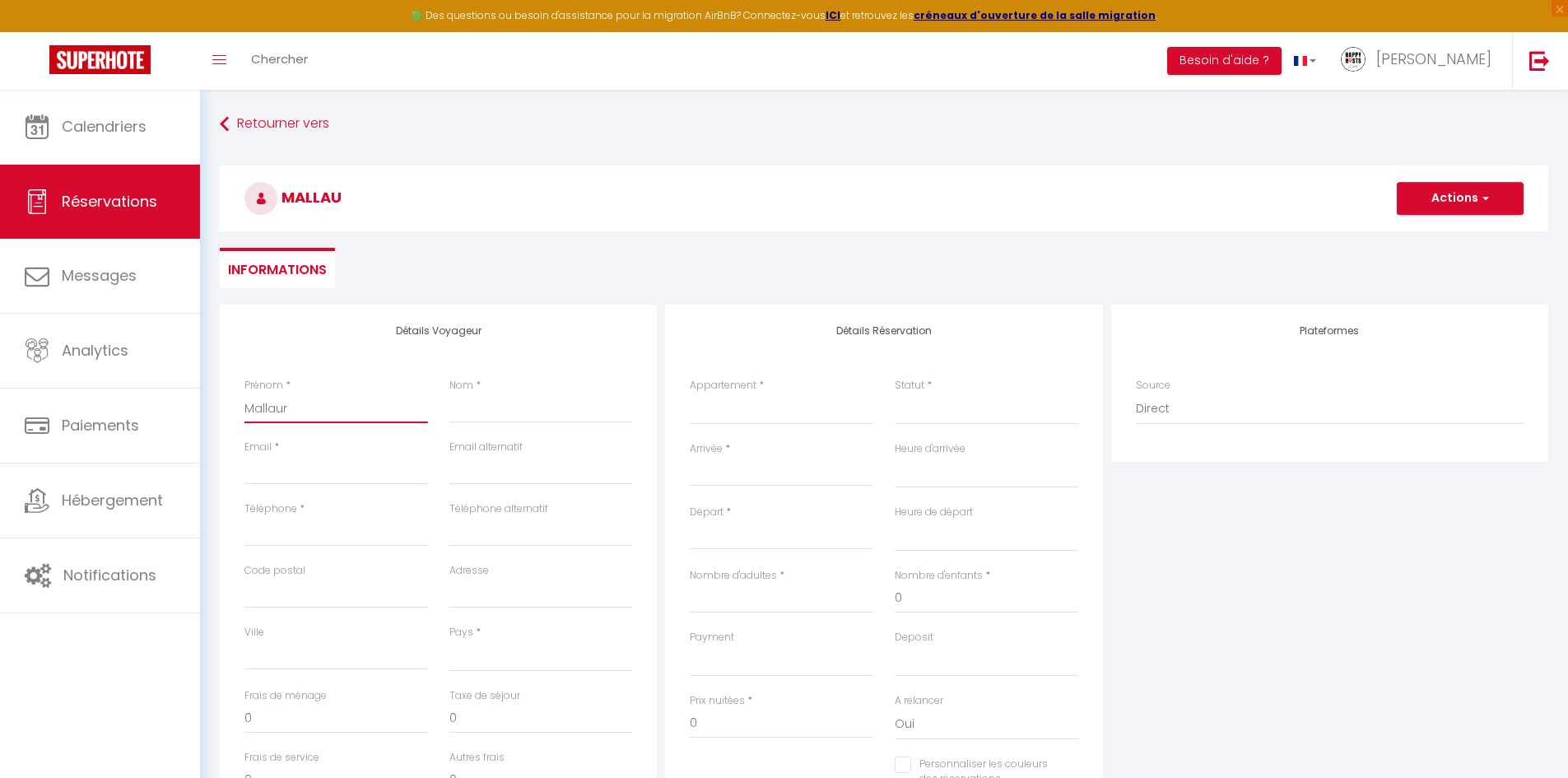
select select
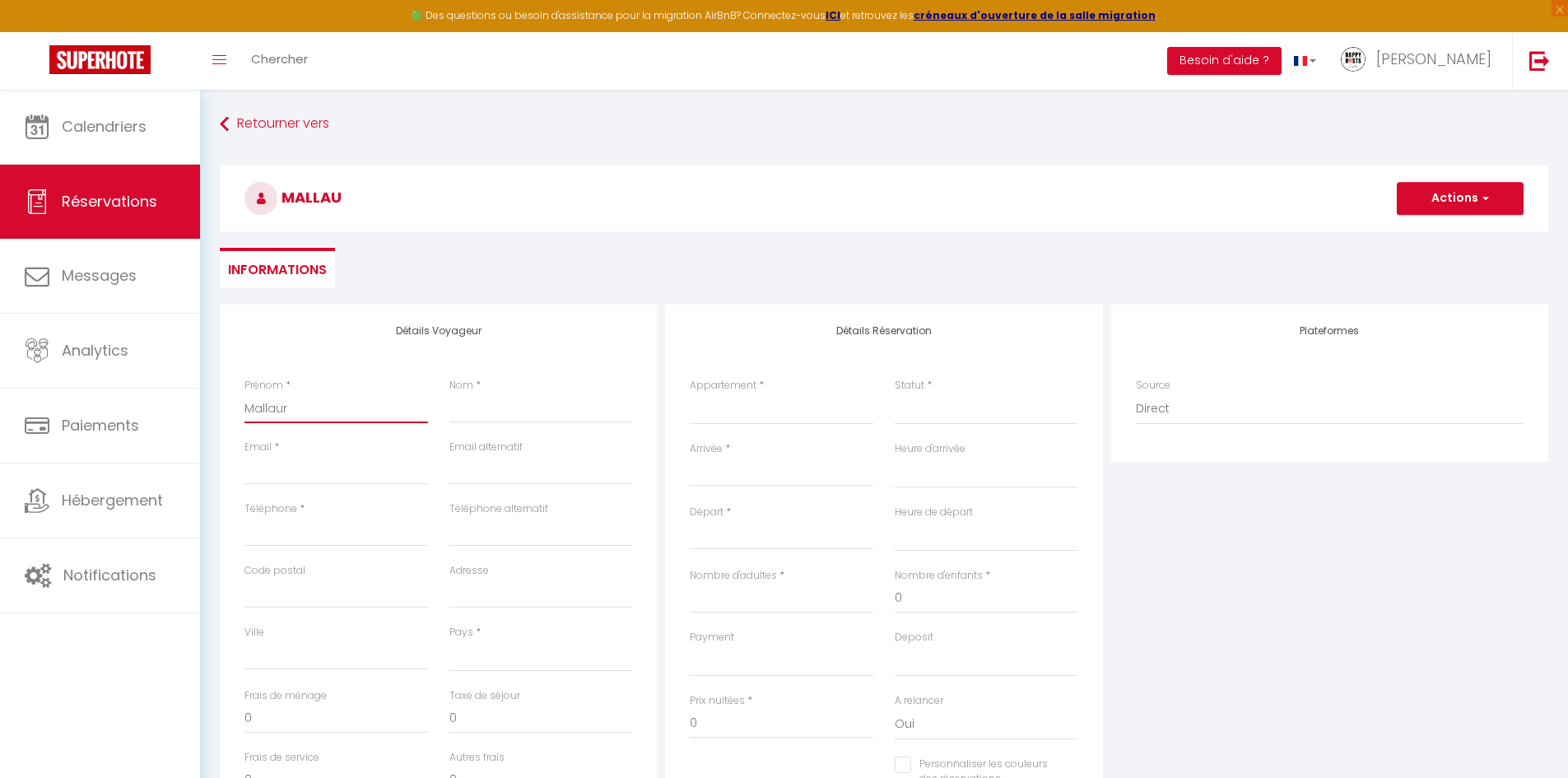
select select
checkbox input "false"
type input "Mallaury"
select select
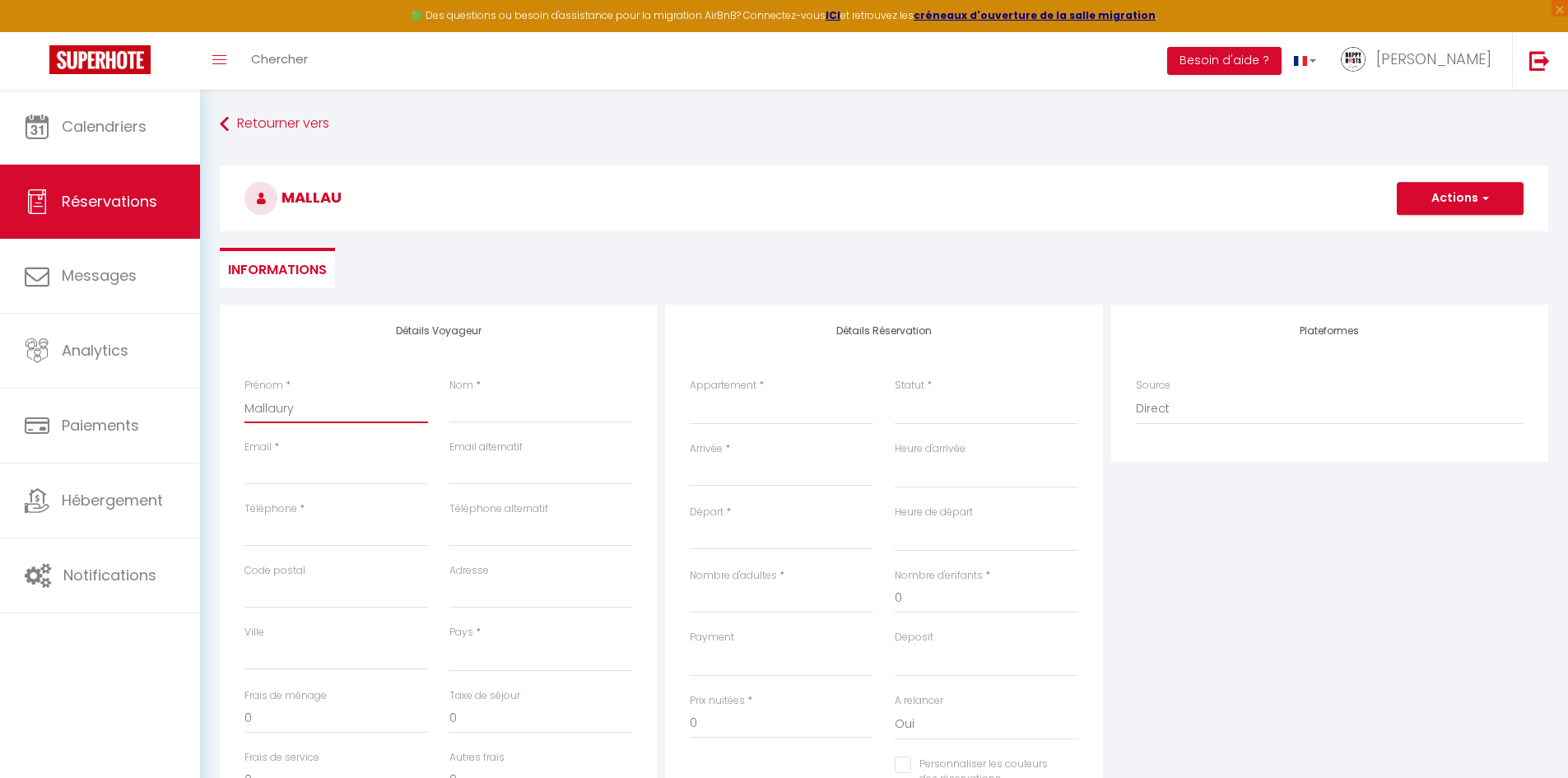
select select
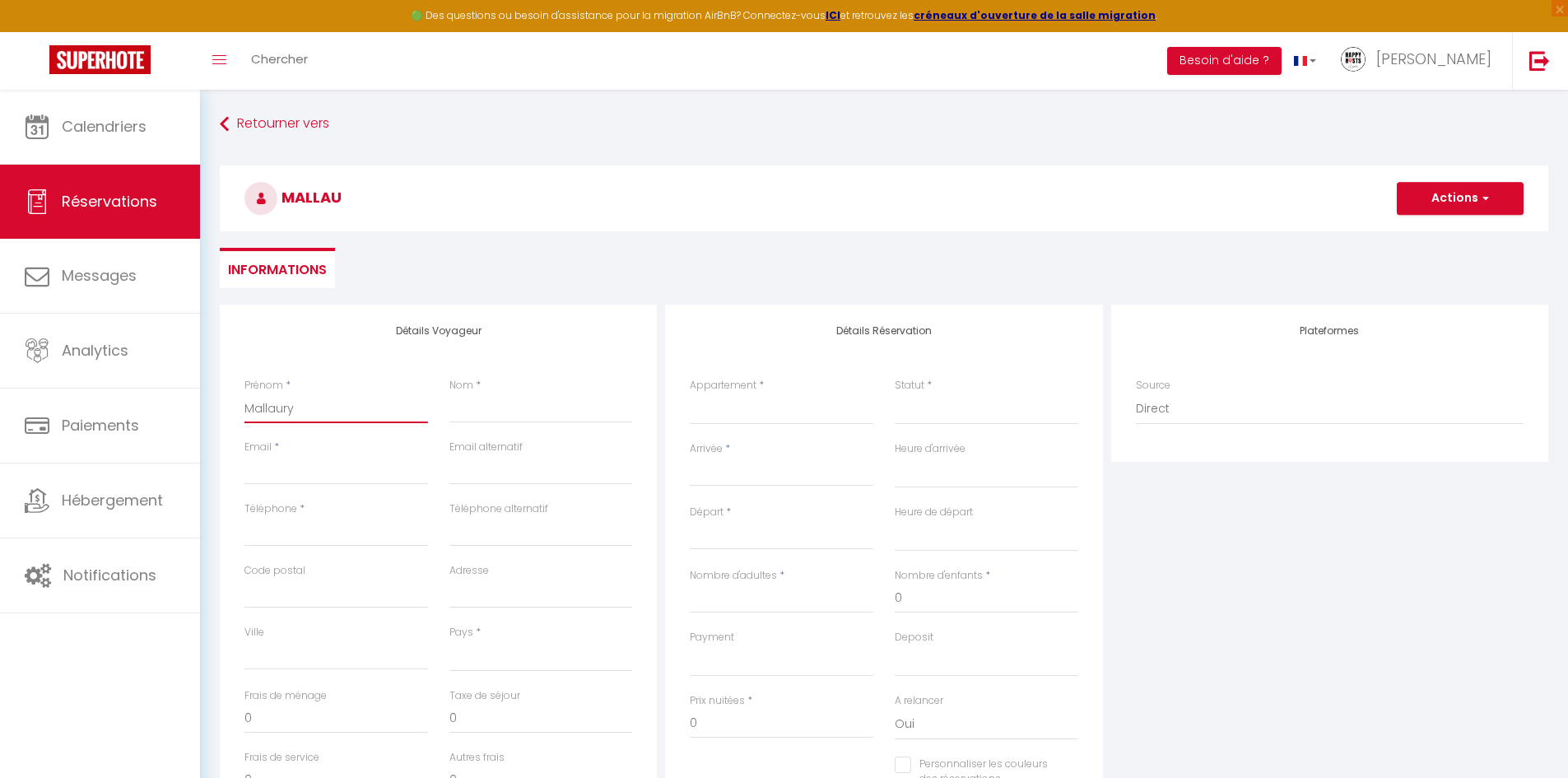
select select
checkbox input "false"
type input "Mallaury"
type input "V"
select select
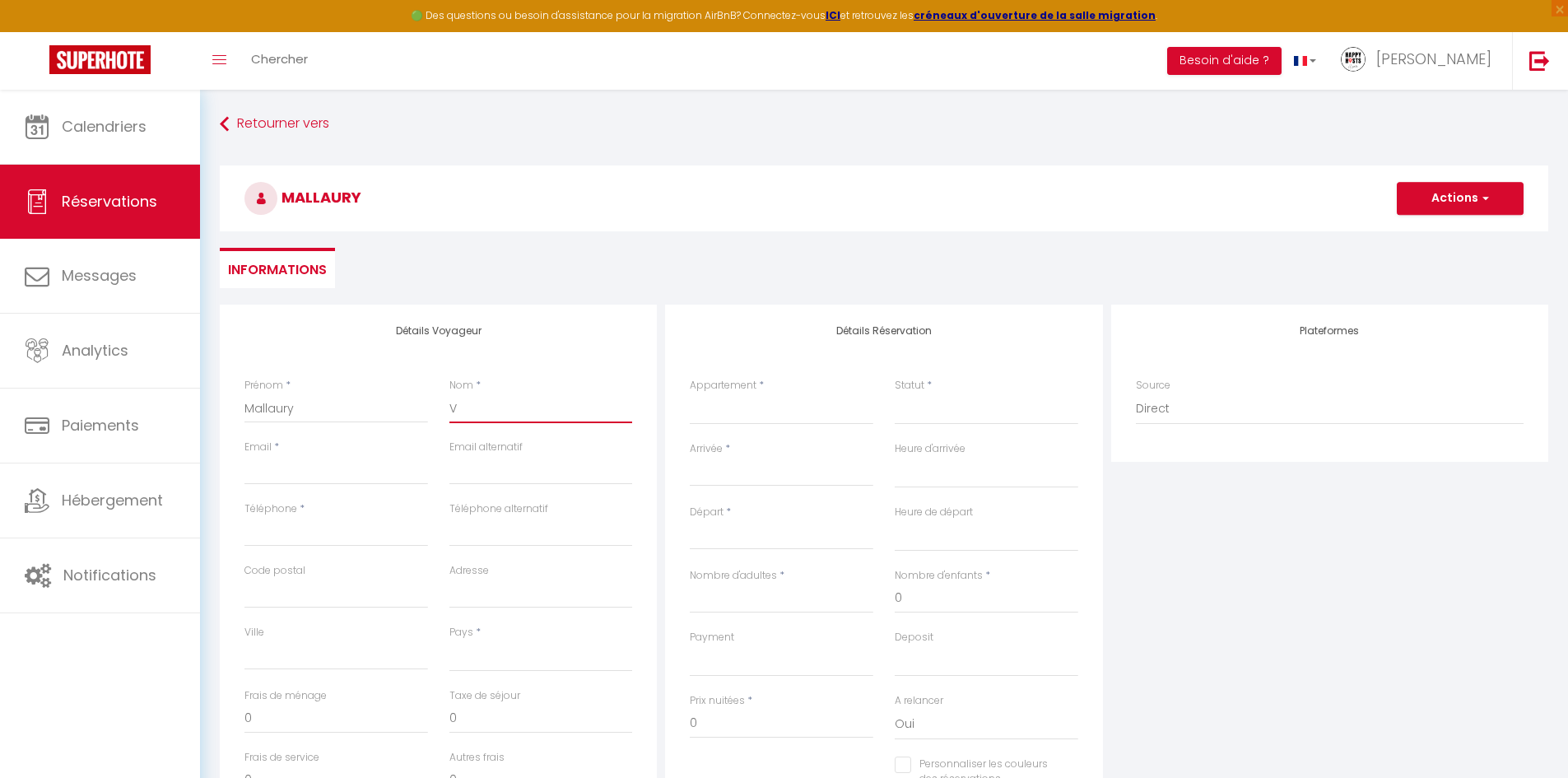
select select
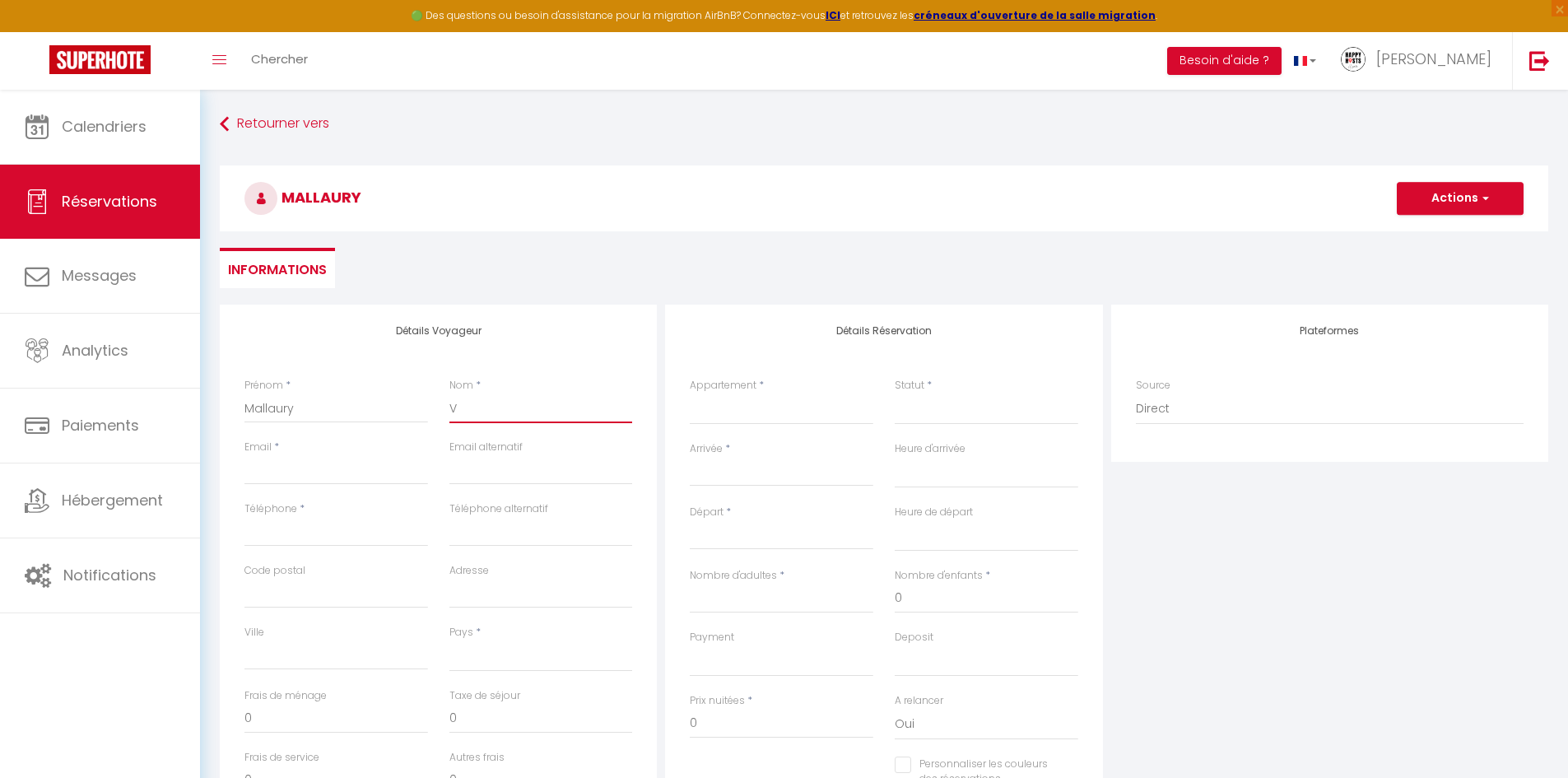
select select
checkbox input "false"
type input "Ve"
select select
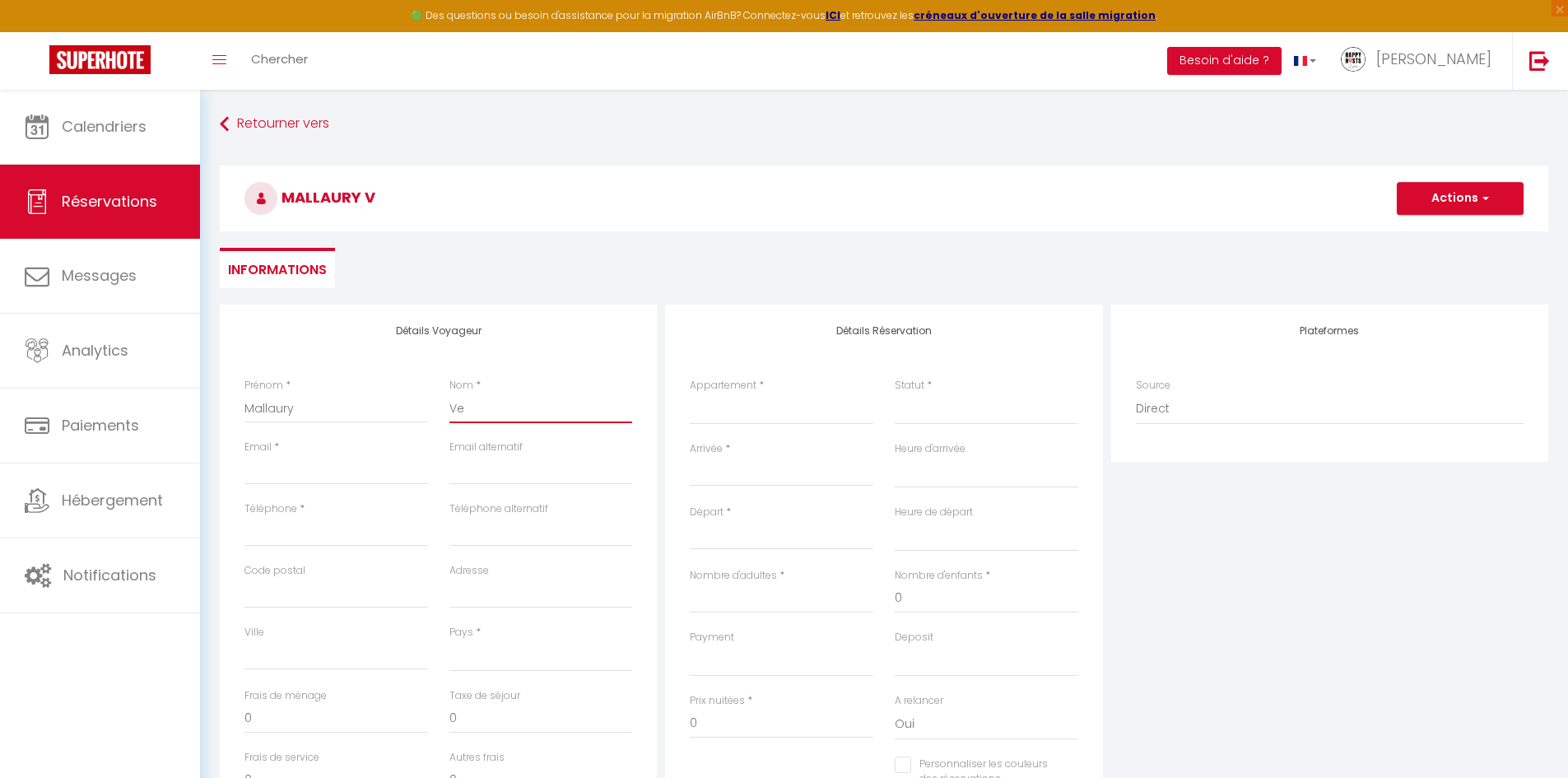
select select
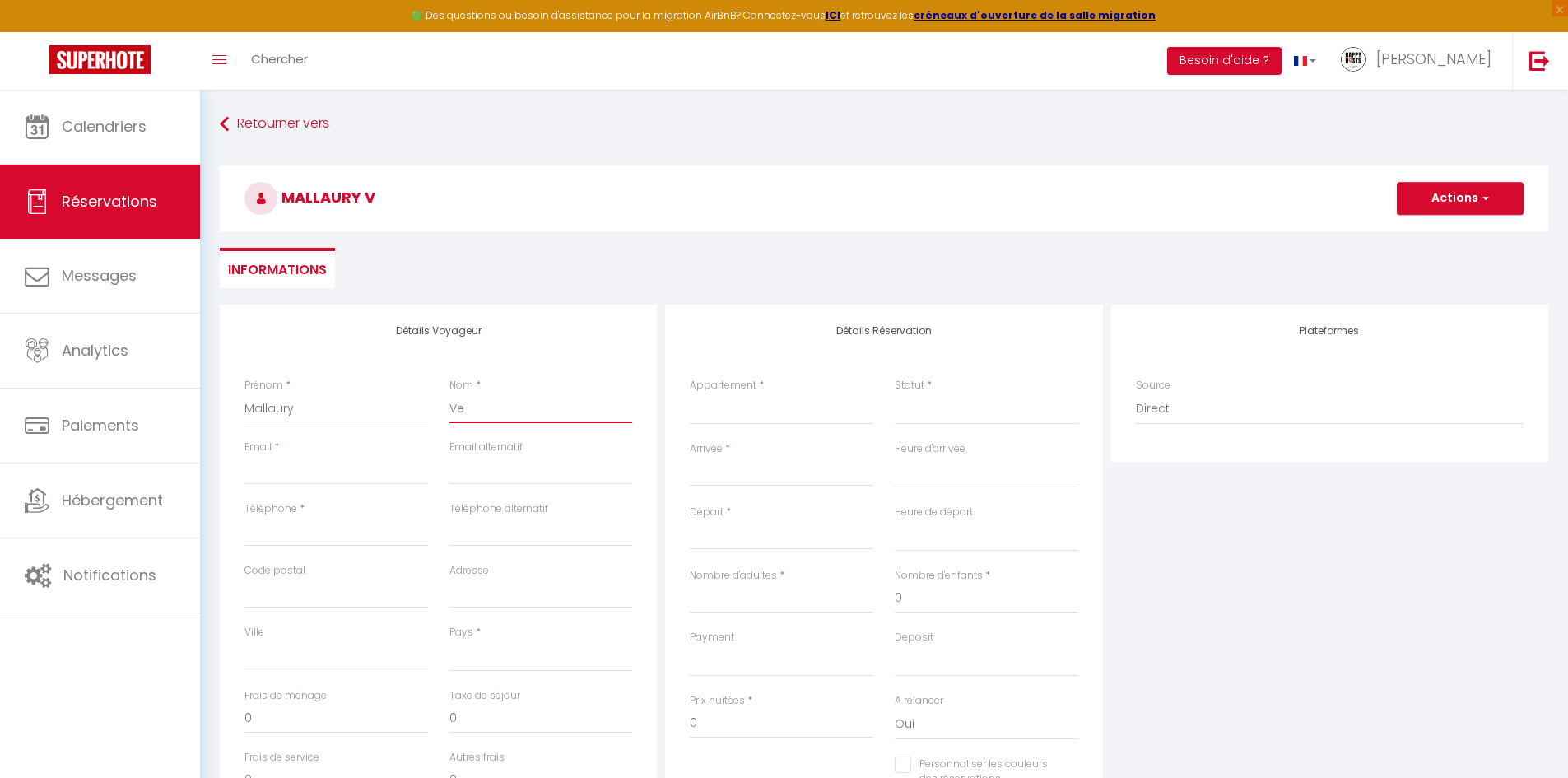
checkbox input "false"
type input "Vei"
select select
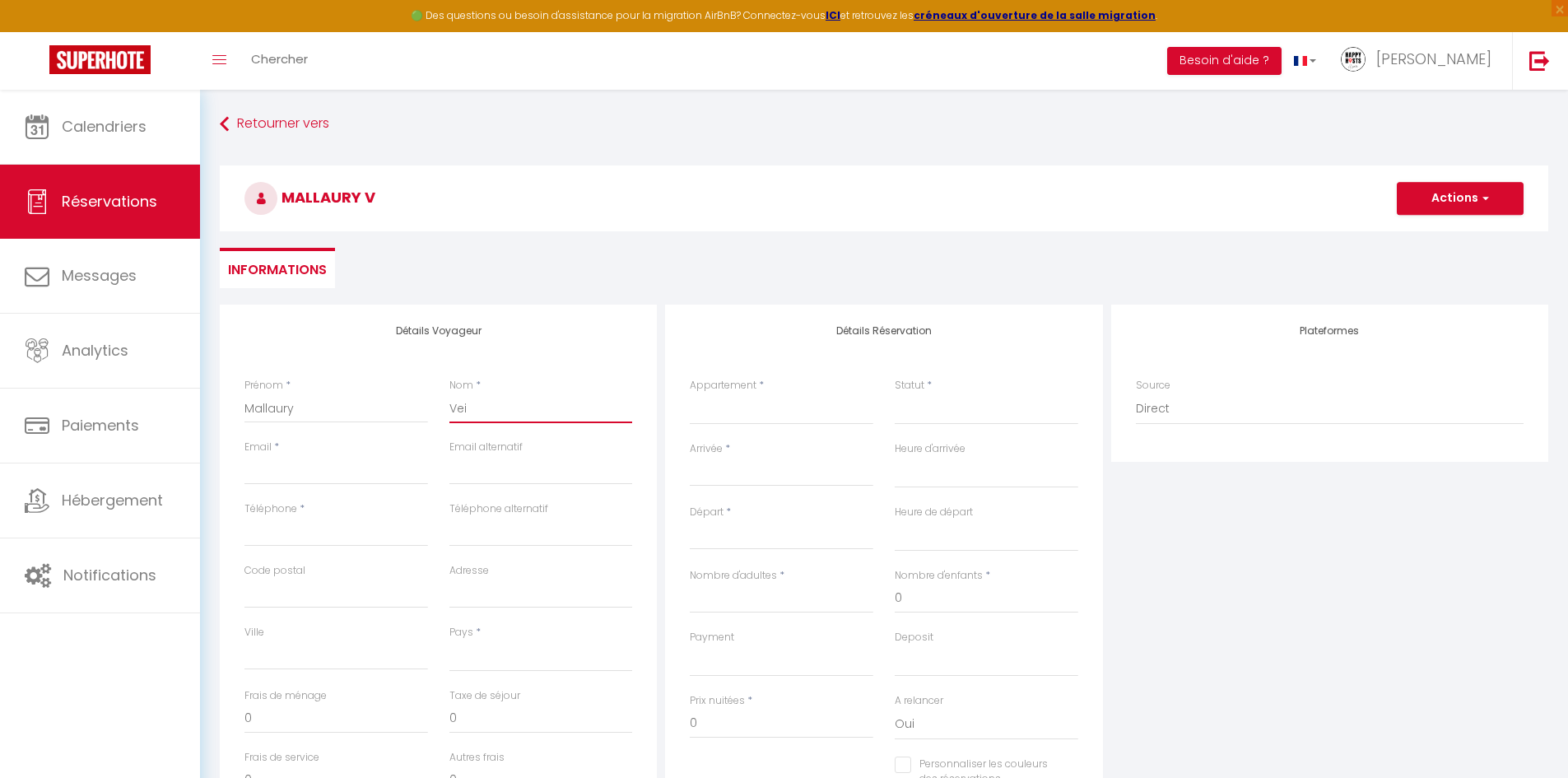
select select
checkbox input "false"
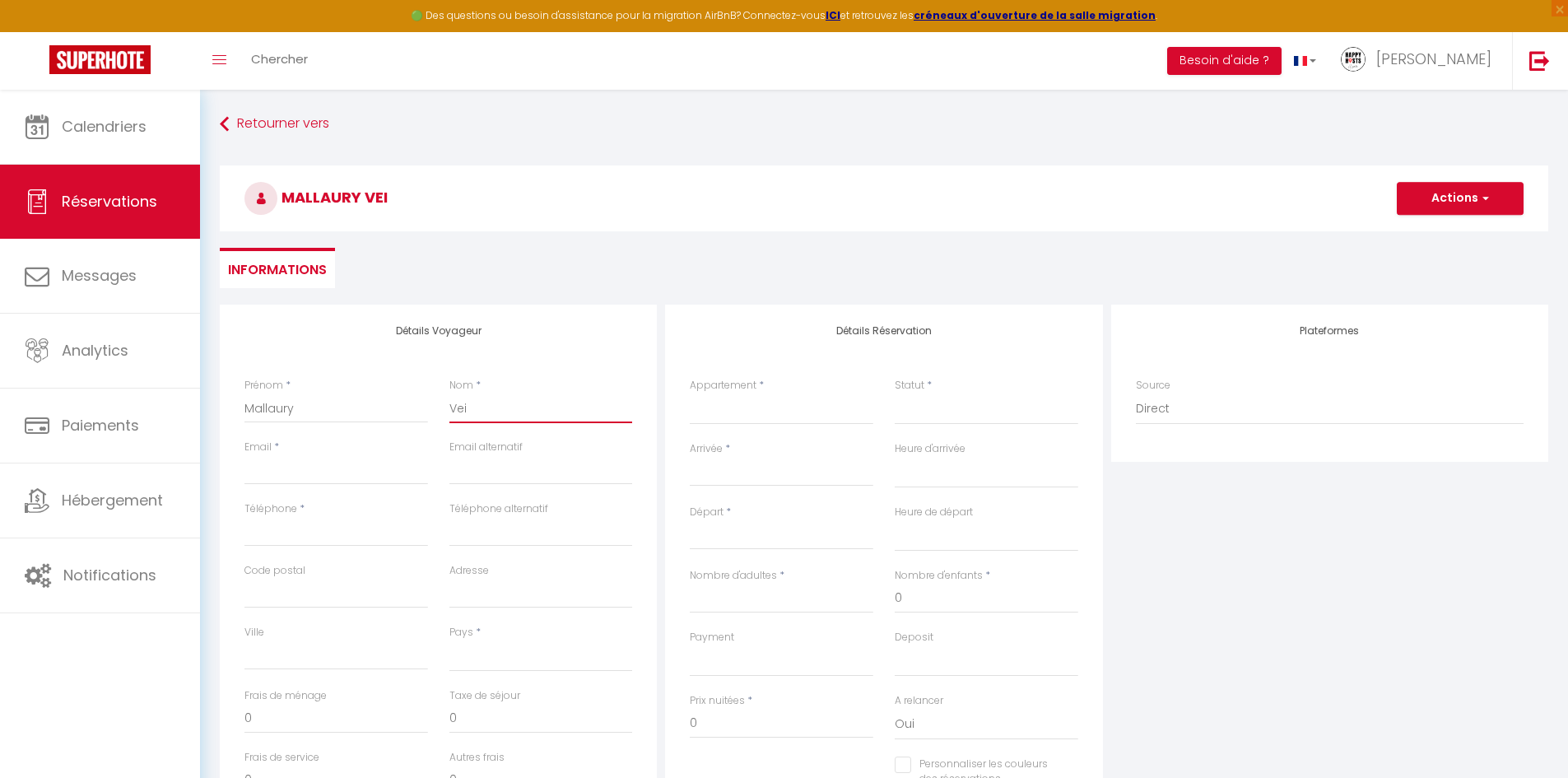
type input "Veid"
select select
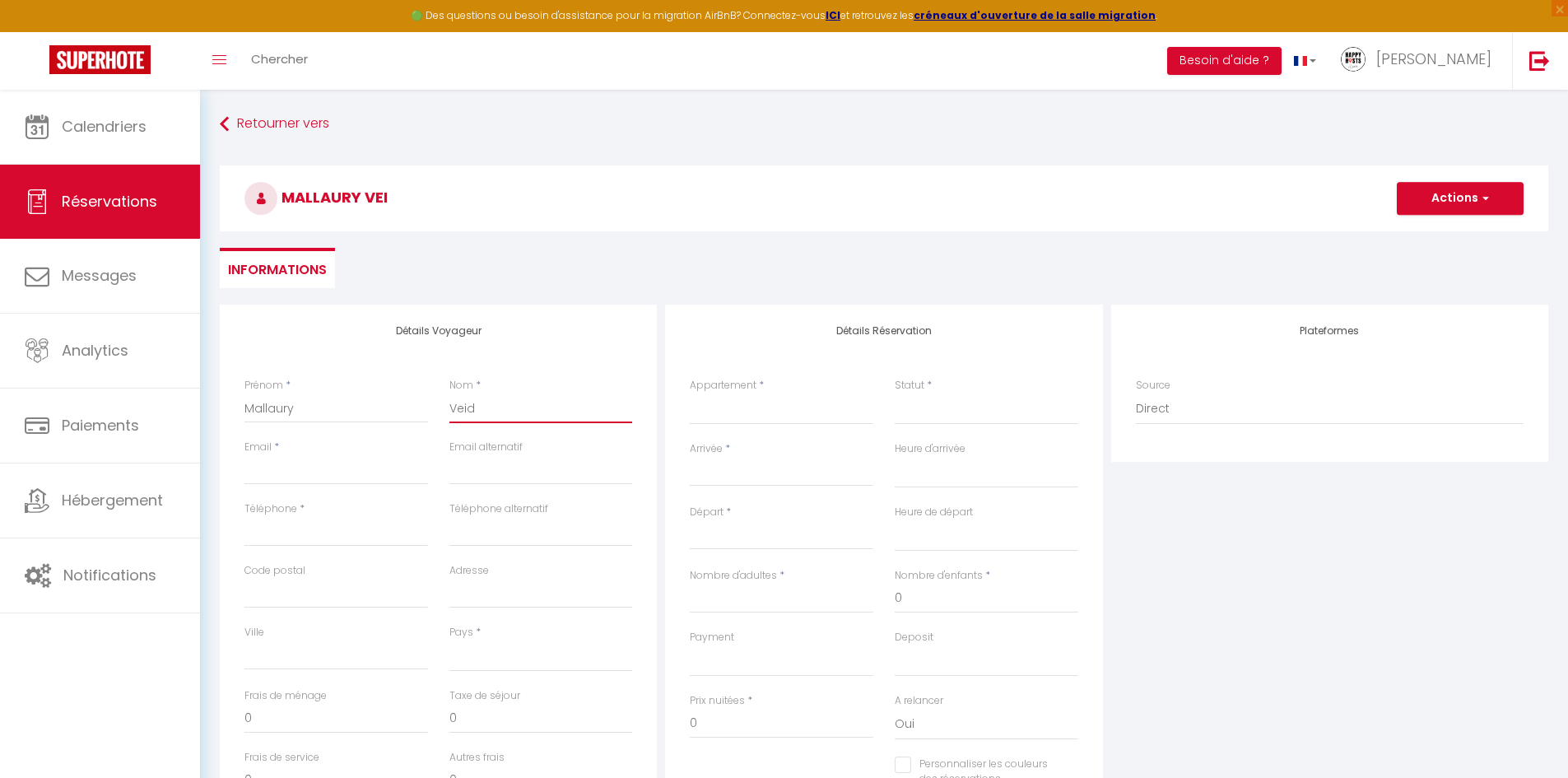
select select
checkbox input "false"
type input "Veidm"
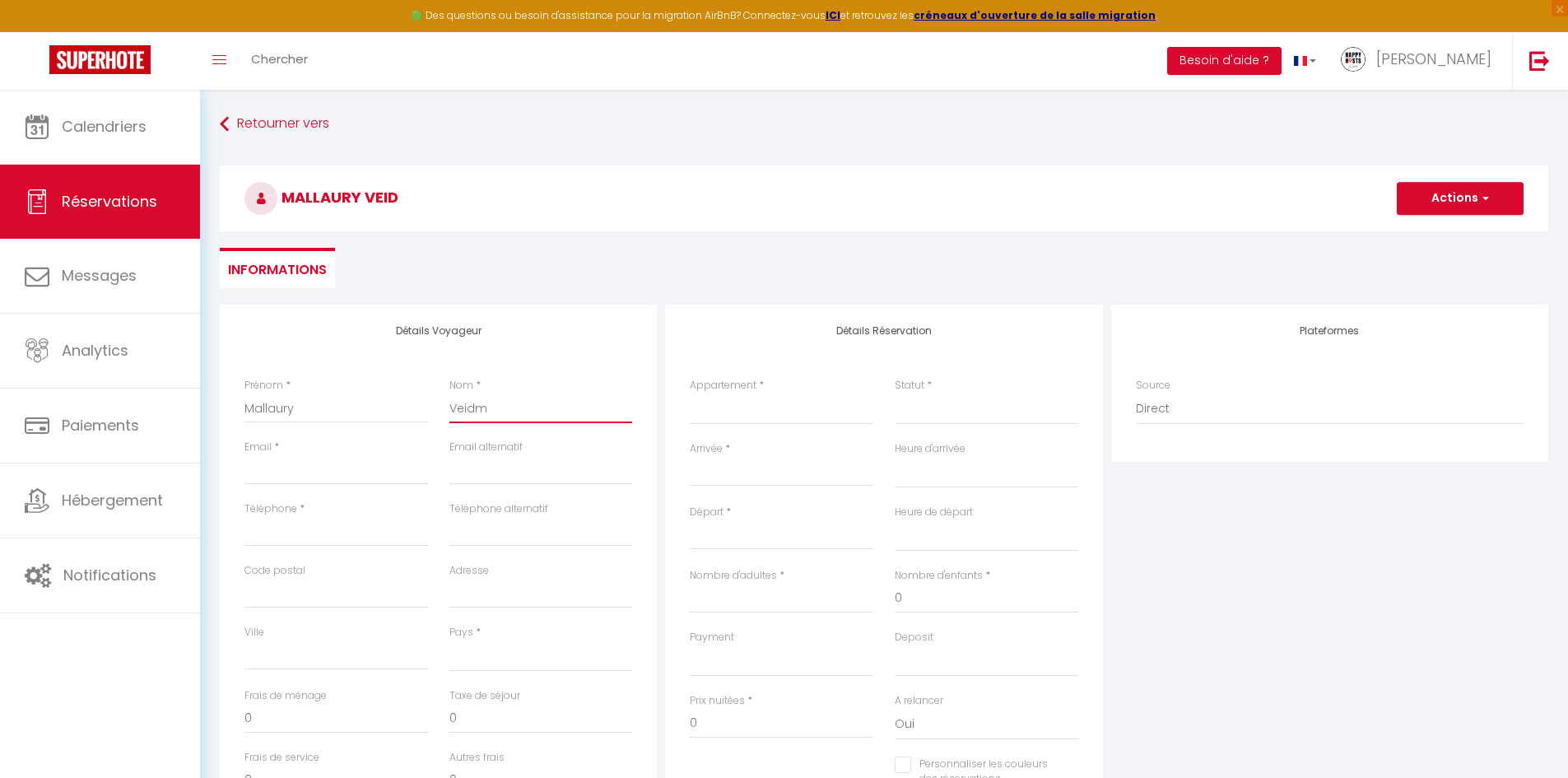
select select
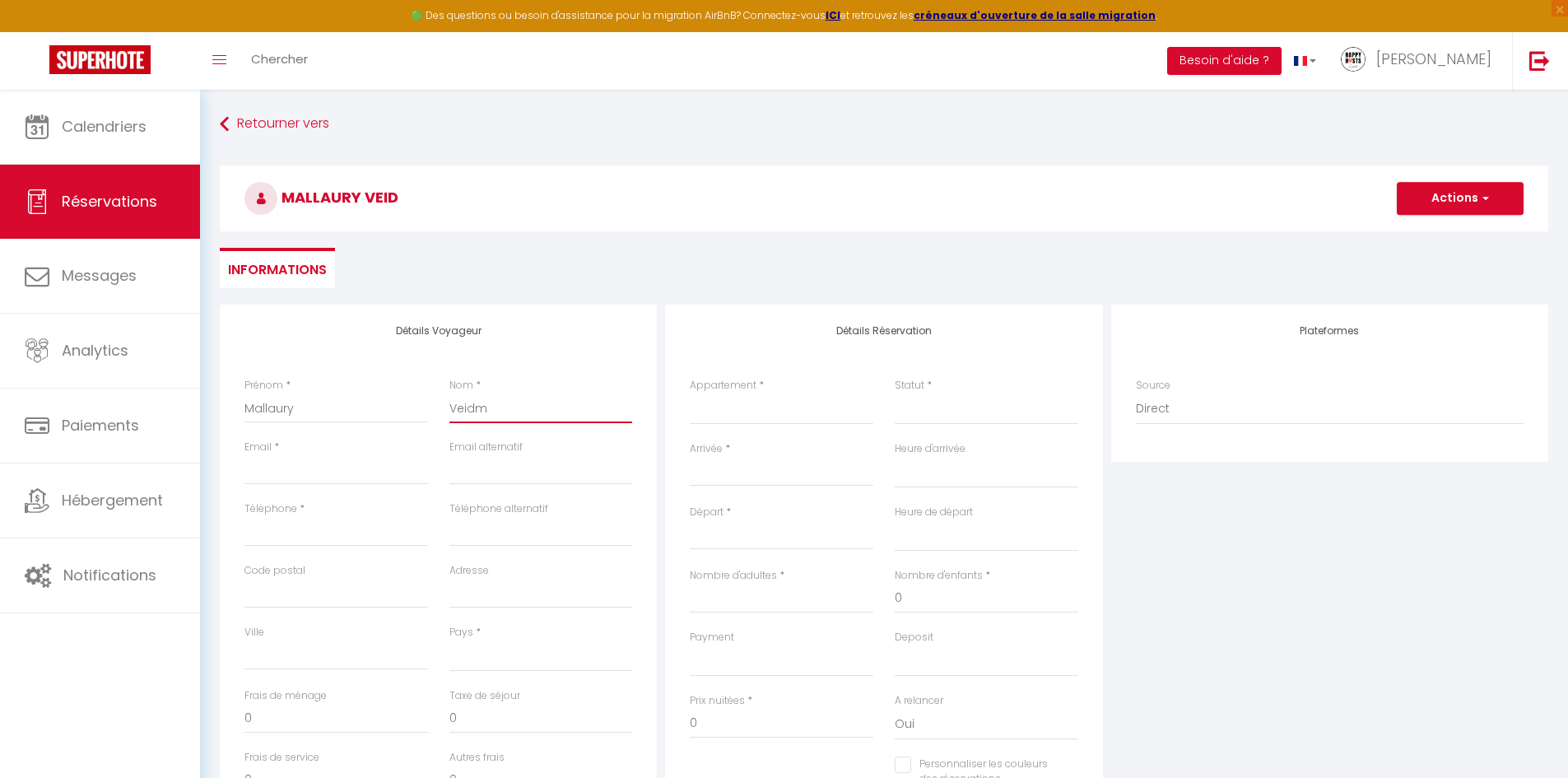
select select
checkbox input "false"
type input "Veidma"
select select
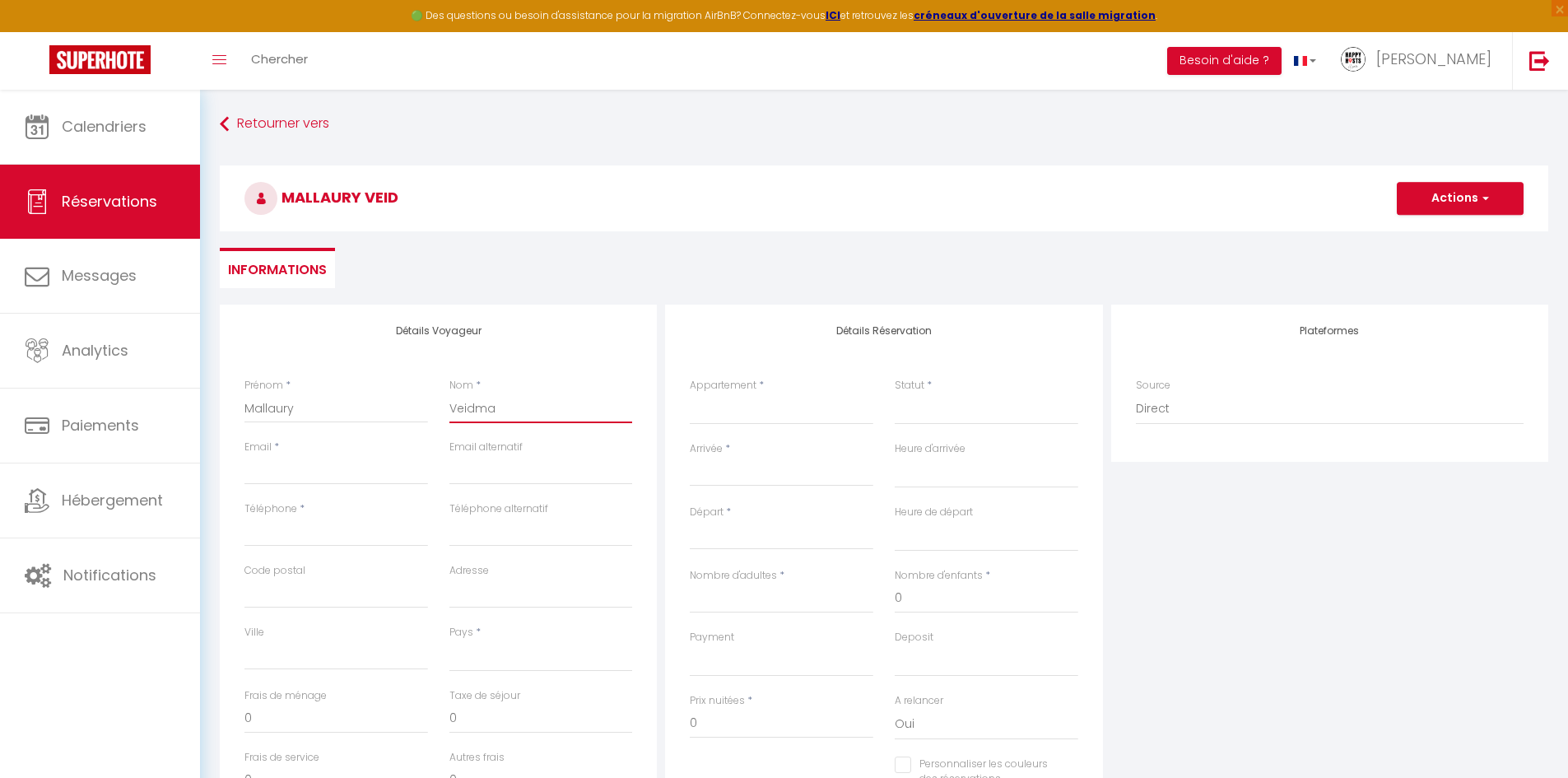
select select
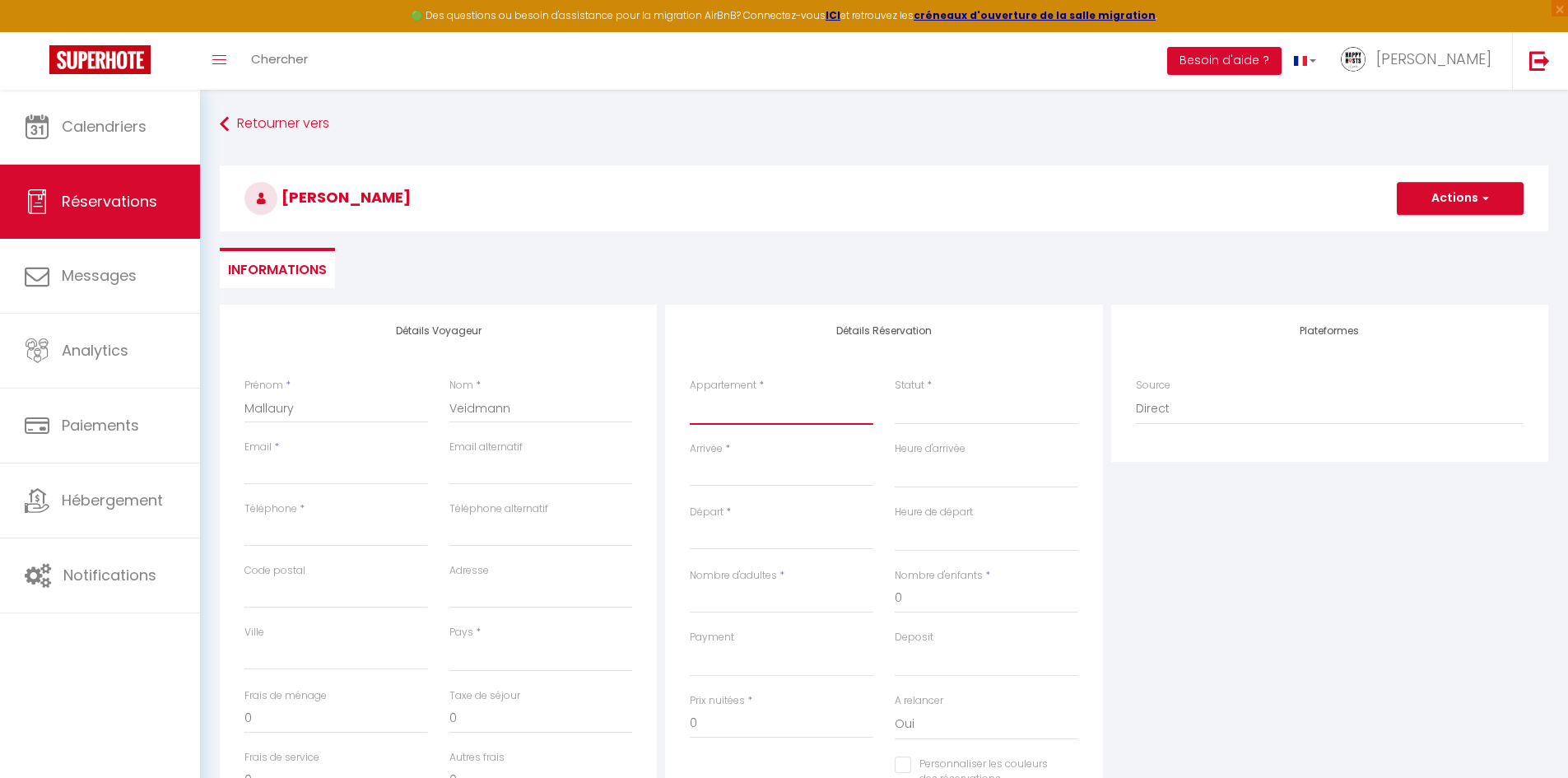
click at [700, 407] on select "Le pêcheur · Cosy Studio proche de la Cathédrale Au coeur d'[GEOGRAPHIC_DATA] -…" at bounding box center [782, 408] width 184 height 31
click at [690, 393] on select "Le pêcheur · Cosy Studio proche de la Cathédrale Au coeur d'[GEOGRAPHIC_DATA] -…" at bounding box center [782, 408] width 184 height 31
click at [913, 411] on select "Confirmé Non Confirmé [PERSON_NAME] par le voyageur No Show Request" at bounding box center [987, 408] width 184 height 31
click at [895, 393] on select "Confirmé Non Confirmé [PERSON_NAME] par le voyageur No Show Request" at bounding box center [987, 408] width 184 height 31
click at [783, 461] on div "< [DATE] > Dim Lun Mar Mer Jeu Ven Sam 1 2 3 4 5 6 7 8 9 10 11 12 13 14 15 16 1…" at bounding box center [782, 472] width 184 height 30
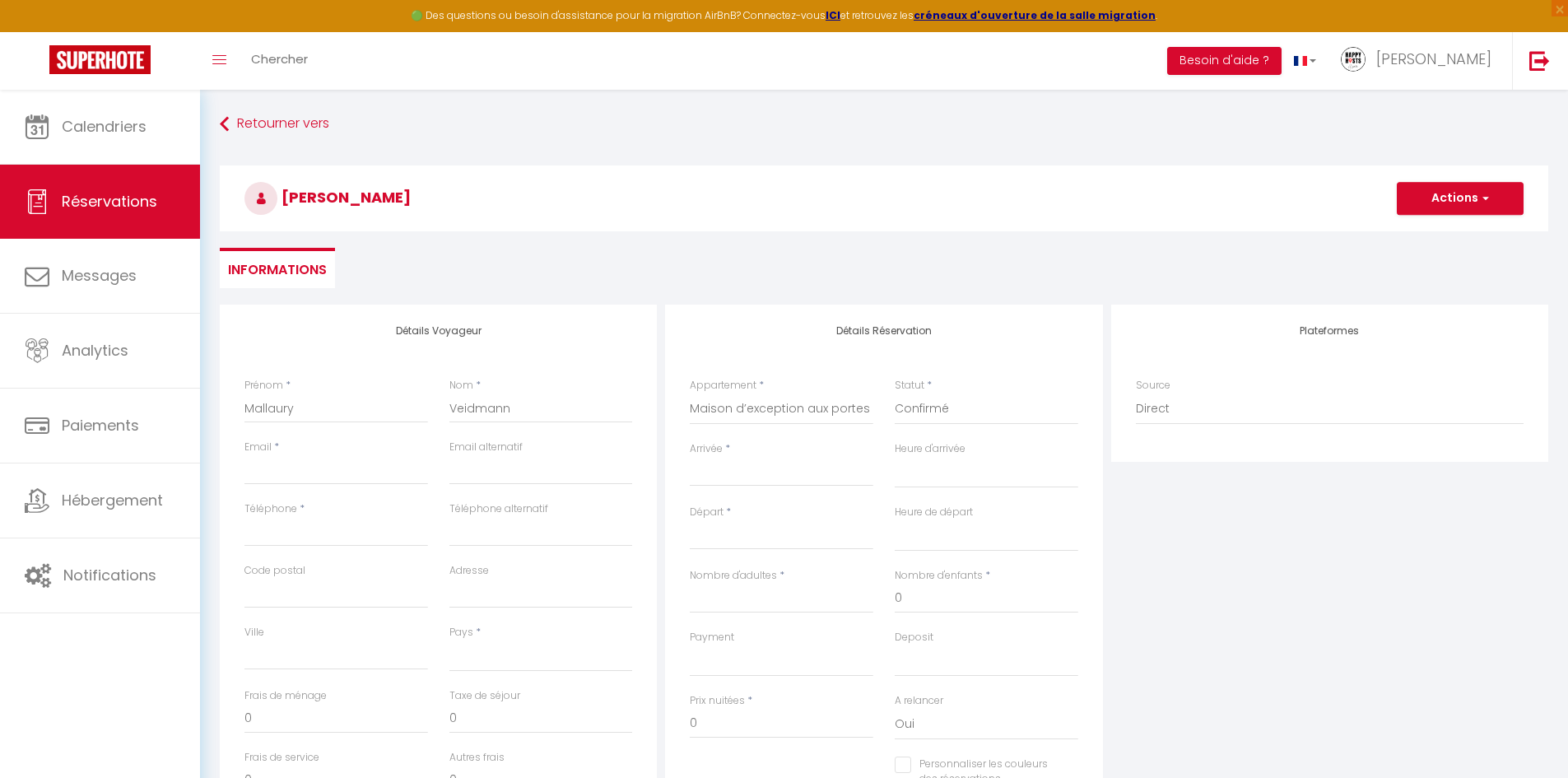
click at [727, 471] on input "Arrivée" at bounding box center [782, 472] width 184 height 21
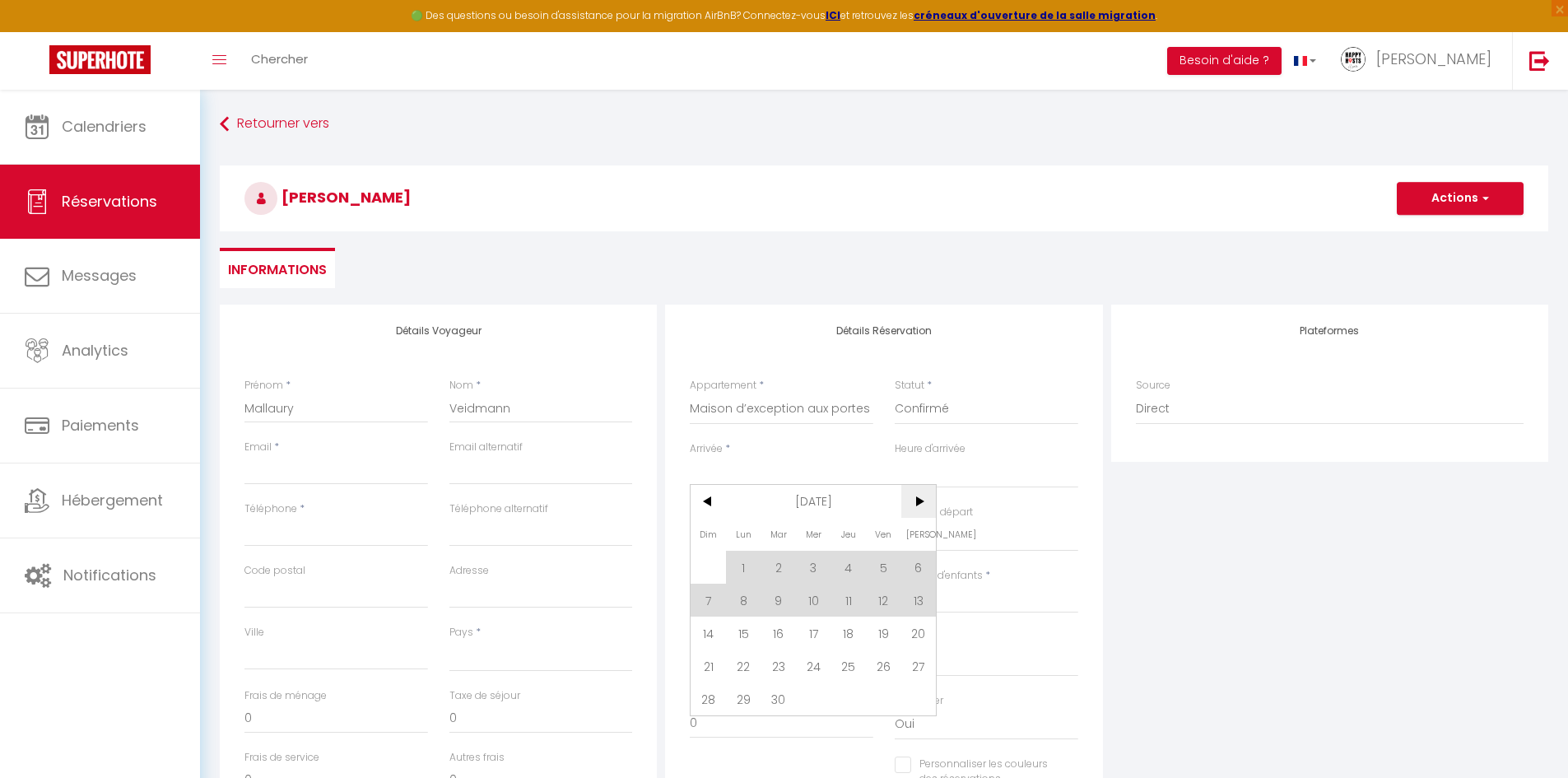
click at [920, 503] on span ">" at bounding box center [918, 501] width 35 height 33
click at [914, 573] on span "4" at bounding box center [918, 567] width 35 height 33
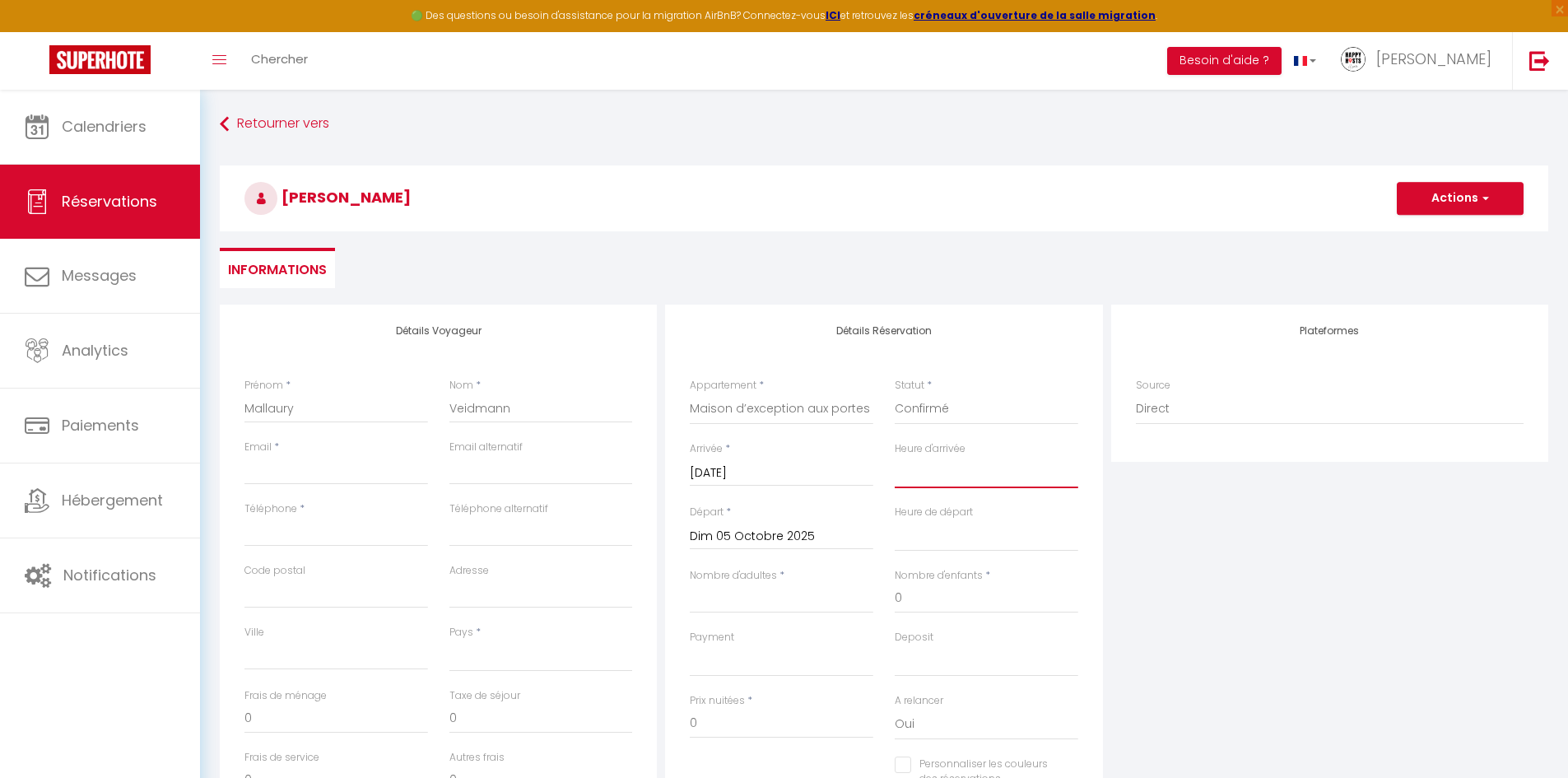
click at [923, 473] on select "00:00 00:30 01:00 01:30 02:00 02:30 03:00 03:30 04:00 04:30 05:00 05:30 06:00 0…" at bounding box center [987, 472] width 184 height 31
click at [927, 475] on select "00:00 00:30 01:00 01:30 02:00 02:30 03:00 03:30 04:00 04:30 05:00 05:30 06:00 0…" at bounding box center [987, 472] width 184 height 31
click at [895, 457] on select "00:00 00:30 01:00 01:30 02:00 02:30 03:00 03:30 04:00 04:30 05:00 05:30 06:00 0…" at bounding box center [987, 472] width 184 height 31
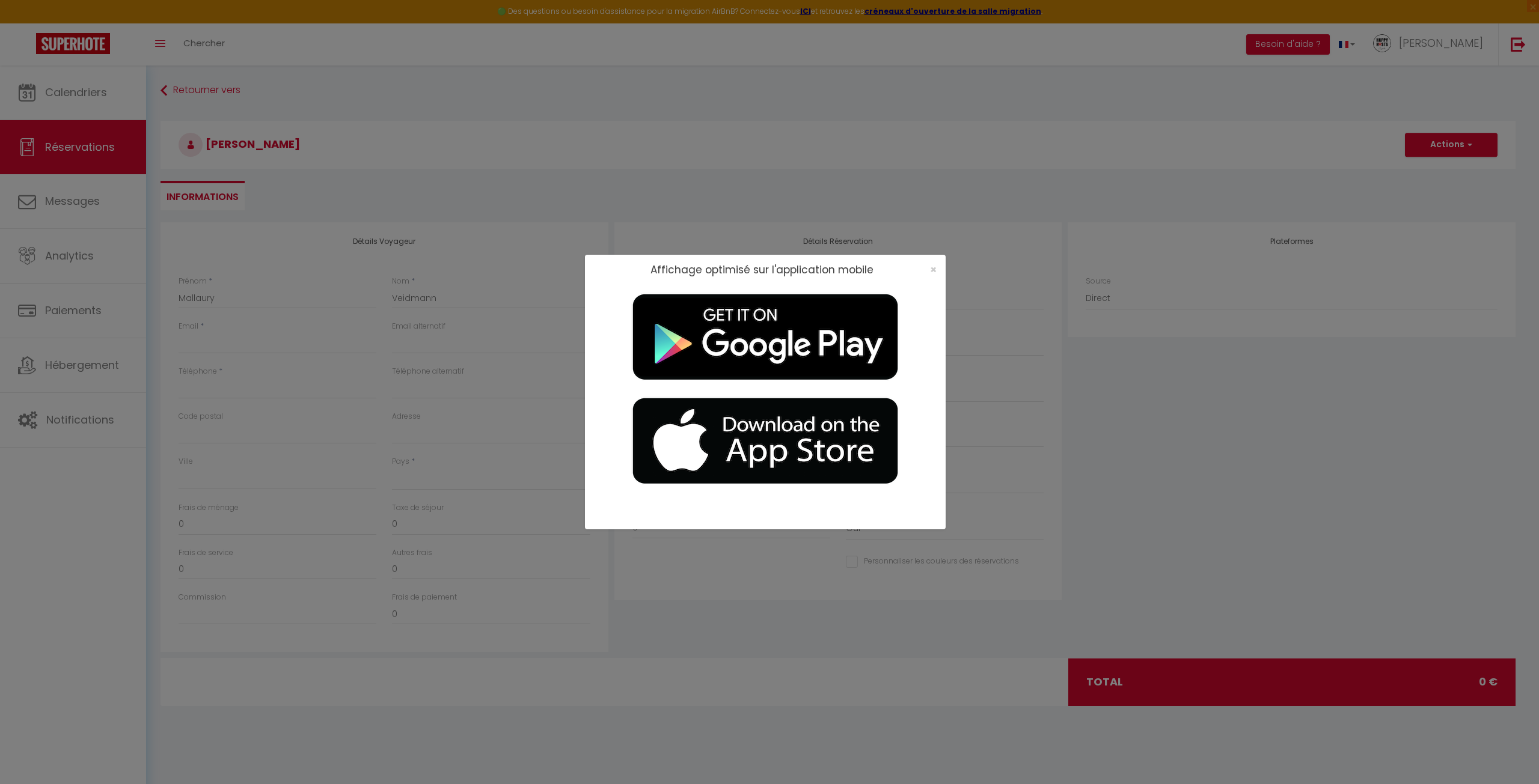
click at [939, 272] on div "×" at bounding box center [929, 269] width 30 height 12
click at [936, 272] on span "×" at bounding box center [933, 269] width 7 height 15
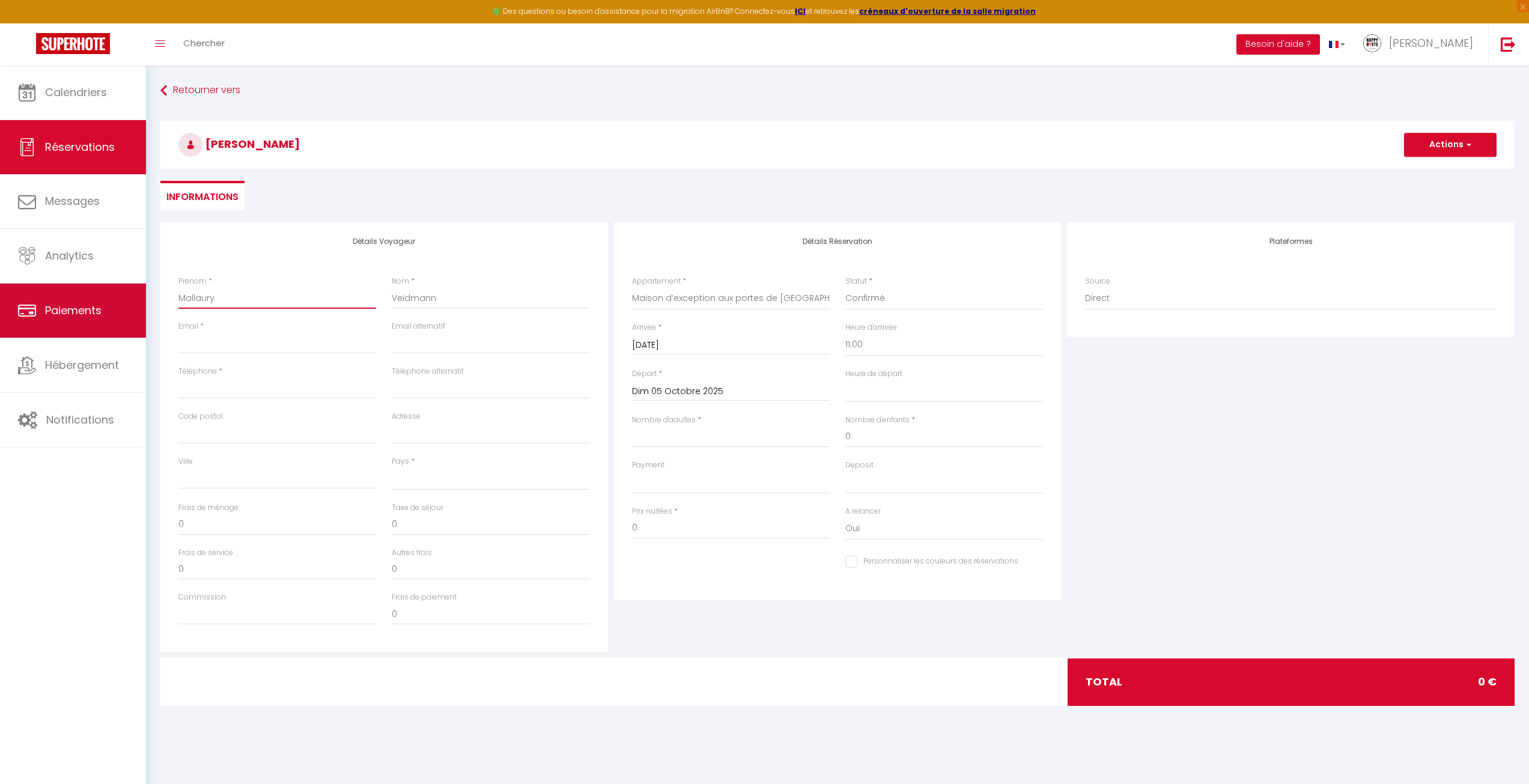
drag, startPoint x: 219, startPoint y: 292, endPoint x: 92, endPoint y: 286, distance: 127.1
click at [92, 286] on div "🟢 Des questions ou besoin d'assistance pour la migration AirBnB? Connectez-vous…" at bounding box center [764, 401] width 1529 height 670
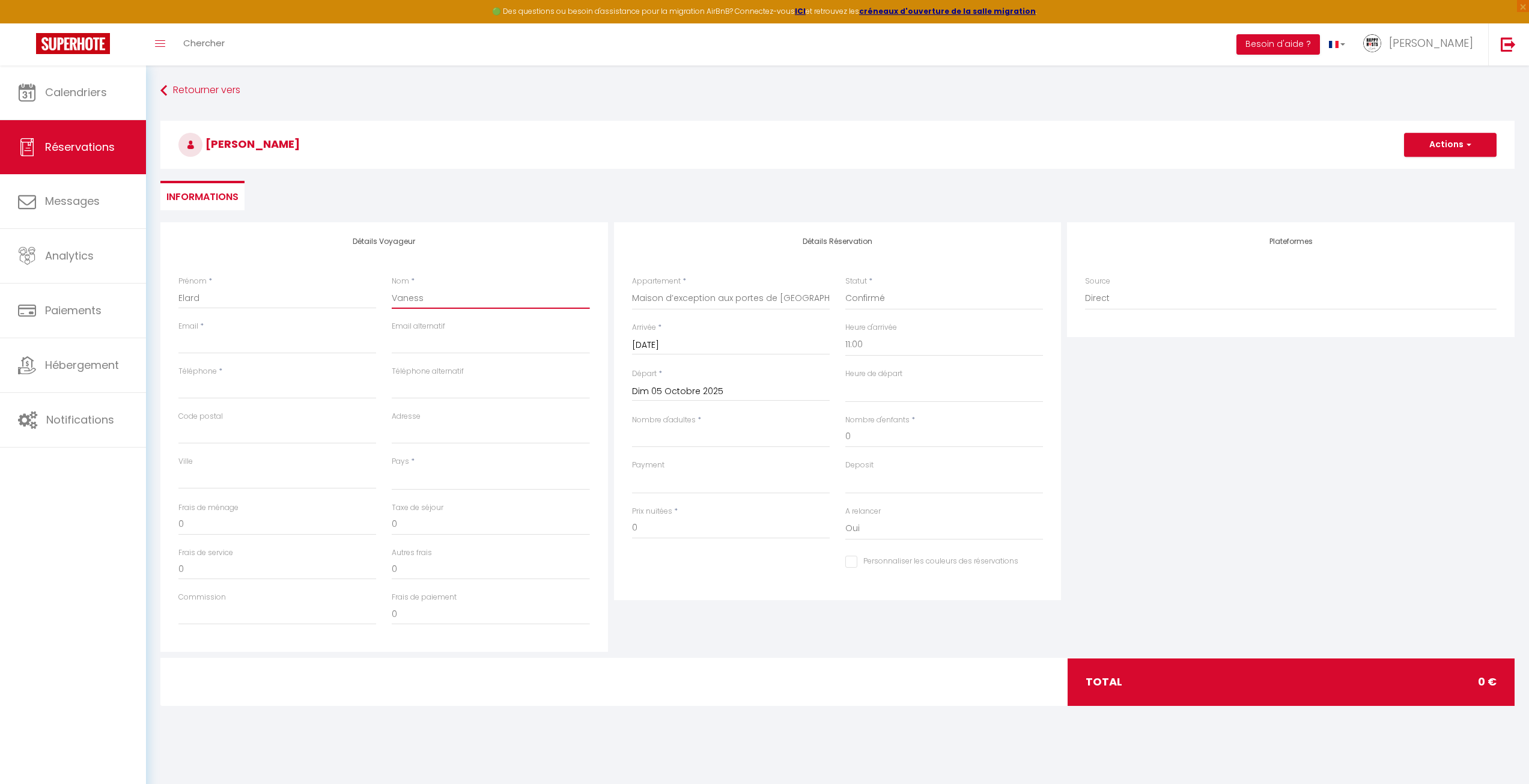
click at [458, 298] on input "Vaness" at bounding box center [491, 298] width 198 height 22
click at [191, 341] on input "Email client" at bounding box center [277, 343] width 198 height 22
click at [225, 393] on input "Téléphone" at bounding box center [277, 388] width 198 height 22
click at [205, 436] on input "Code postal" at bounding box center [277, 434] width 198 height 22
click at [448, 429] on input "Adresse" at bounding box center [491, 434] width 198 height 22
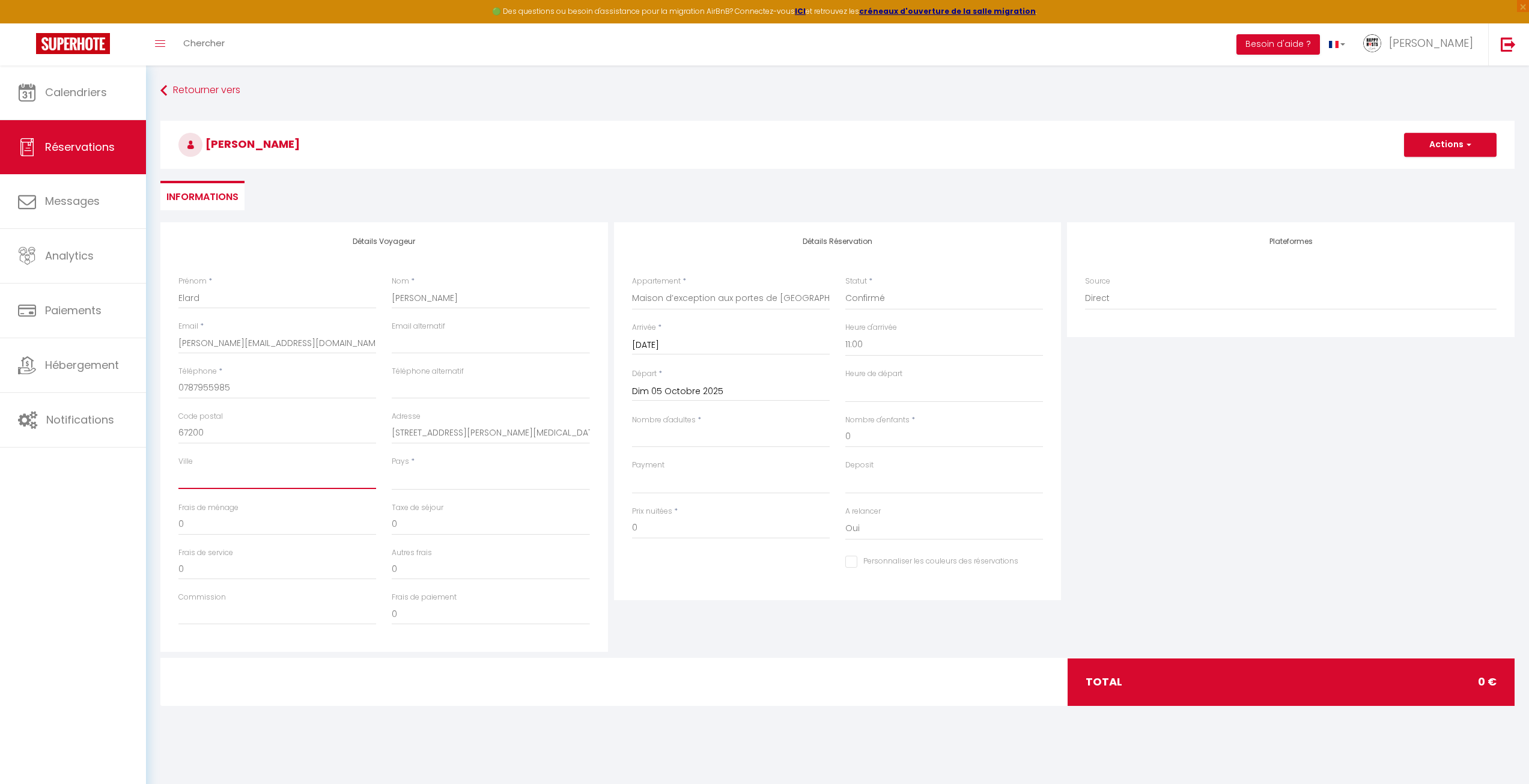
click at [185, 477] on input "Ville" at bounding box center [277, 478] width 198 height 22
click at [424, 483] on select "[GEOGRAPHIC_DATA] [GEOGRAPHIC_DATA] [GEOGRAPHIC_DATA] [GEOGRAPHIC_DATA] [GEOGRA…" at bounding box center [491, 478] width 198 height 23
click at [392, 467] on select "[GEOGRAPHIC_DATA] [GEOGRAPHIC_DATA] [GEOGRAPHIC_DATA] [GEOGRAPHIC_DATA] [GEOGRA…" at bounding box center [491, 478] width 198 height 23
click at [238, 525] on input "0" at bounding box center [277, 525] width 198 height 22
drag, startPoint x: 239, startPoint y: 525, endPoint x: 124, endPoint y: 538, distance: 115.7
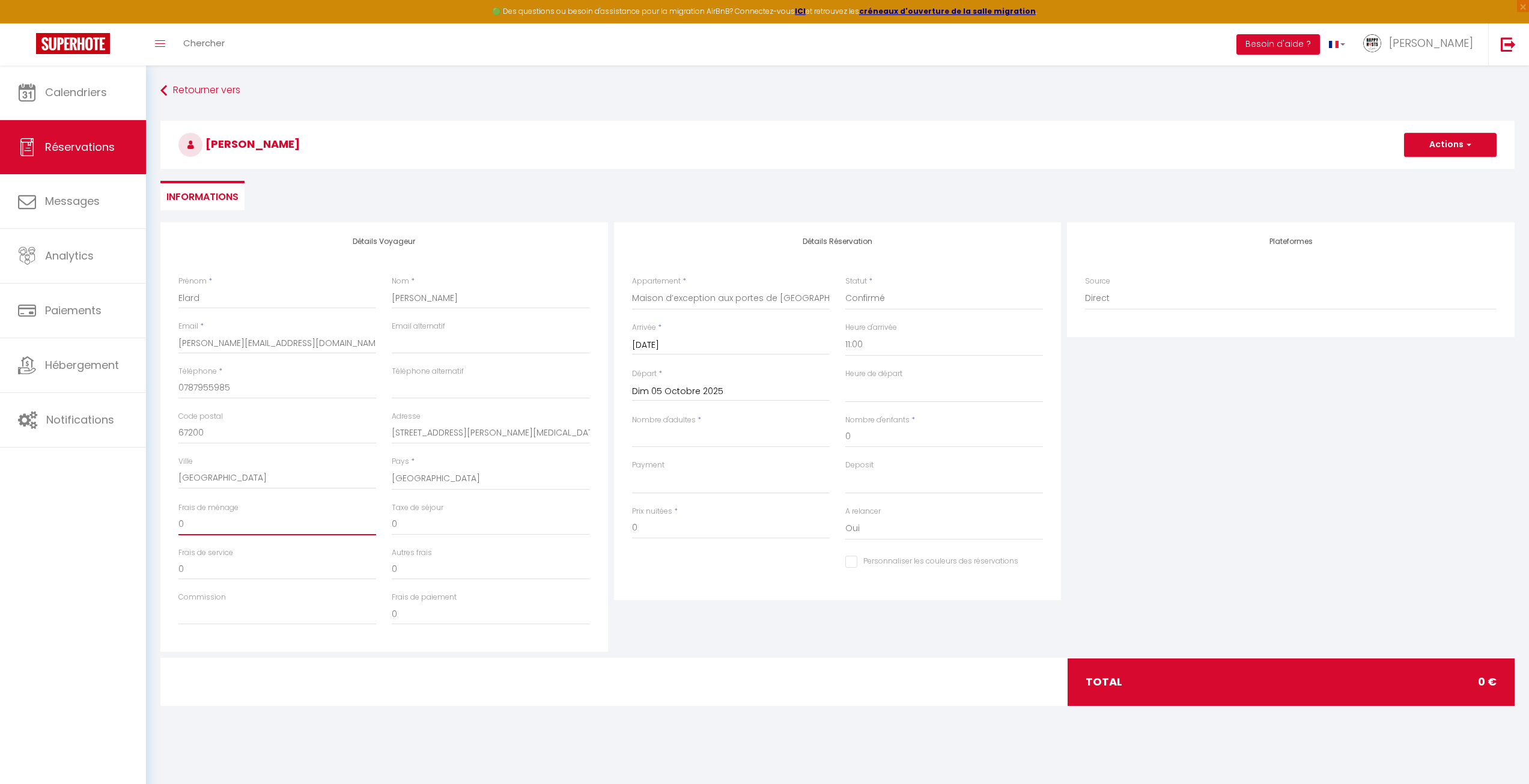
click at [124, 538] on div "🟢 Des questions ou besoin d'assistance pour la migration AirBnB? Connectez-vous…" at bounding box center [764, 401] width 1529 height 670
click at [708, 474] on select "OK KO" at bounding box center [731, 482] width 198 height 23
drag, startPoint x: 652, startPoint y: 448, endPoint x: 643, endPoint y: 447, distance: 9.1
click at [652, 448] on div "Nombre d'adultes *" at bounding box center [731, 437] width 213 height 45
click at [202, 567] on input "Commission" at bounding box center [277, 614] width 198 height 22
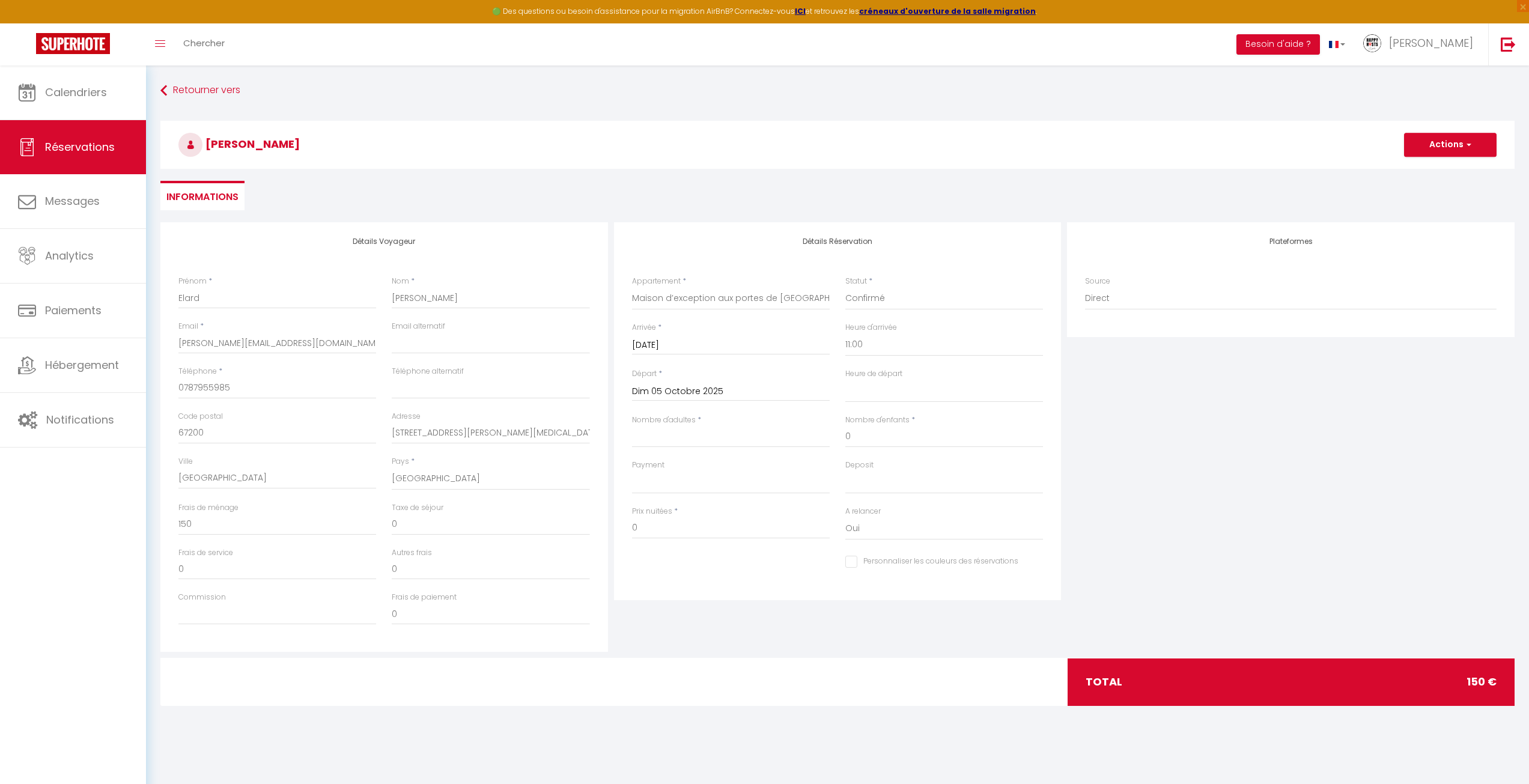
click at [664, 470] on div "Payment OK KO" at bounding box center [731, 477] width 198 height 34
click at [658, 443] on input "Nombre d'adultes" at bounding box center [731, 437] width 198 height 22
click at [653, 526] on input "0" at bounding box center [731, 529] width 198 height 22
drag, startPoint x: 640, startPoint y: 528, endPoint x: 594, endPoint y: 527, distance: 46.0
click at [594, 527] on div "Détails Voyageur Prénom * [PERSON_NAME] * [PERSON_NAME] * [PERSON_NAME][EMAIL_A…" at bounding box center [838, 437] width 1360 height 429
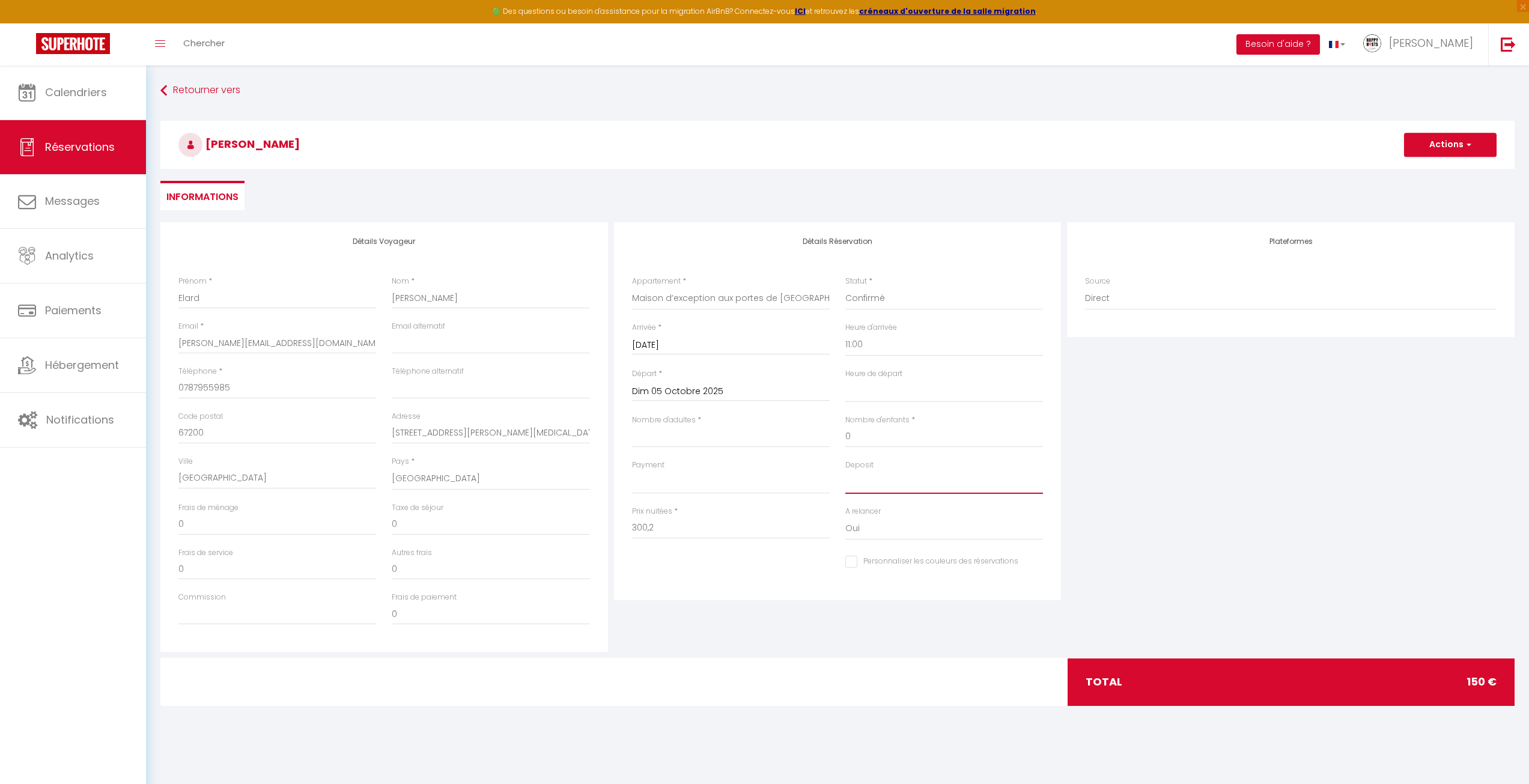
click at [857, 480] on select "OK KO" at bounding box center [944, 482] width 198 height 23
click at [846, 471] on select "OK KO" at bounding box center [944, 482] width 198 height 23
click at [888, 482] on select "OK KO" at bounding box center [944, 482] width 198 height 23
click at [846, 471] on select "OK KO" at bounding box center [944, 482] width 198 height 23
click at [767, 485] on select "OK KO" at bounding box center [731, 482] width 198 height 23
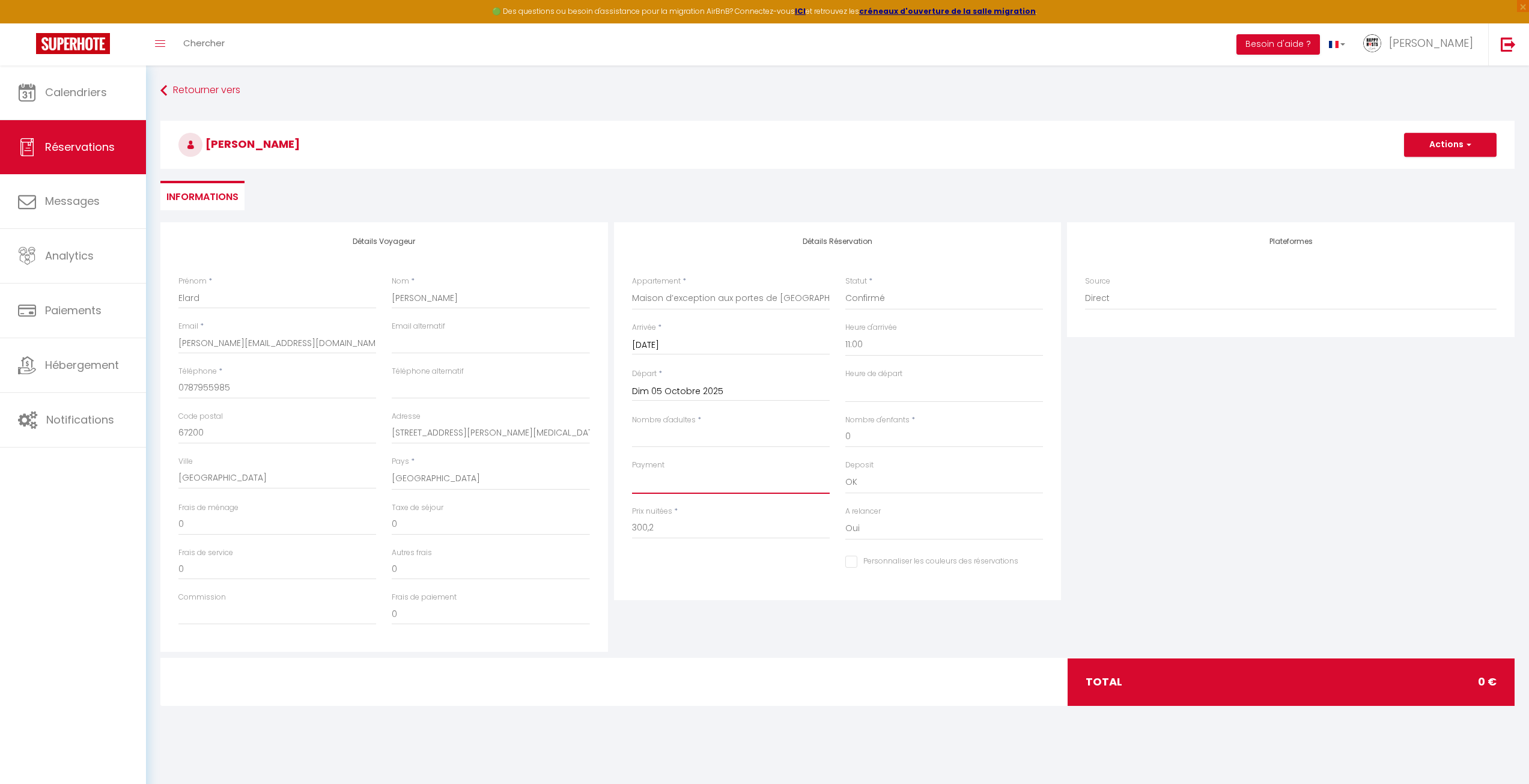
click at [754, 483] on select "OK KO" at bounding box center [731, 482] width 198 height 23
click at [753, 480] on select "OK KO" at bounding box center [731, 482] width 198 height 23
click at [632, 471] on select "OK KO" at bounding box center [731, 482] width 198 height 23
click at [1144, 142] on button "Actions" at bounding box center [1450, 145] width 93 height 24
drag, startPoint x: 185, startPoint y: 520, endPoint x: 113, endPoint y: 520, distance: 72.0
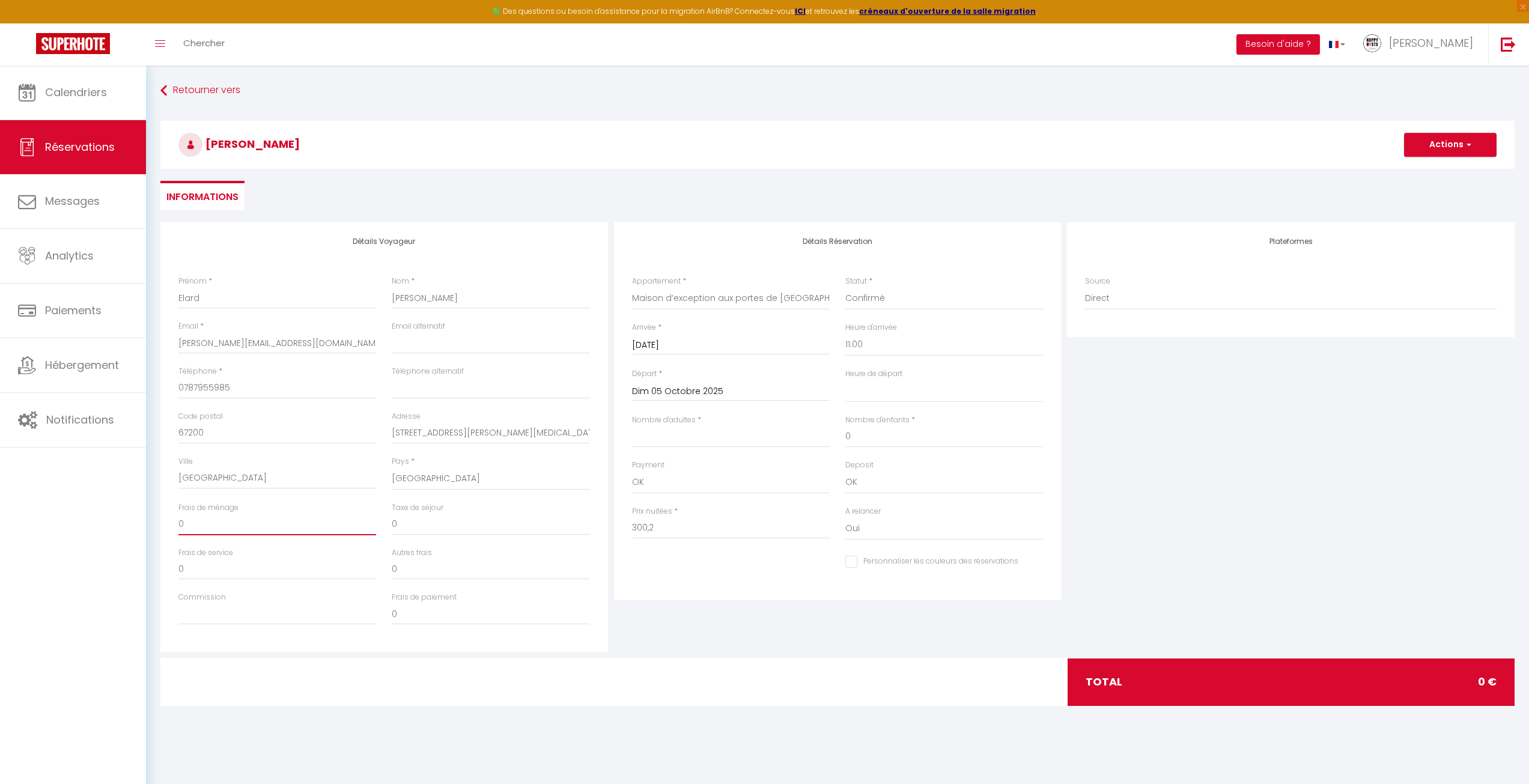
click at [113, 520] on div "🟢 Des questions ou besoin d'assistance pour la migration AirBnB? Connectez-vous…" at bounding box center [764, 401] width 1529 height 670
drag, startPoint x: 654, startPoint y: 528, endPoint x: 468, endPoint y: 496, distance: 188.7
click at [467, 497] on div "Détails Voyageur Prénom * [PERSON_NAME] * [PERSON_NAME] * [PERSON_NAME][EMAIL_A…" at bounding box center [838, 437] width 1360 height 429
click at [1144, 133] on div "Elard [PERSON_NAME] Actions Enregistrer Actions Enregistrer [PERSON_NAME] et éd…" at bounding box center [838, 145] width 1354 height 48
click at [1144, 145] on button "Actions" at bounding box center [1450, 145] width 93 height 24
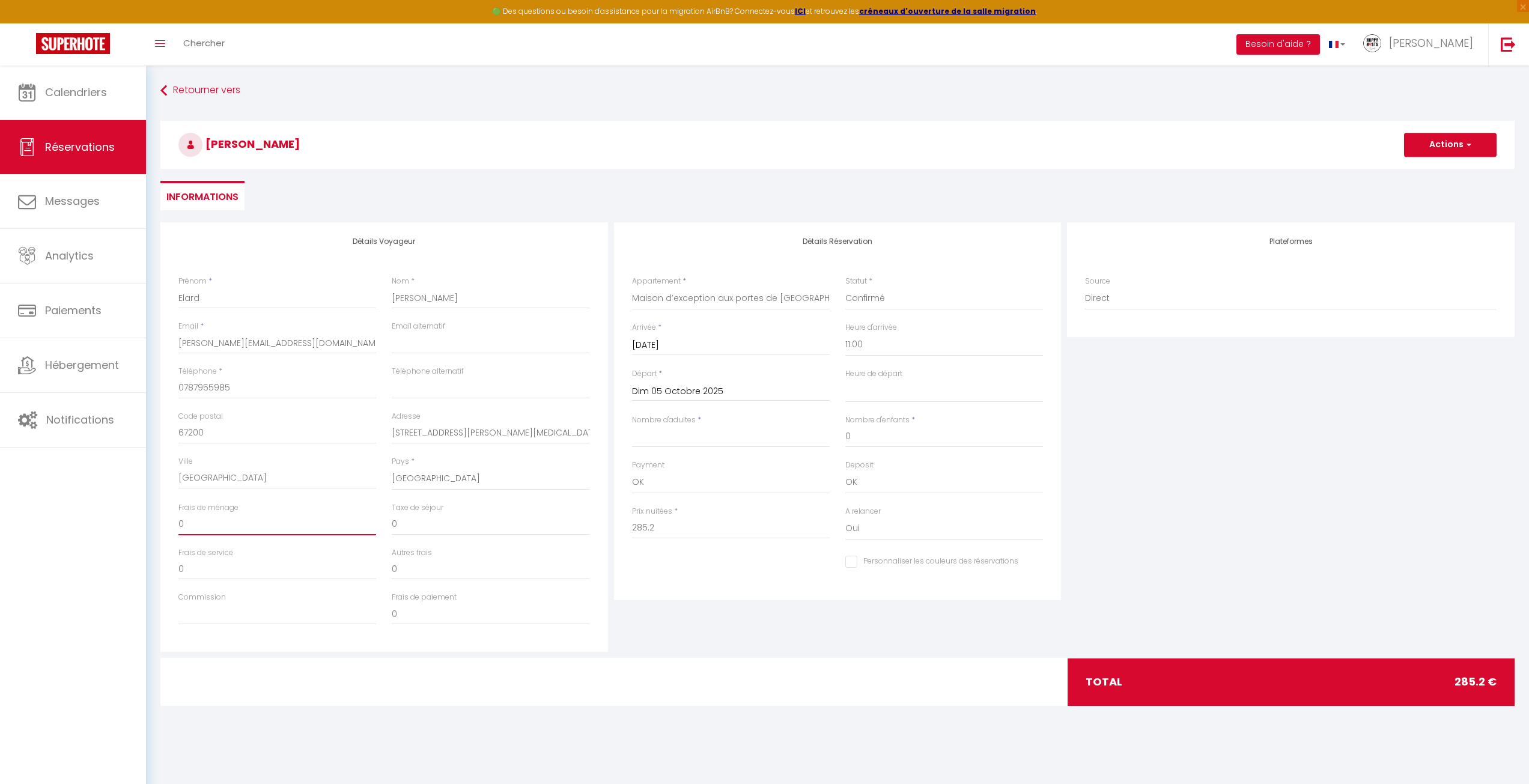
drag, startPoint x: 203, startPoint y: 525, endPoint x: -3, endPoint y: 518, distance: 206.1
click at [0, 518] on html "🟢 Des questions ou besoin d'assistance pour la migration AirBnB? Connectez-vous…" at bounding box center [764, 392] width 1529 height 784
click at [908, 385] on select "00:00 00:30 01:00 01:30 02:00 02:30 03:00 03:30 04:00 04:30 05:00 05:30 06:00 0…" at bounding box center [944, 391] width 198 height 23
click at [846, 380] on select "00:00 00:30 01:00 01:30 02:00 02:30 03:00 03:30 04:00 04:30 05:00 05:30 06:00 0…" at bounding box center [944, 391] width 198 height 23
click at [866, 342] on select "00:00 00:30 01:00 01:30 02:00 02:30 03:00 03:30 04:00 04:30 05:00 05:30 06:00 0…" at bounding box center [944, 345] width 198 height 23
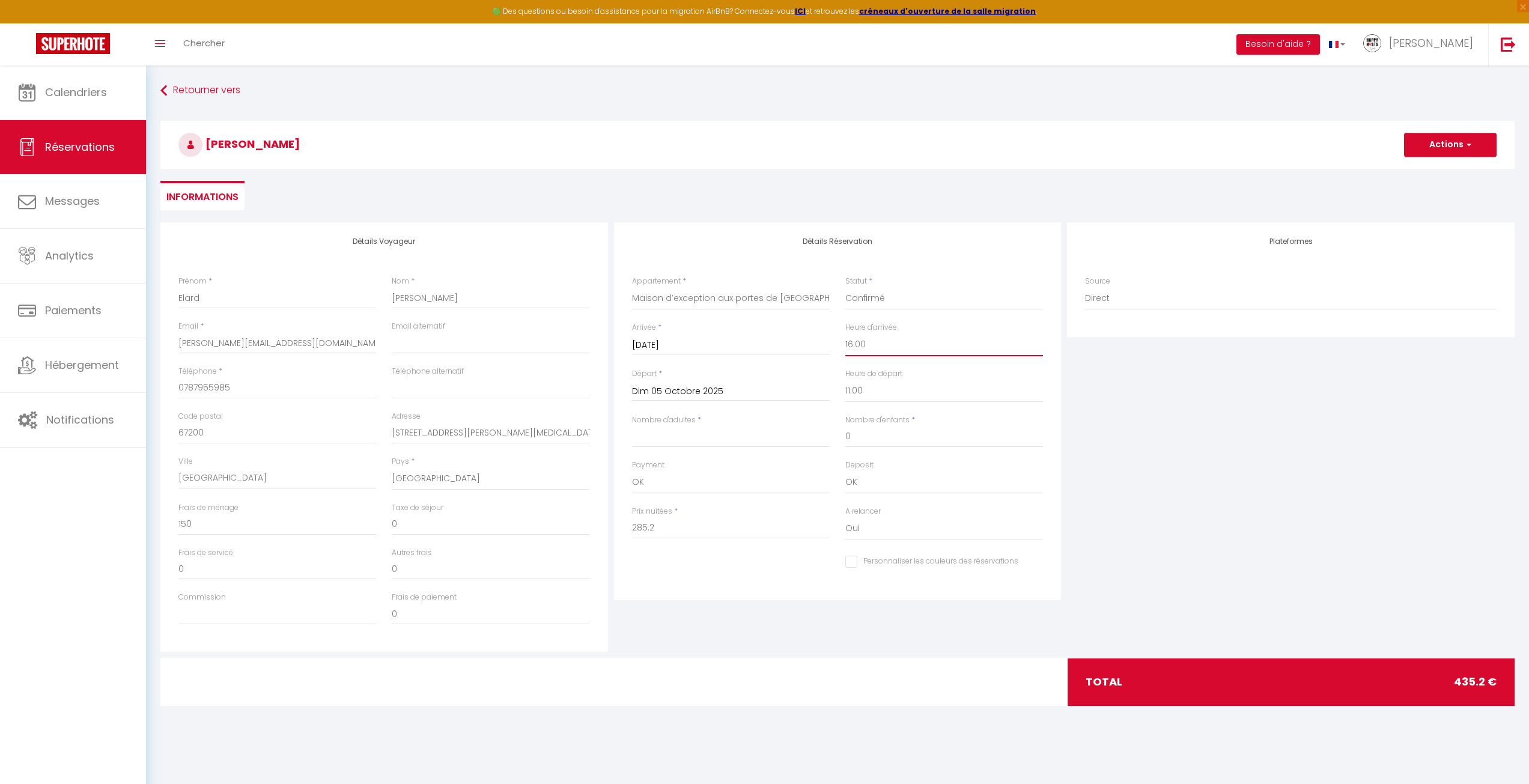
click at [846, 334] on select "00:00 00:30 01:00 01:30 02:00 02:30 03:00 03:30 04:00 04:30 05:00 05:30 06:00 0…" at bounding box center [944, 345] width 198 height 23
click at [685, 438] on input "Nombre d'adultes" at bounding box center [731, 437] width 198 height 22
click at [1144, 144] on button "Actions" at bounding box center [1450, 145] width 93 height 24
click at [1144, 169] on link "Enregistrer" at bounding box center [1438, 171] width 95 height 15
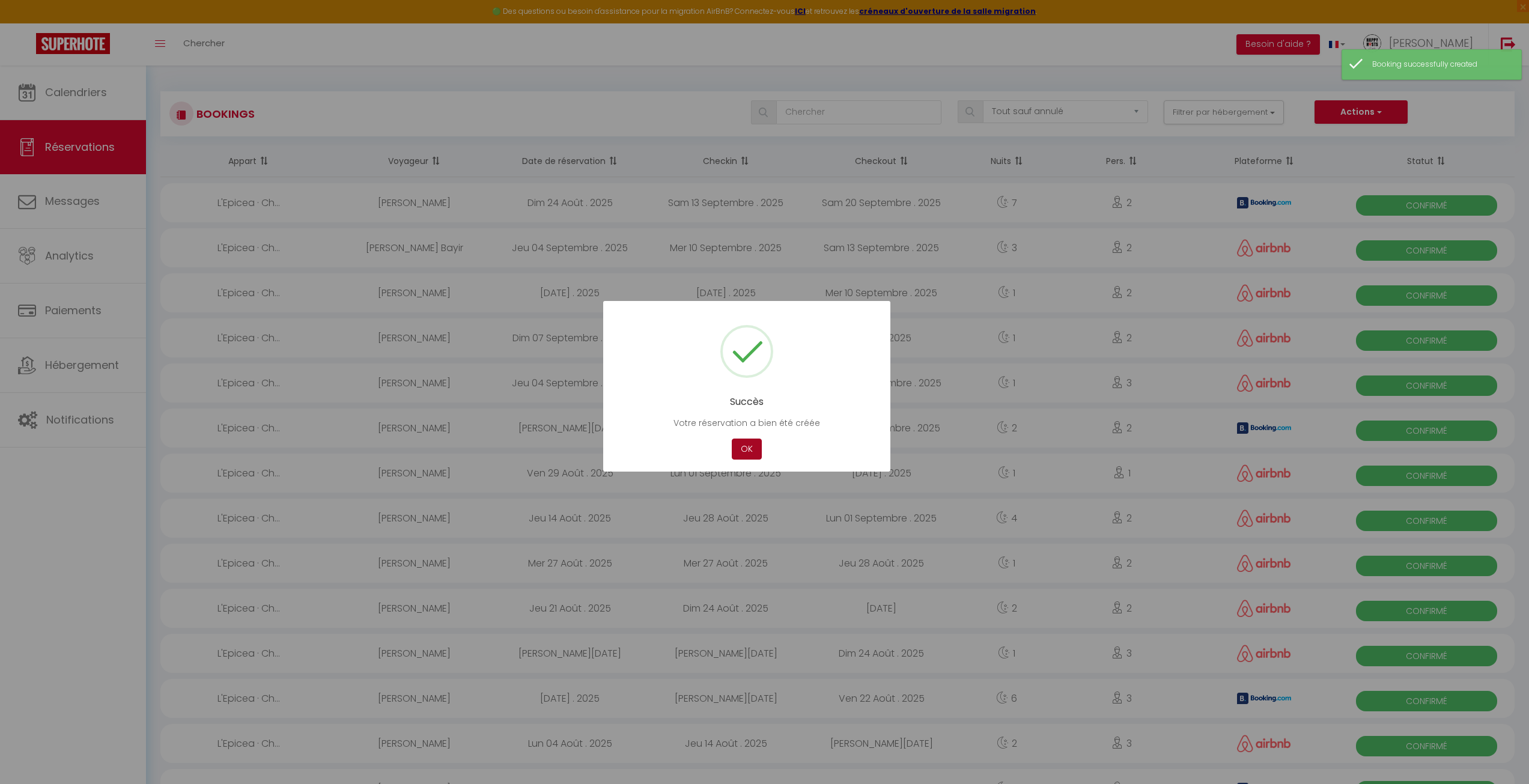
click at [738, 442] on button "OK" at bounding box center [746, 449] width 30 height 21
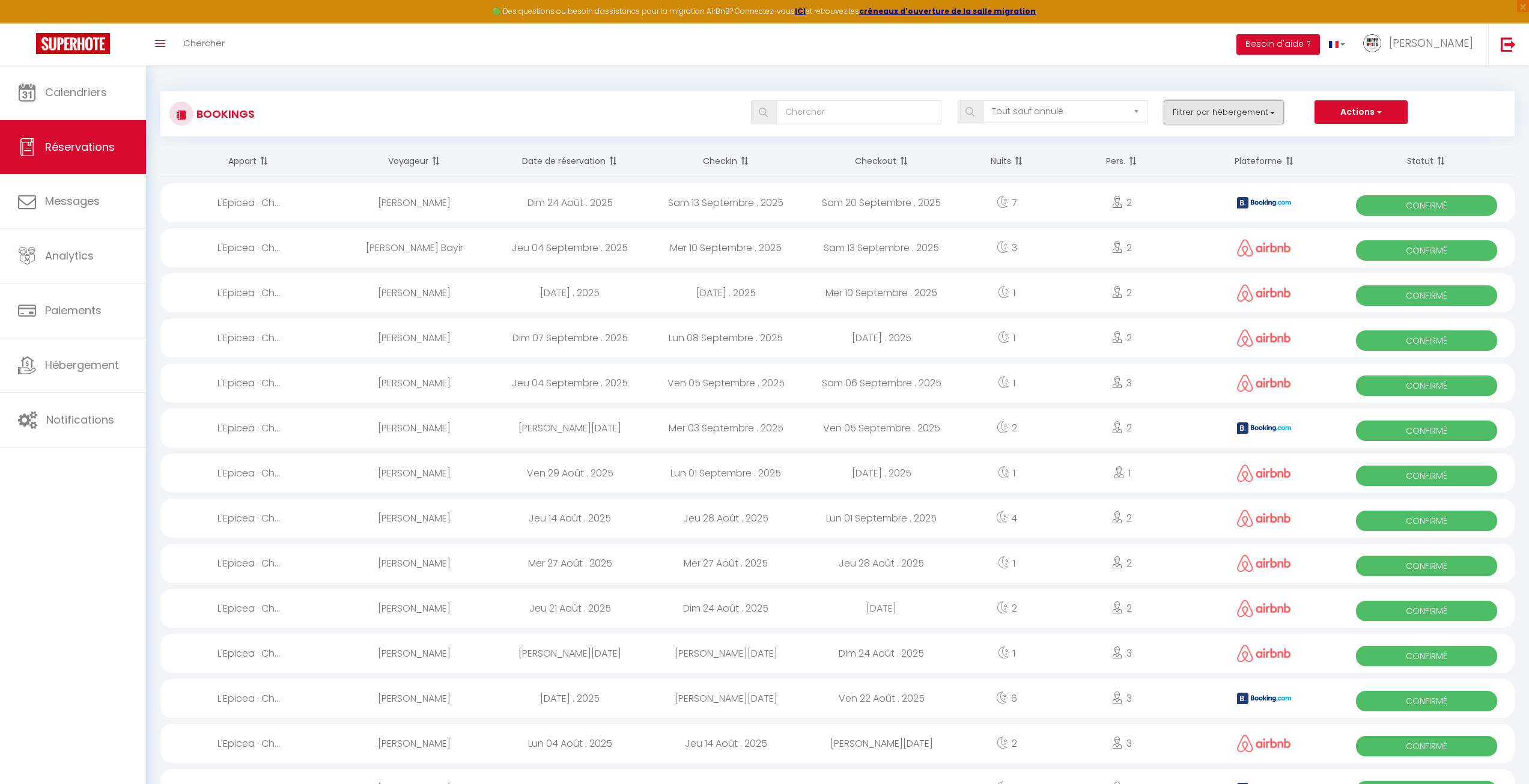
click at [1144, 112] on button "Filtrer par hébergement" at bounding box center [1224, 112] width 120 height 24
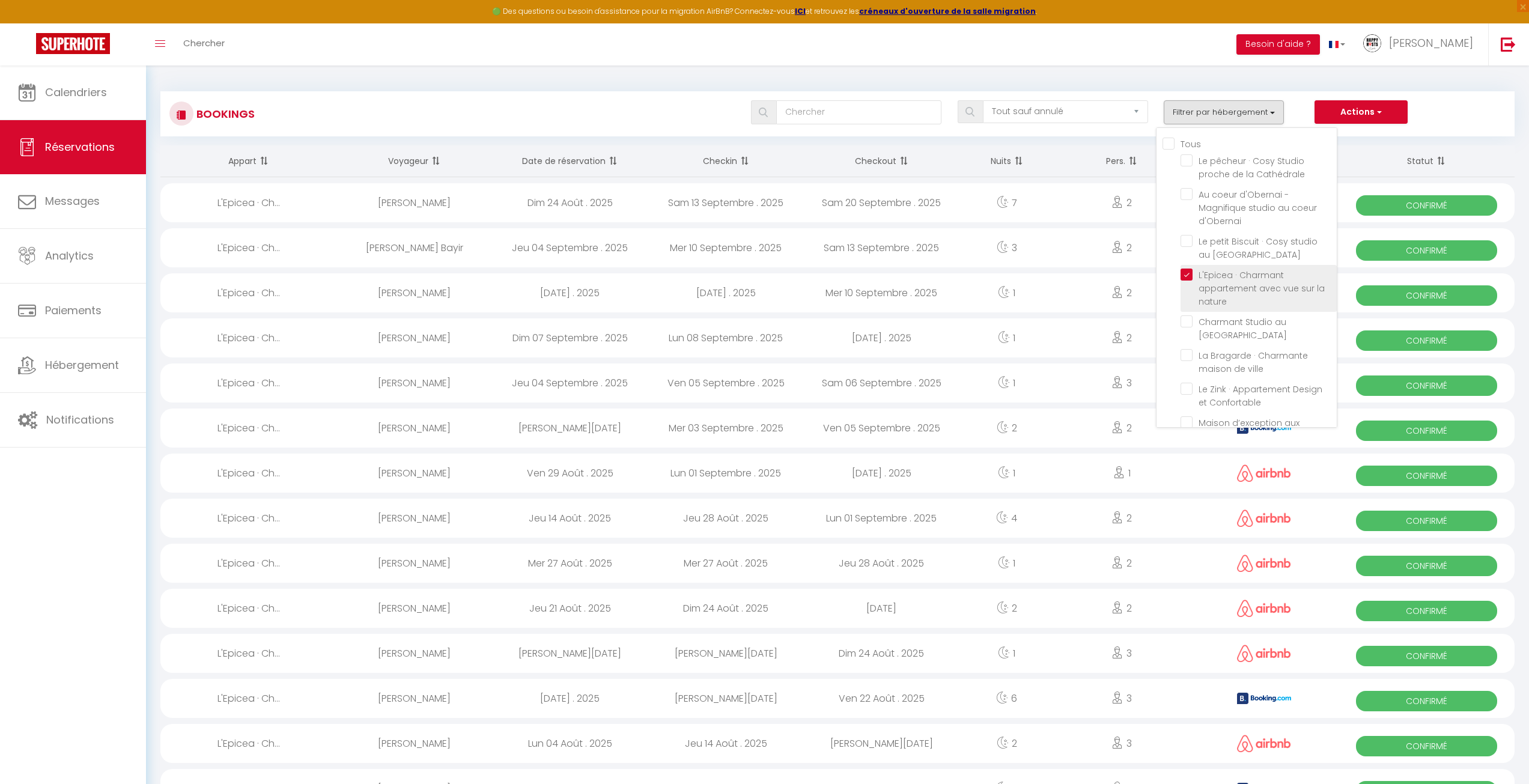
click at [1144, 272] on input "L'Epicea · Charmant appartement avec vue sur la nature" at bounding box center [1259, 274] width 156 height 12
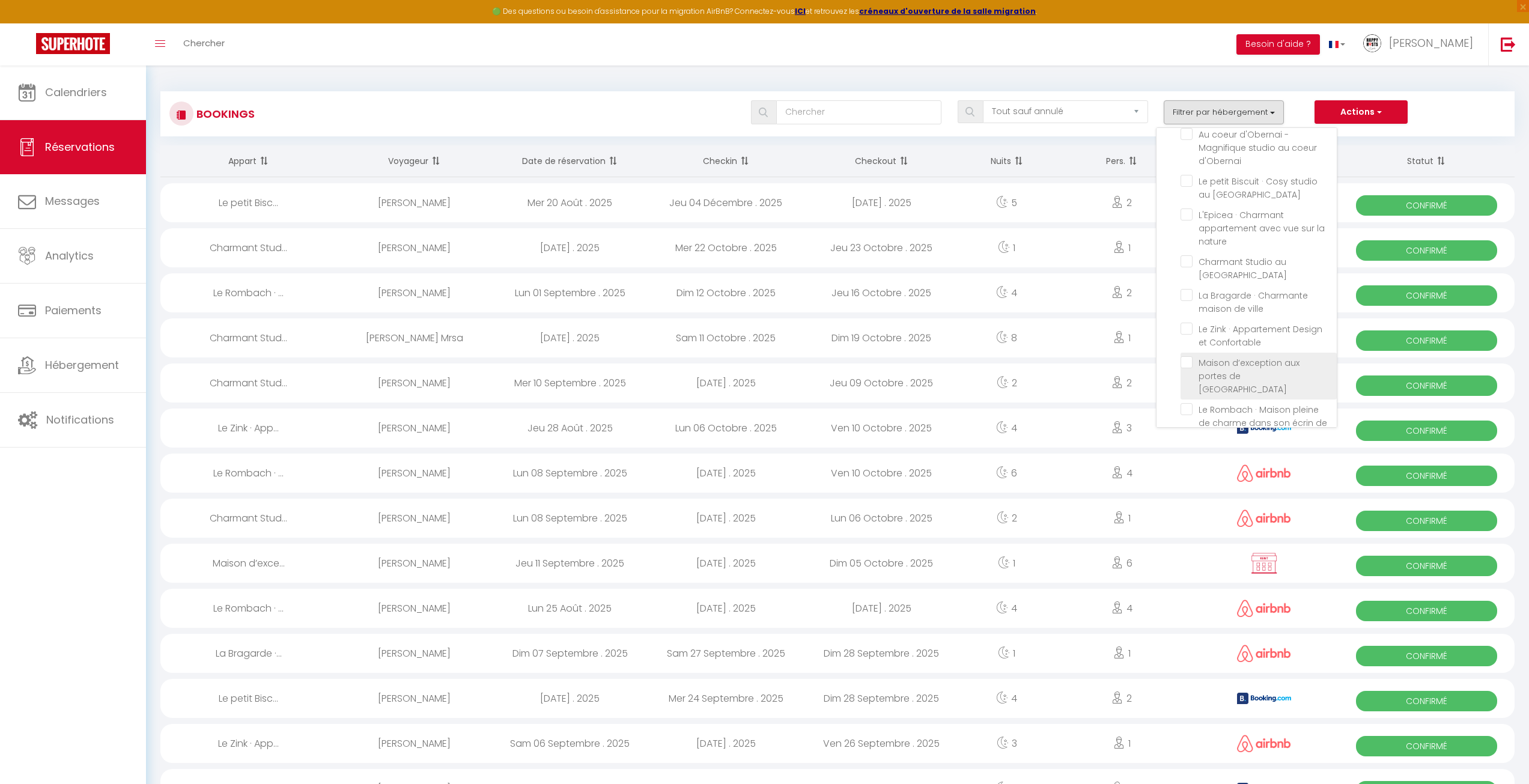
click at [1144, 370] on span "Maison d’exception aux portes de [GEOGRAPHIC_DATA]" at bounding box center [1249, 376] width 101 height 39
click at [1144, 368] on input "Maison d’exception aux portes de [GEOGRAPHIC_DATA]" at bounding box center [1259, 362] width 156 height 12
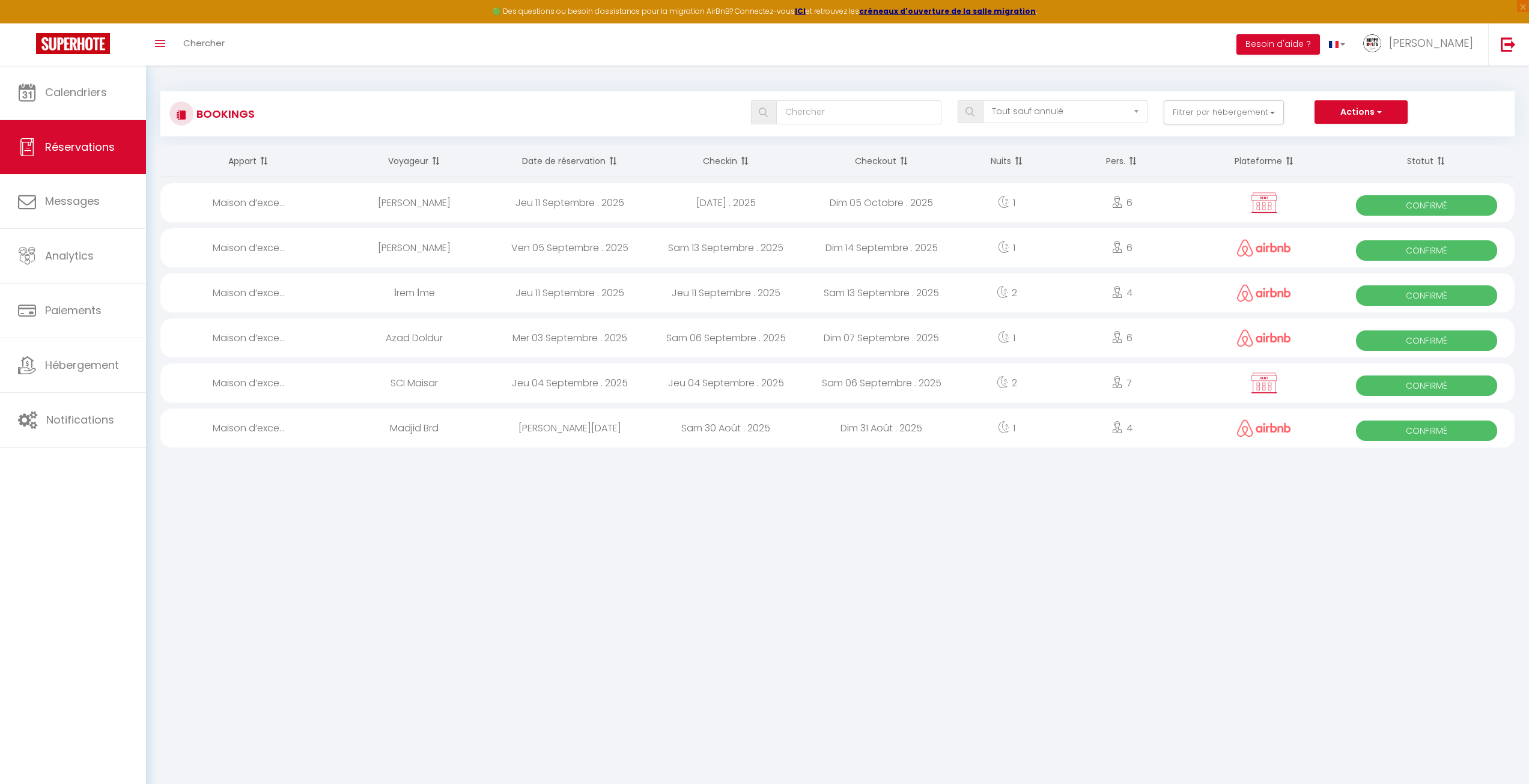
click at [1144, 203] on span "Confirmé" at bounding box center [1426, 205] width 141 height 20
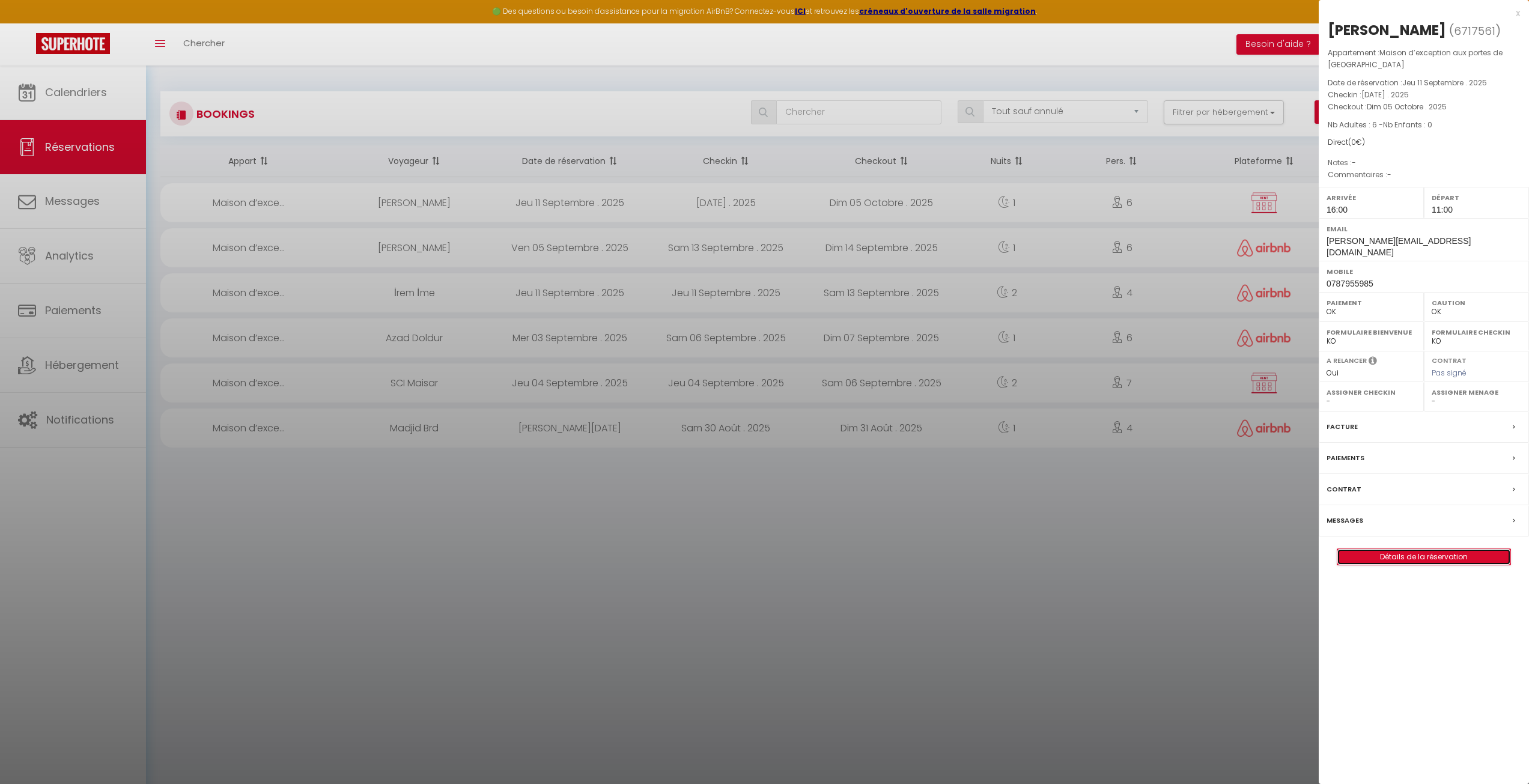
click at [1144, 551] on link "Détails de la réservation" at bounding box center [1424, 556] width 173 height 15
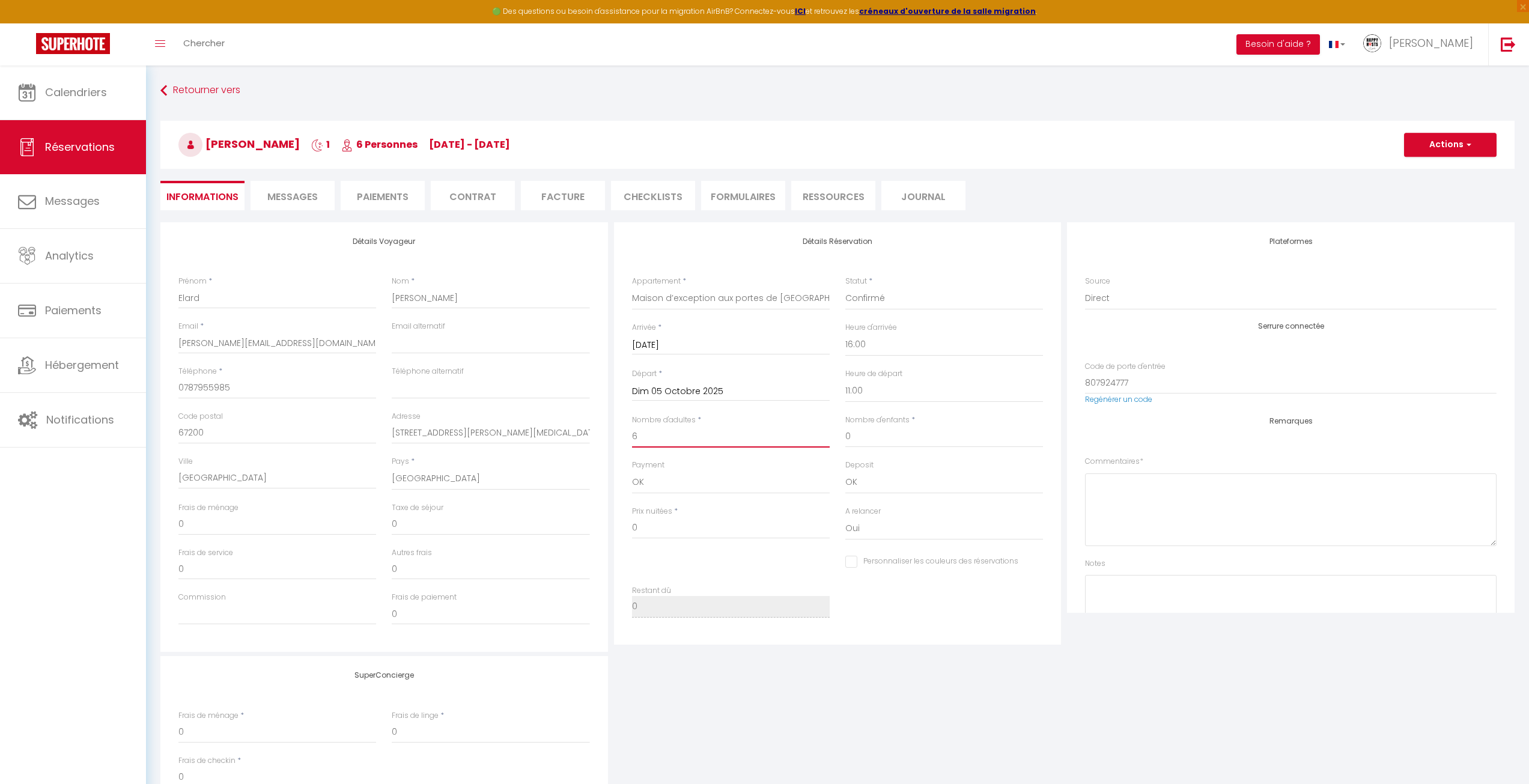
drag, startPoint x: 659, startPoint y: 436, endPoint x: 589, endPoint y: 440, distance: 70.1
click at [575, 438] on div "Détails Voyageur Prénom * [PERSON_NAME] * [PERSON_NAME] * [PERSON_NAME][EMAIL_A…" at bounding box center [838, 437] width 1360 height 429
click at [1144, 142] on button "Actions" at bounding box center [1450, 145] width 93 height 24
click at [1144, 164] on link "Enregistrer" at bounding box center [1438, 171] width 95 height 15
